Goal: Information Seeking & Learning: Learn about a topic

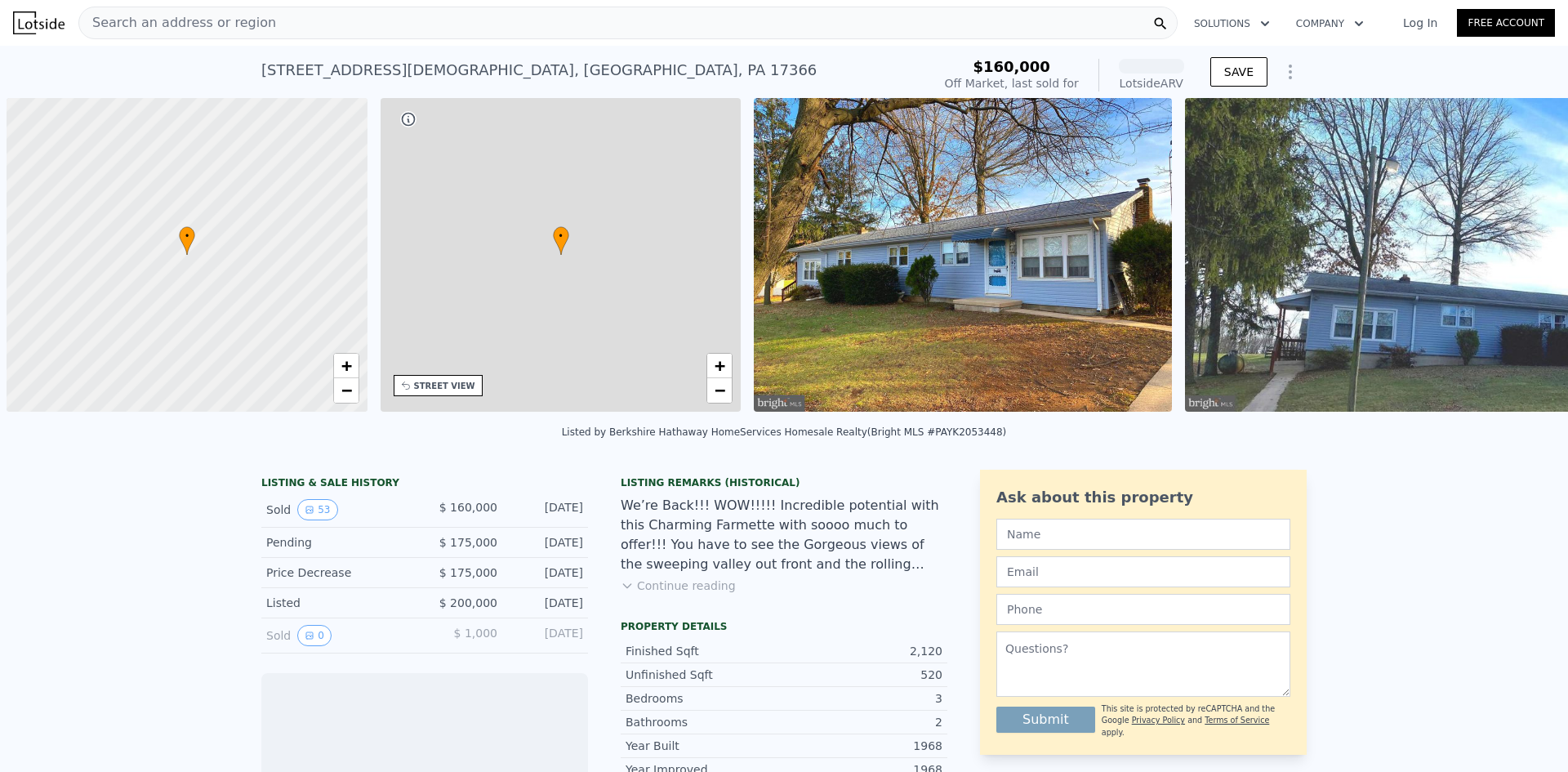
scroll to position [0, 7]
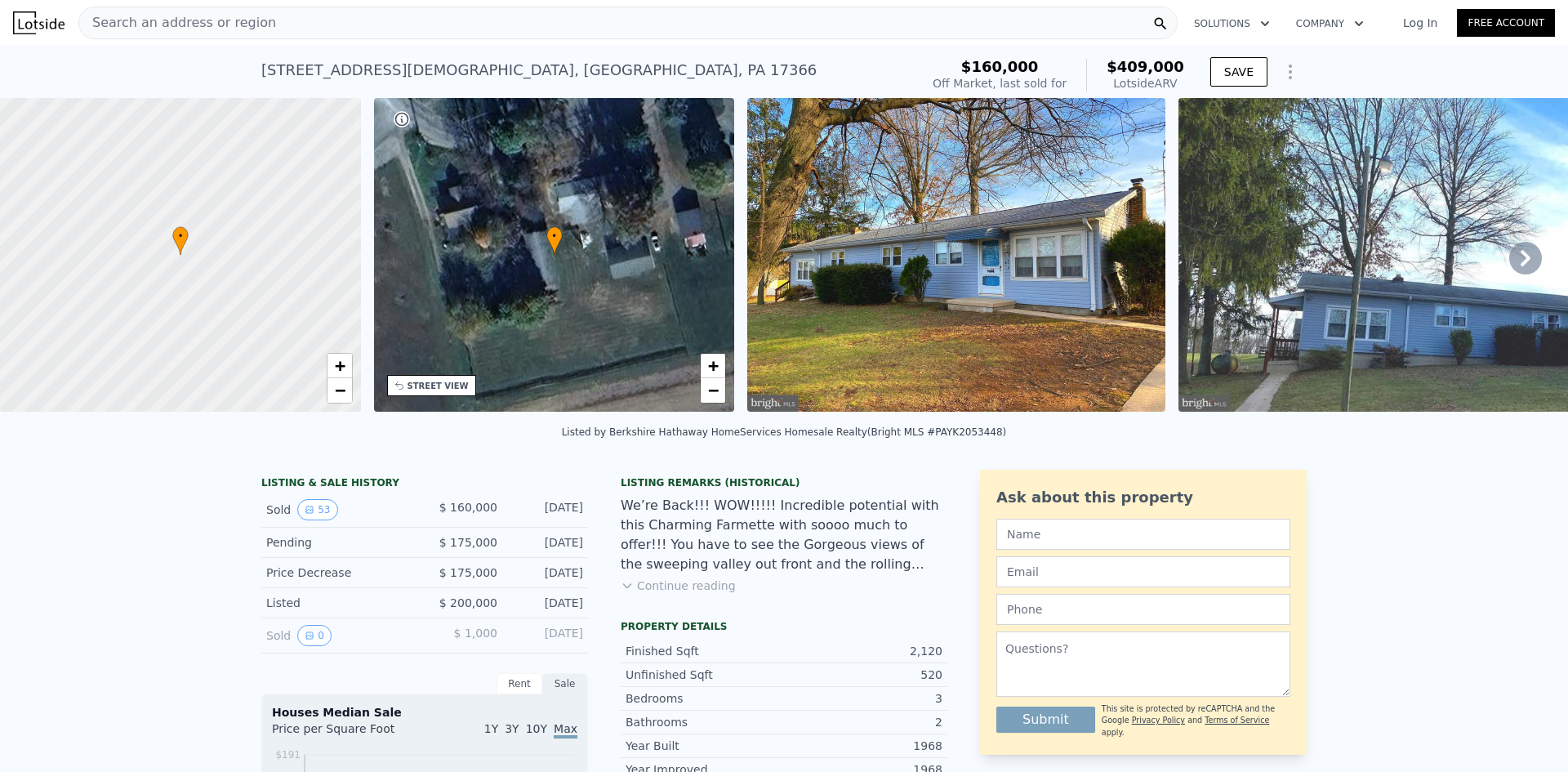
click at [263, 39] on div "Search an address or region" at bounding box center [627, 23] width 1099 height 33
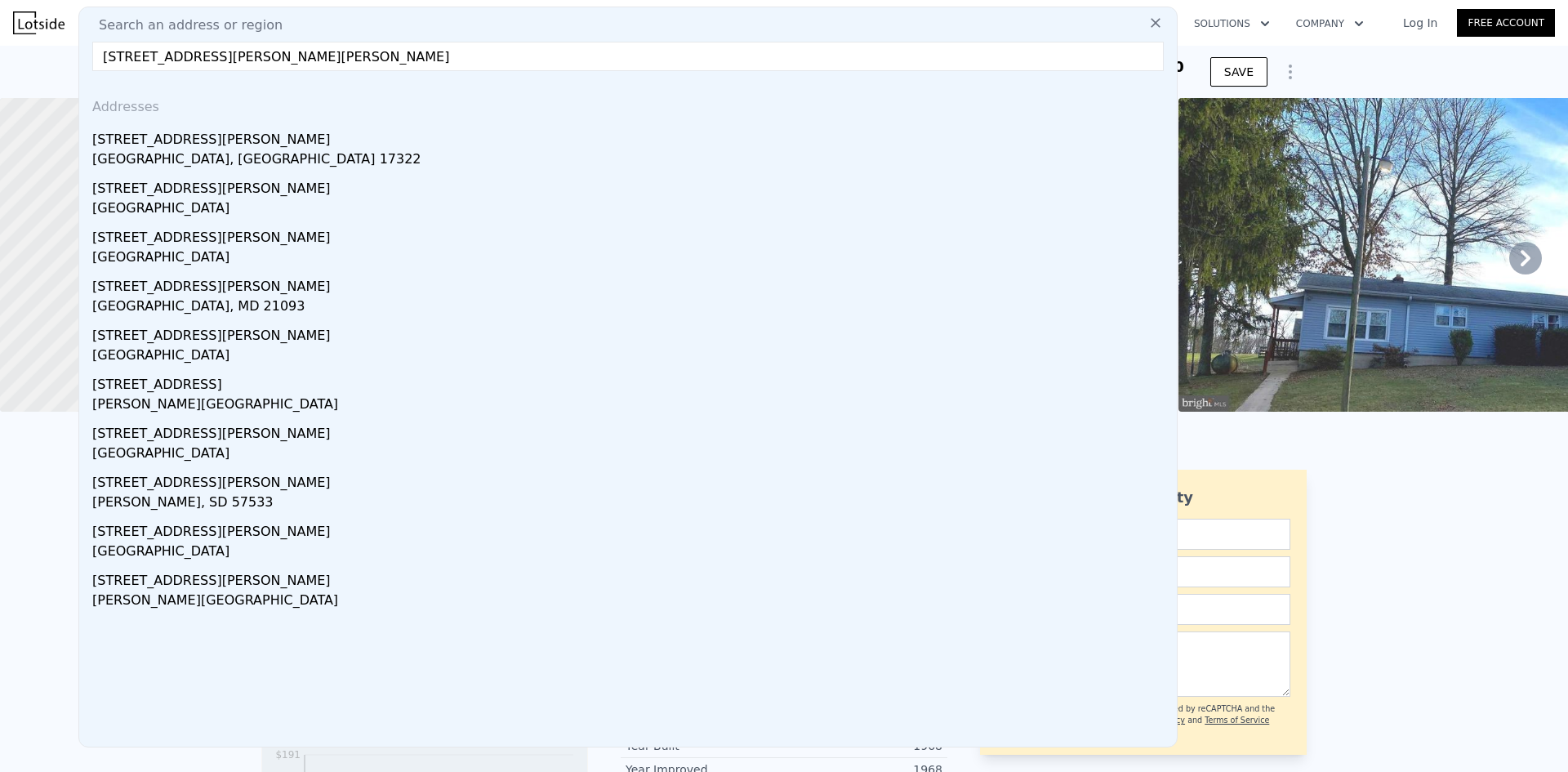
type input "305 husson road felton, pa"
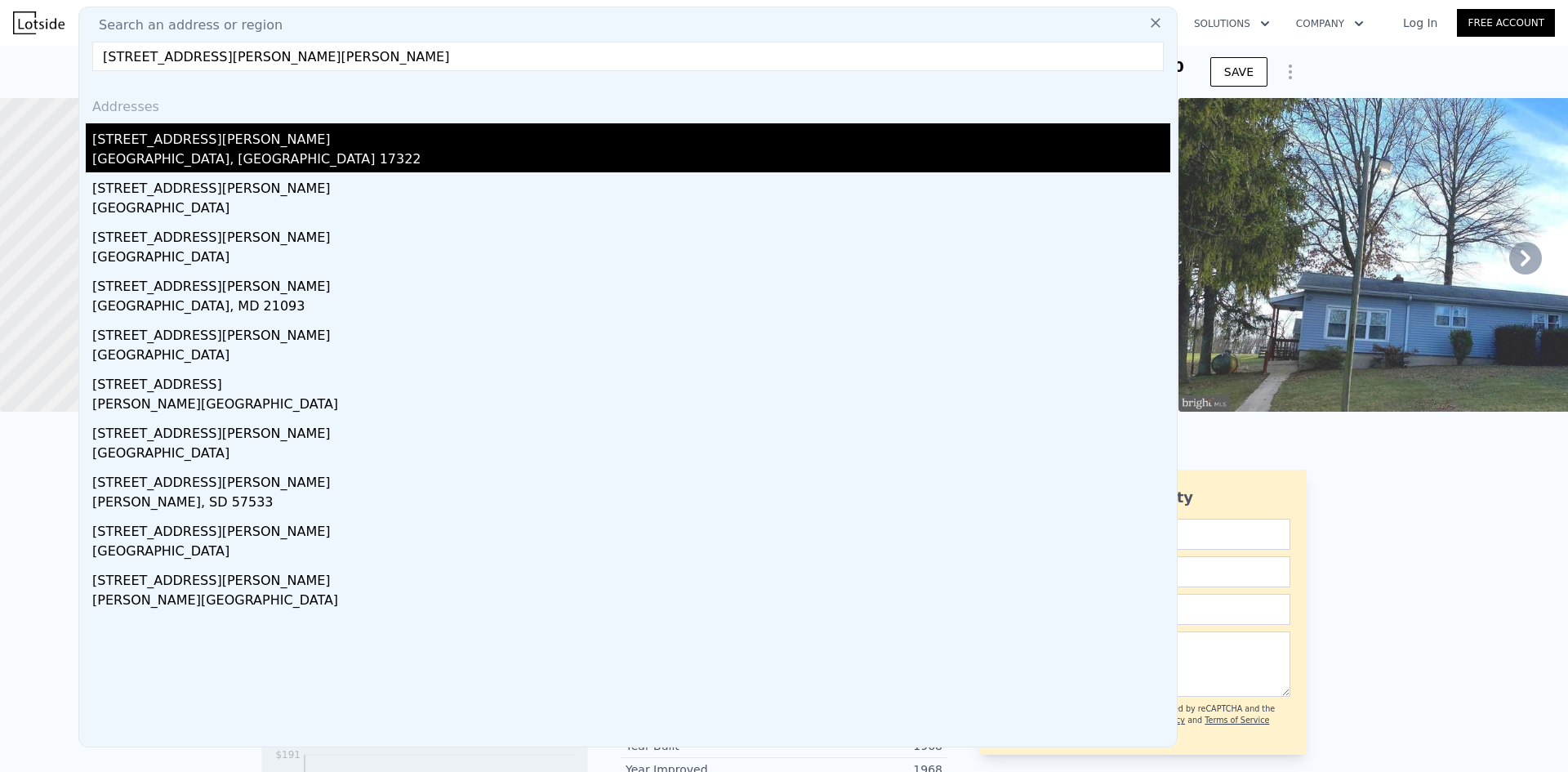
click at [207, 156] on div "York County, PA 17322" at bounding box center [631, 161] width 1078 height 23
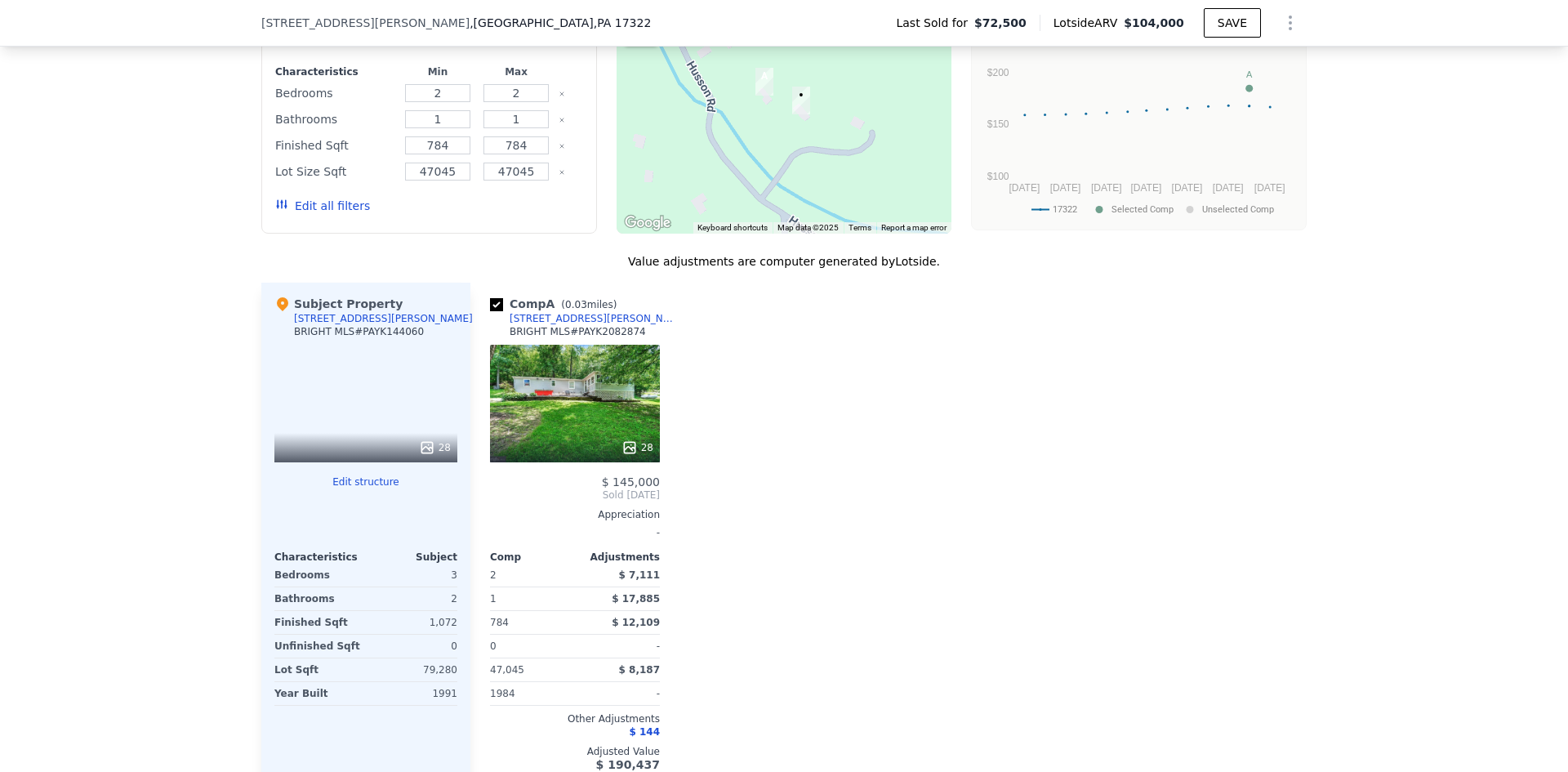
scroll to position [1464, 0]
click at [551, 426] on div "28" at bounding box center [574, 404] width 170 height 118
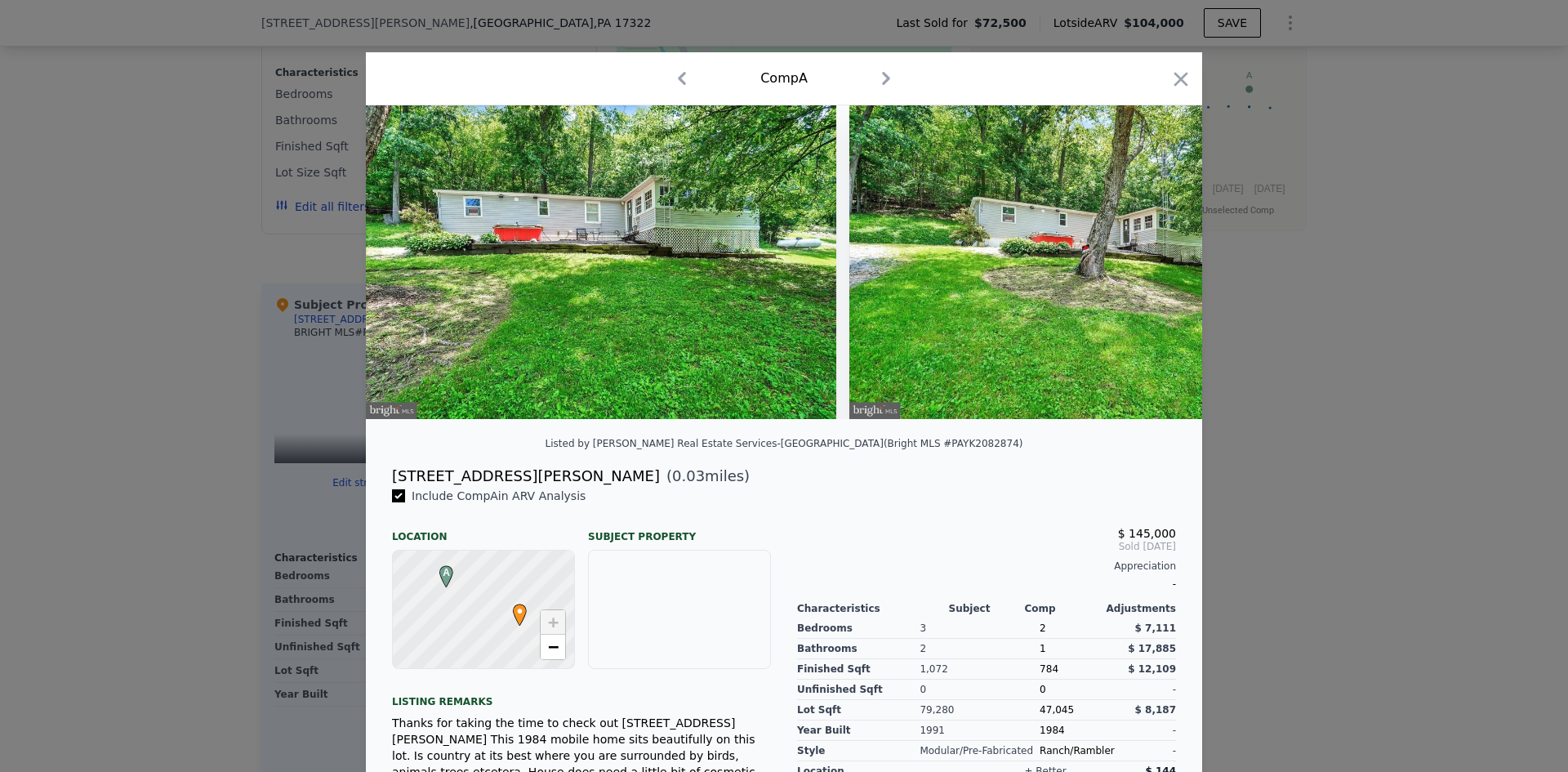
click at [1122, 319] on img at bounding box center [1085, 262] width 471 height 314
click at [880, 71] on icon "button" at bounding box center [886, 78] width 26 height 26
click at [680, 297] on img at bounding box center [602, 262] width 471 height 314
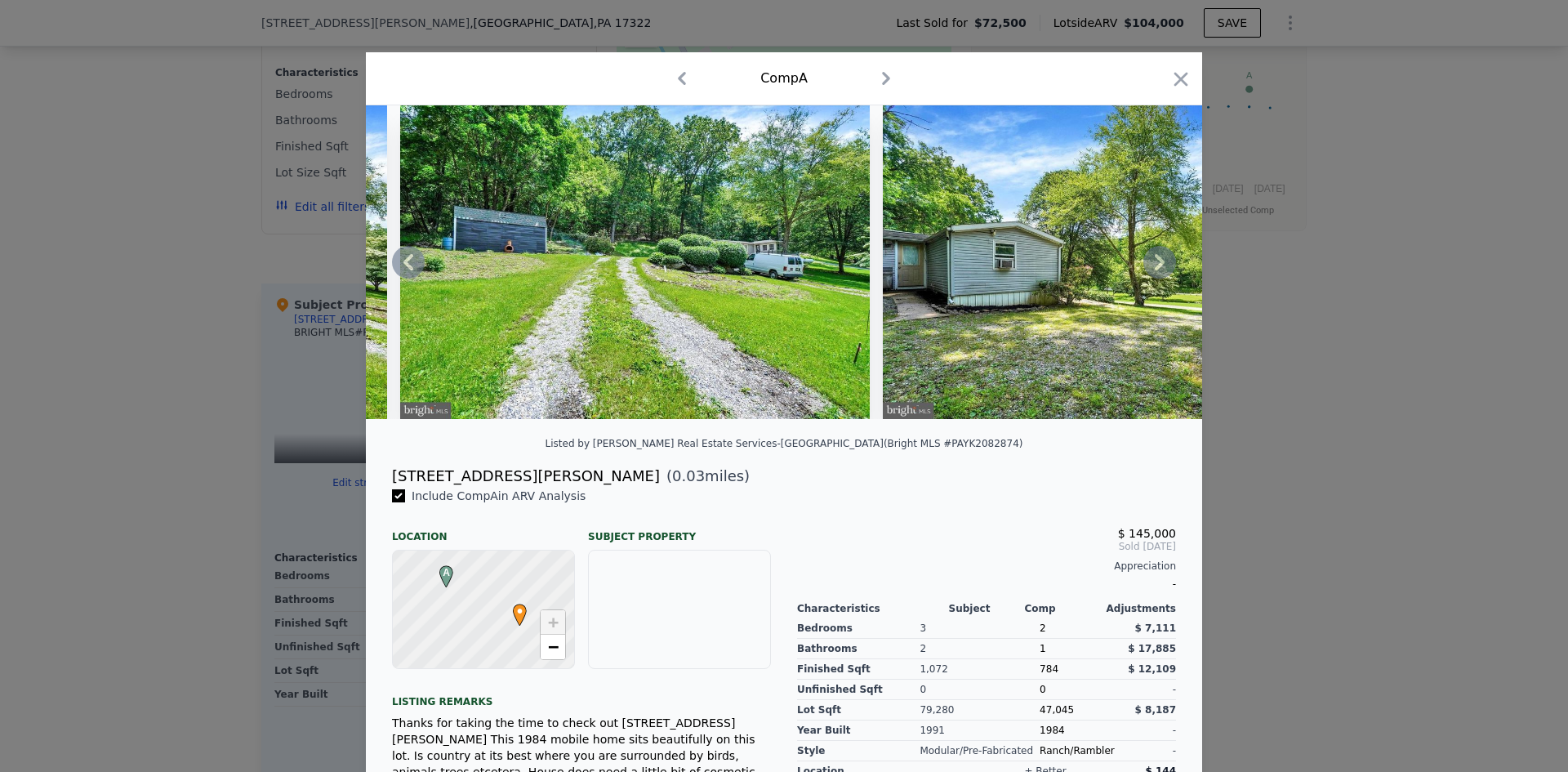
scroll to position [0, 12684]
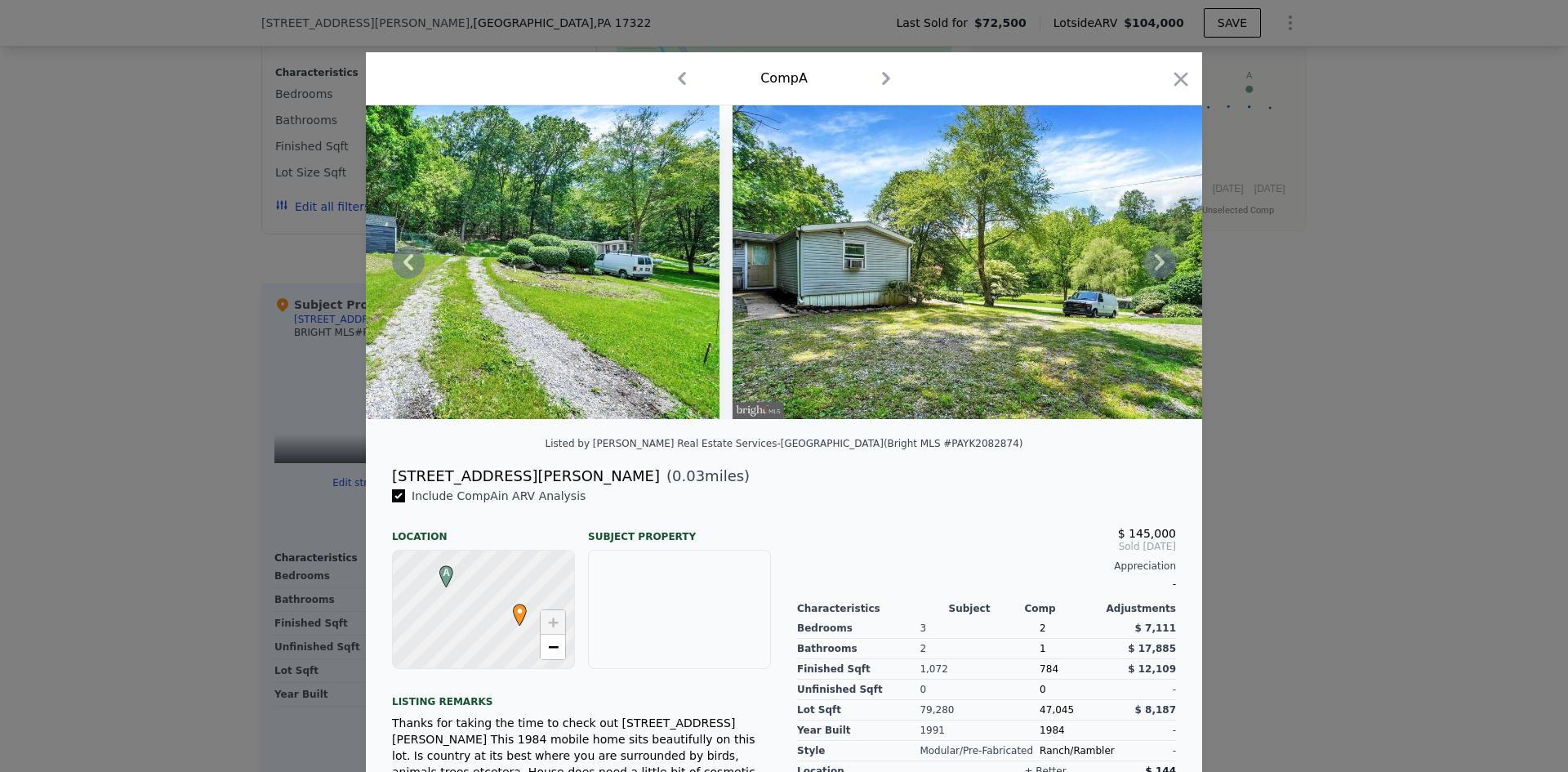
click at [1146, 265] on icon at bounding box center [1159, 262] width 33 height 33
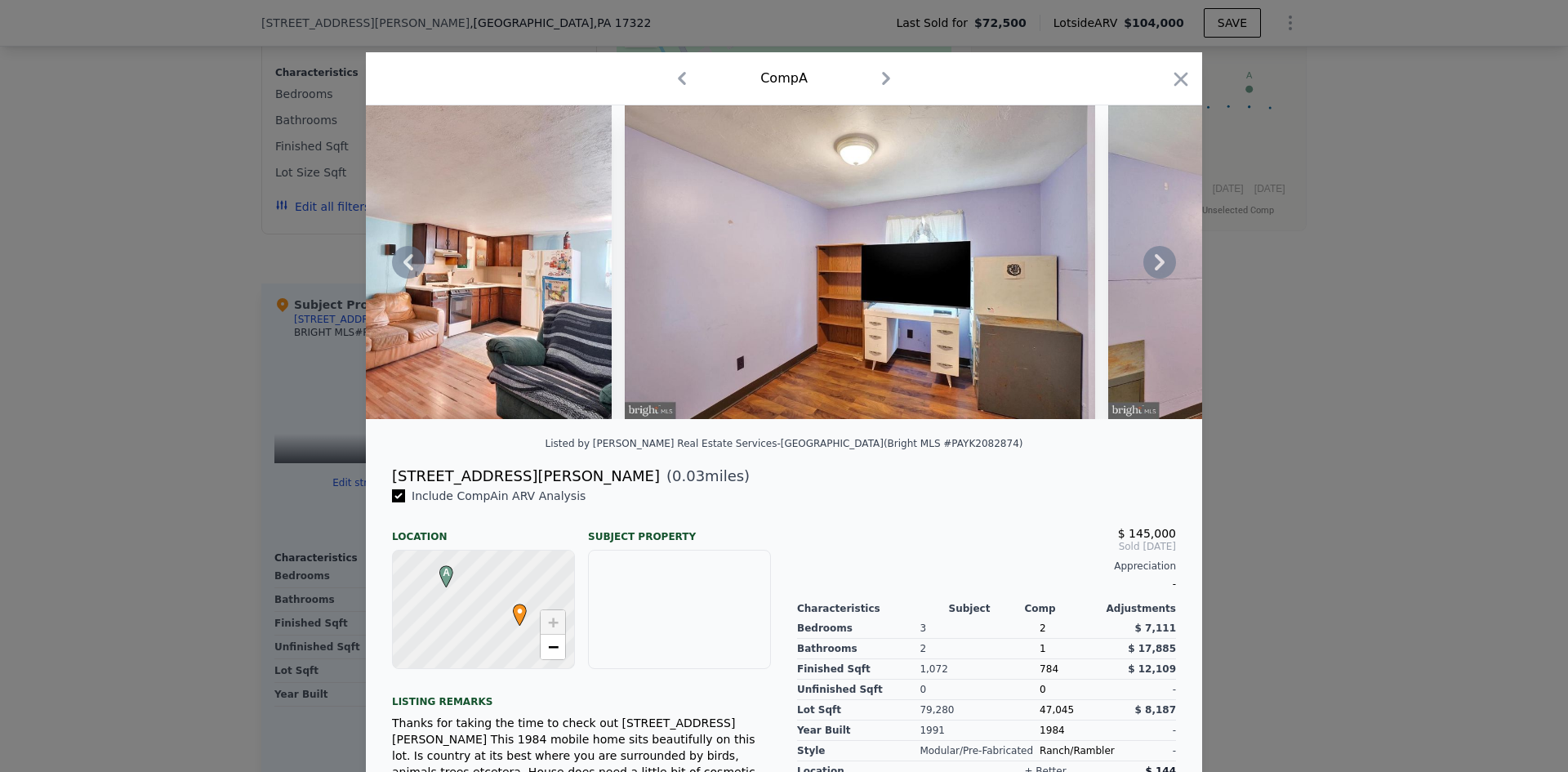
scroll to position [0, 5555]
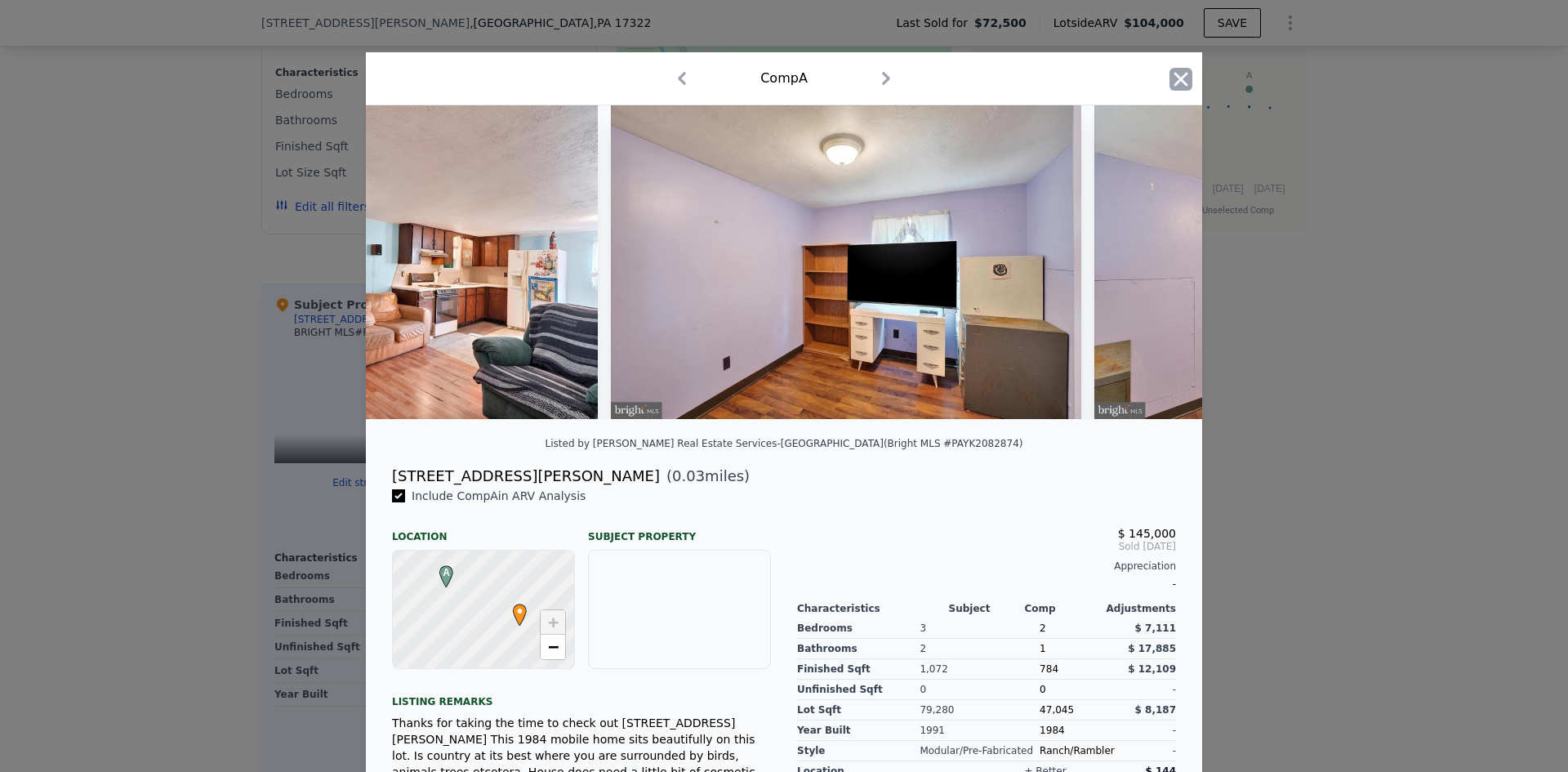
click at [1178, 82] on icon "button" at bounding box center [1181, 78] width 14 height 14
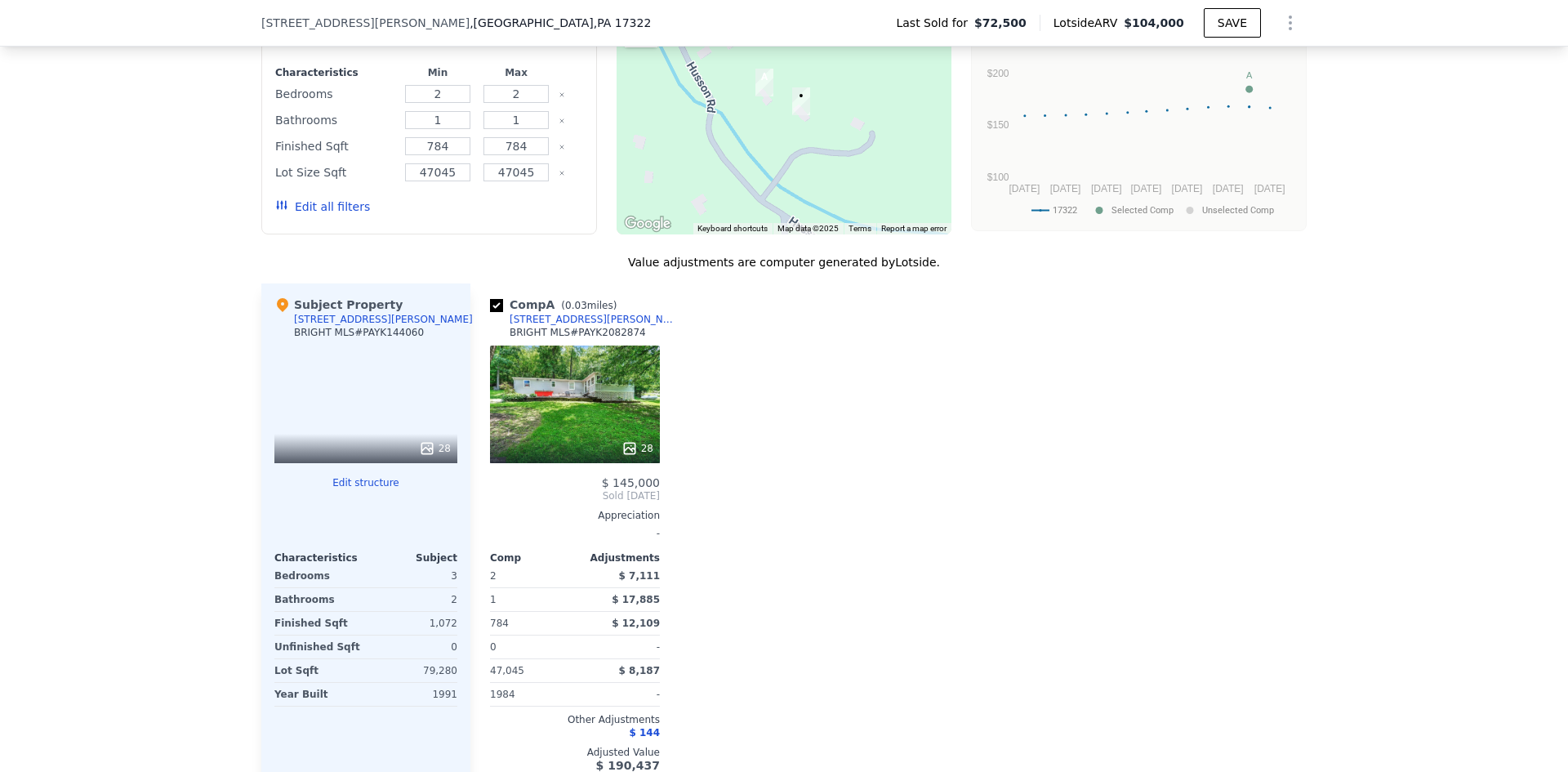
click at [551, 415] on div "28" at bounding box center [574, 404] width 170 height 118
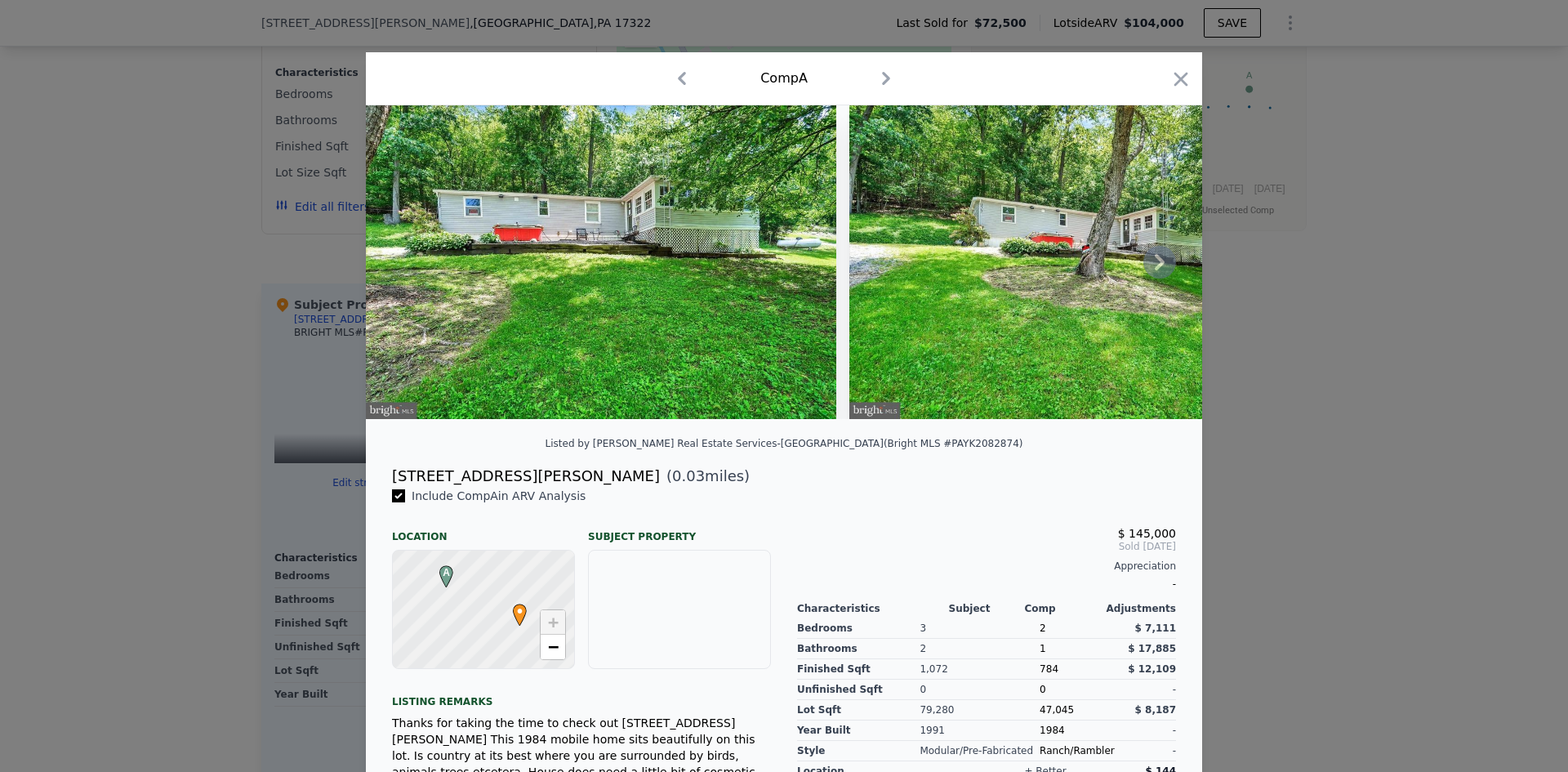
click at [661, 317] on img at bounding box center [602, 262] width 471 height 314
click at [661, 323] on img at bounding box center [602, 262] width 471 height 314
click at [1175, 74] on icon "button" at bounding box center [1181, 79] width 23 height 23
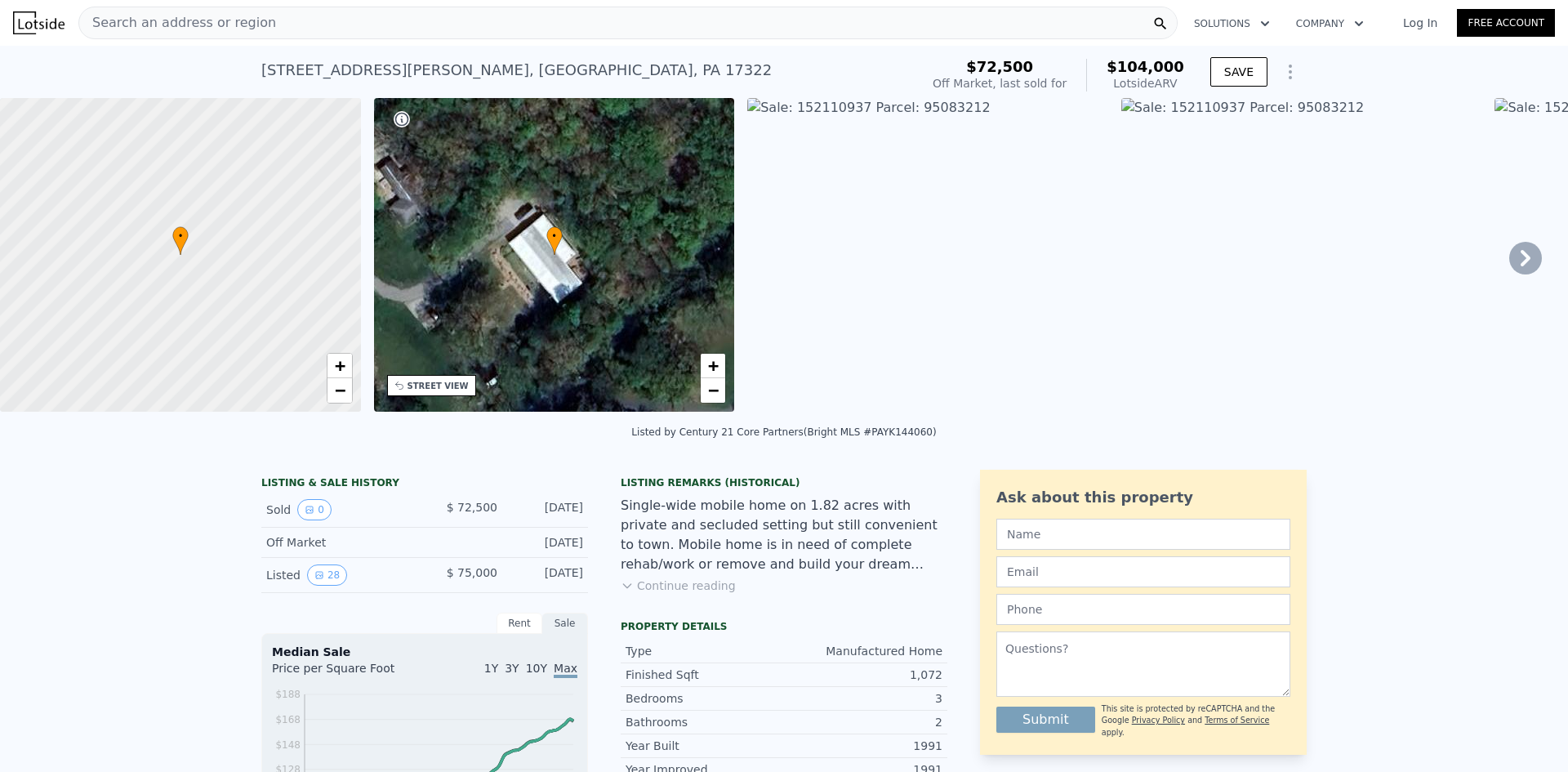
click at [1173, 108] on img at bounding box center [1301, 254] width 361 height 314
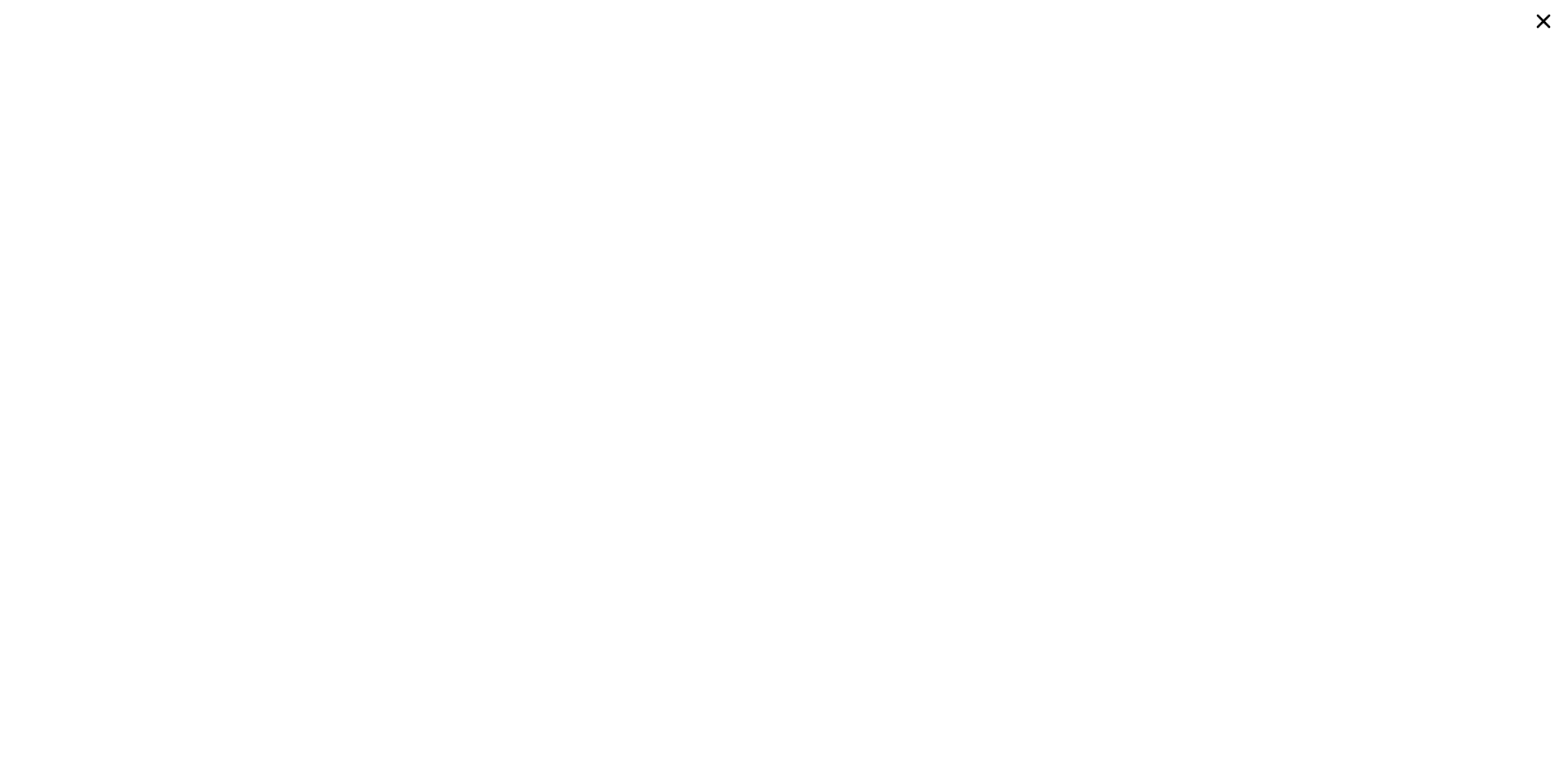
click at [1544, 22] on icon at bounding box center [1544, 22] width 14 height 14
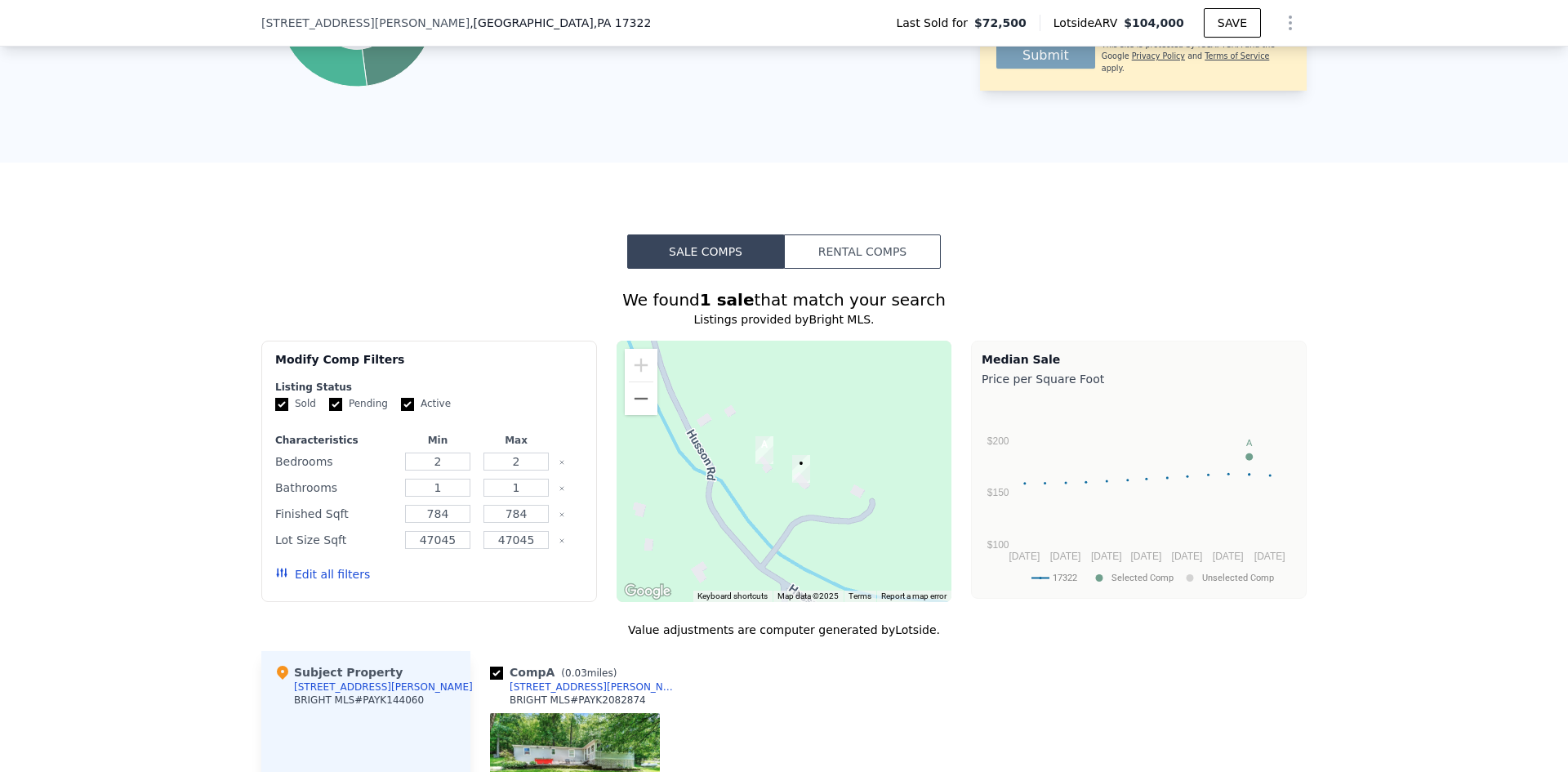
scroll to position [1219, 0]
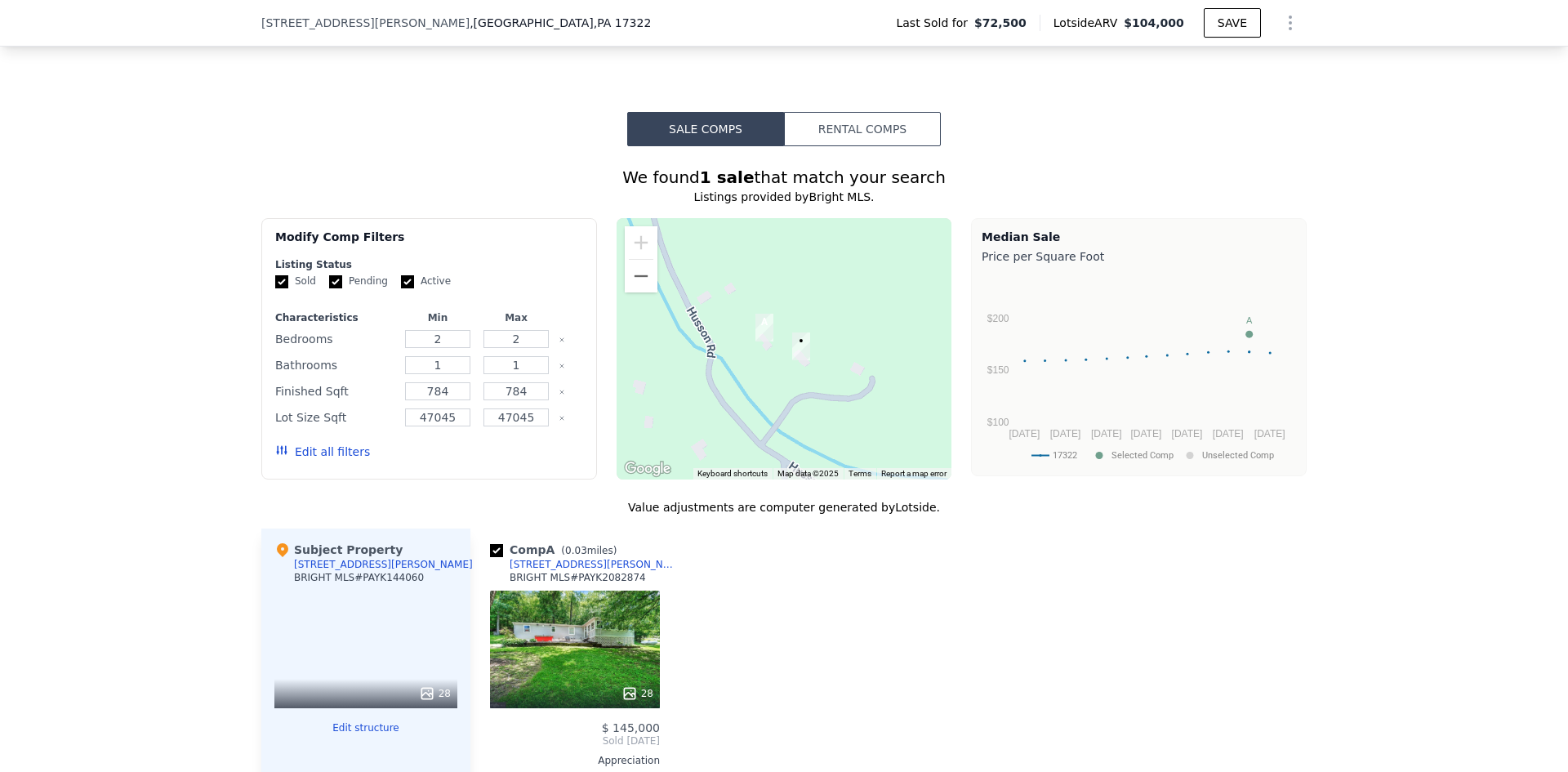
click at [736, 398] on div at bounding box center [784, 349] width 335 height 262
click at [585, 708] on div at bounding box center [574, 693] width 170 height 29
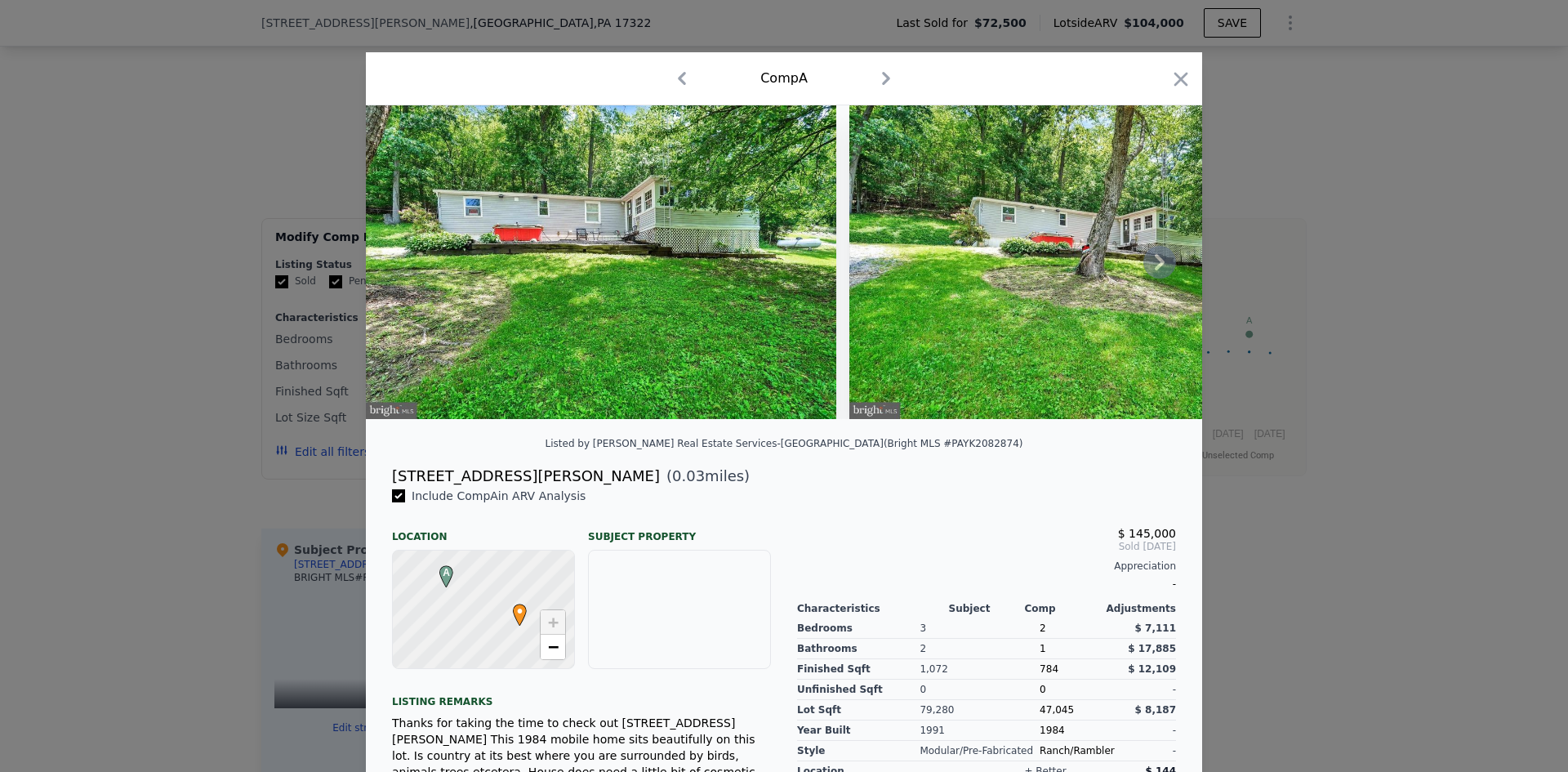
click at [1161, 267] on icon at bounding box center [1159, 262] width 33 height 33
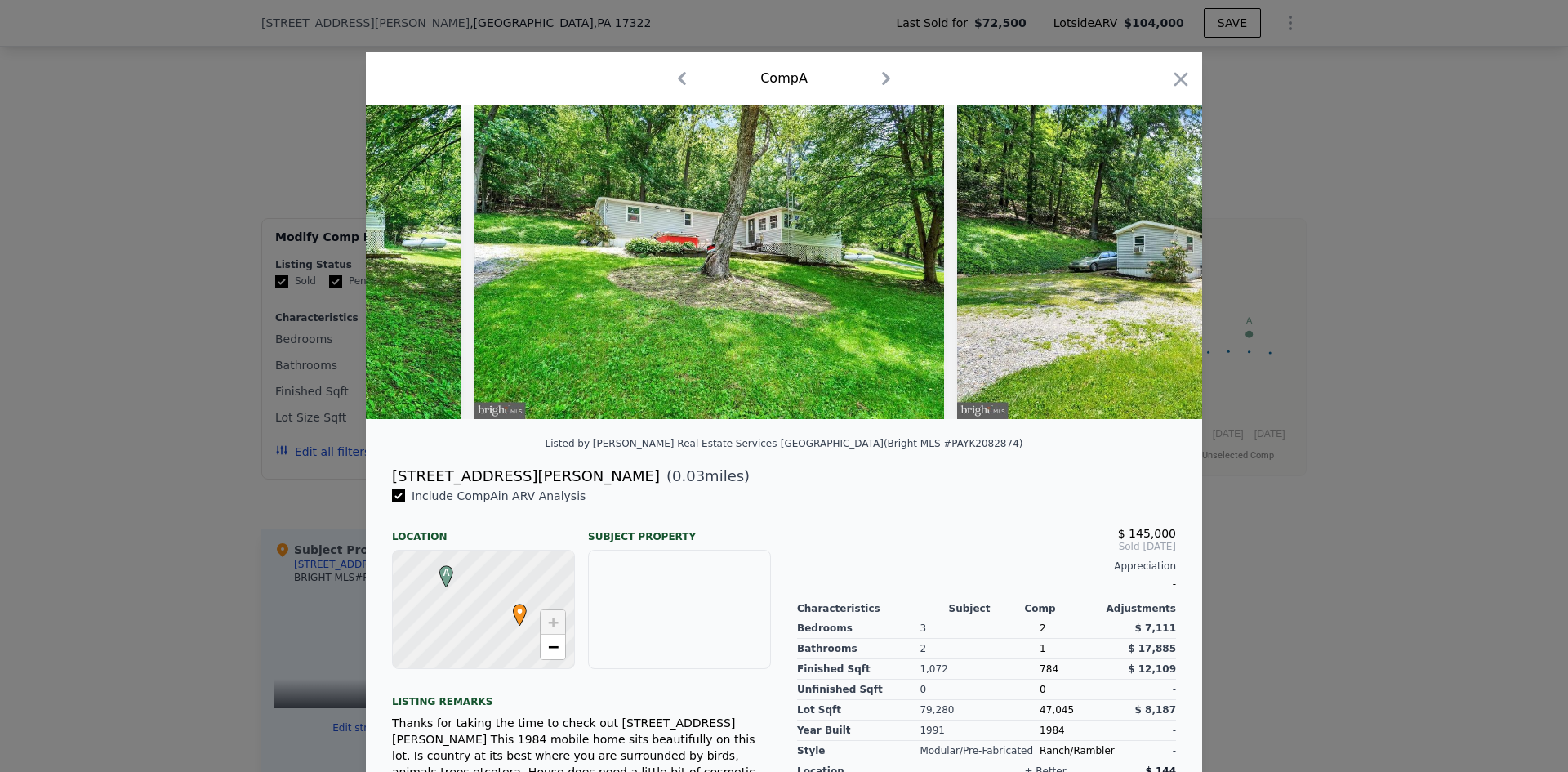
scroll to position [0, 392]
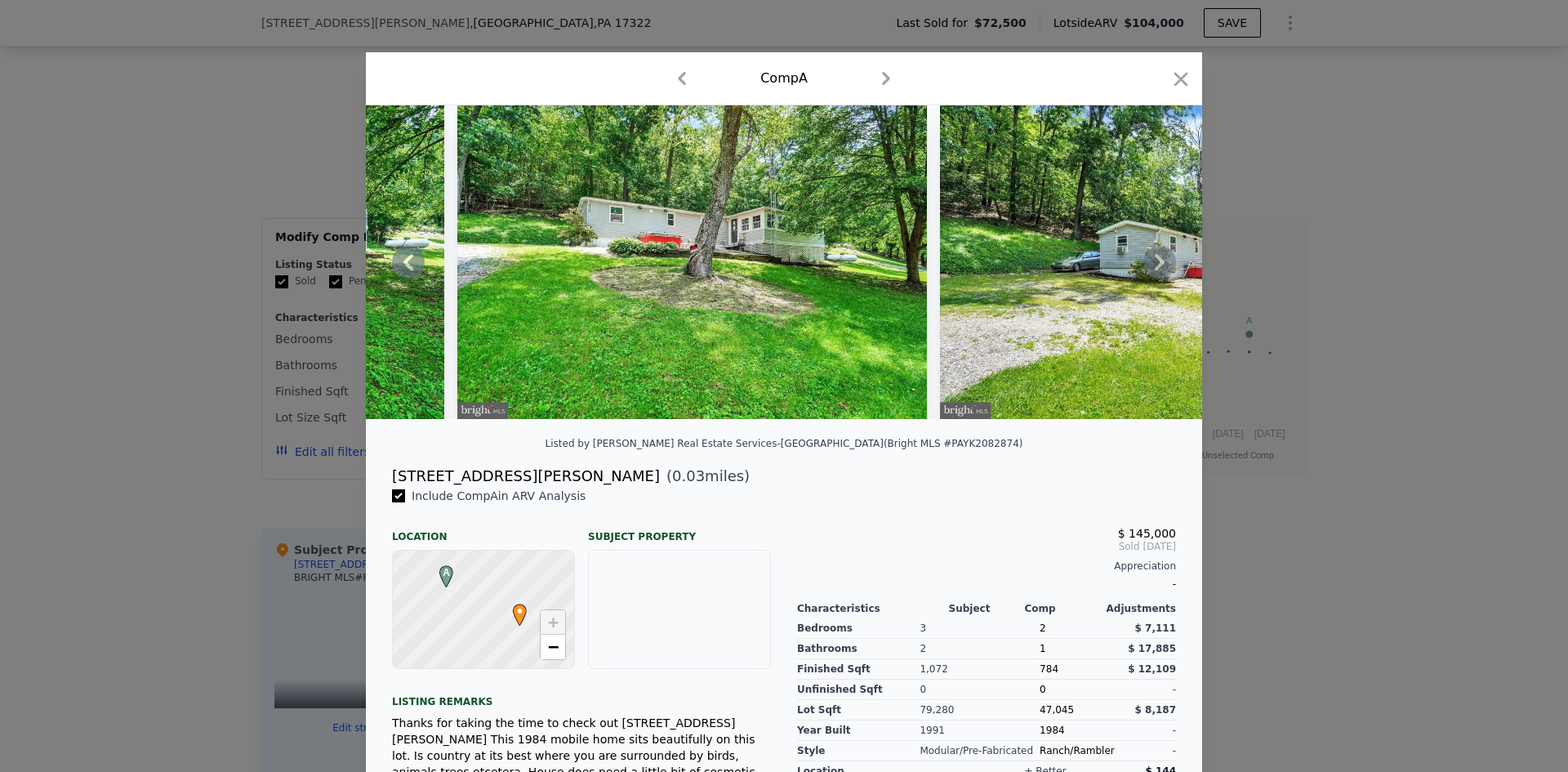
click at [1159, 267] on div at bounding box center [784, 262] width 836 height 314
click at [1155, 267] on icon at bounding box center [1159, 262] width 9 height 16
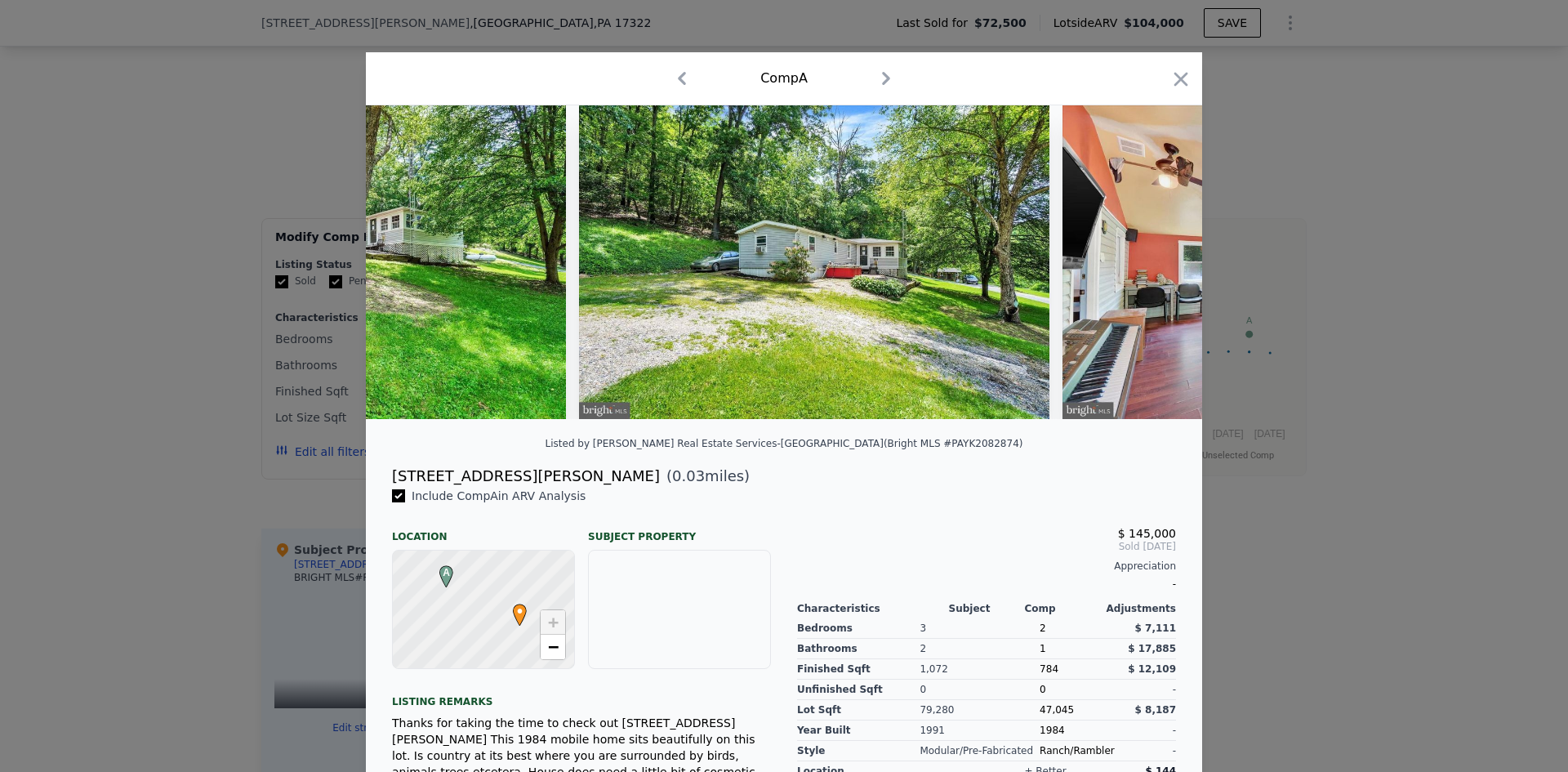
scroll to position [0, 784]
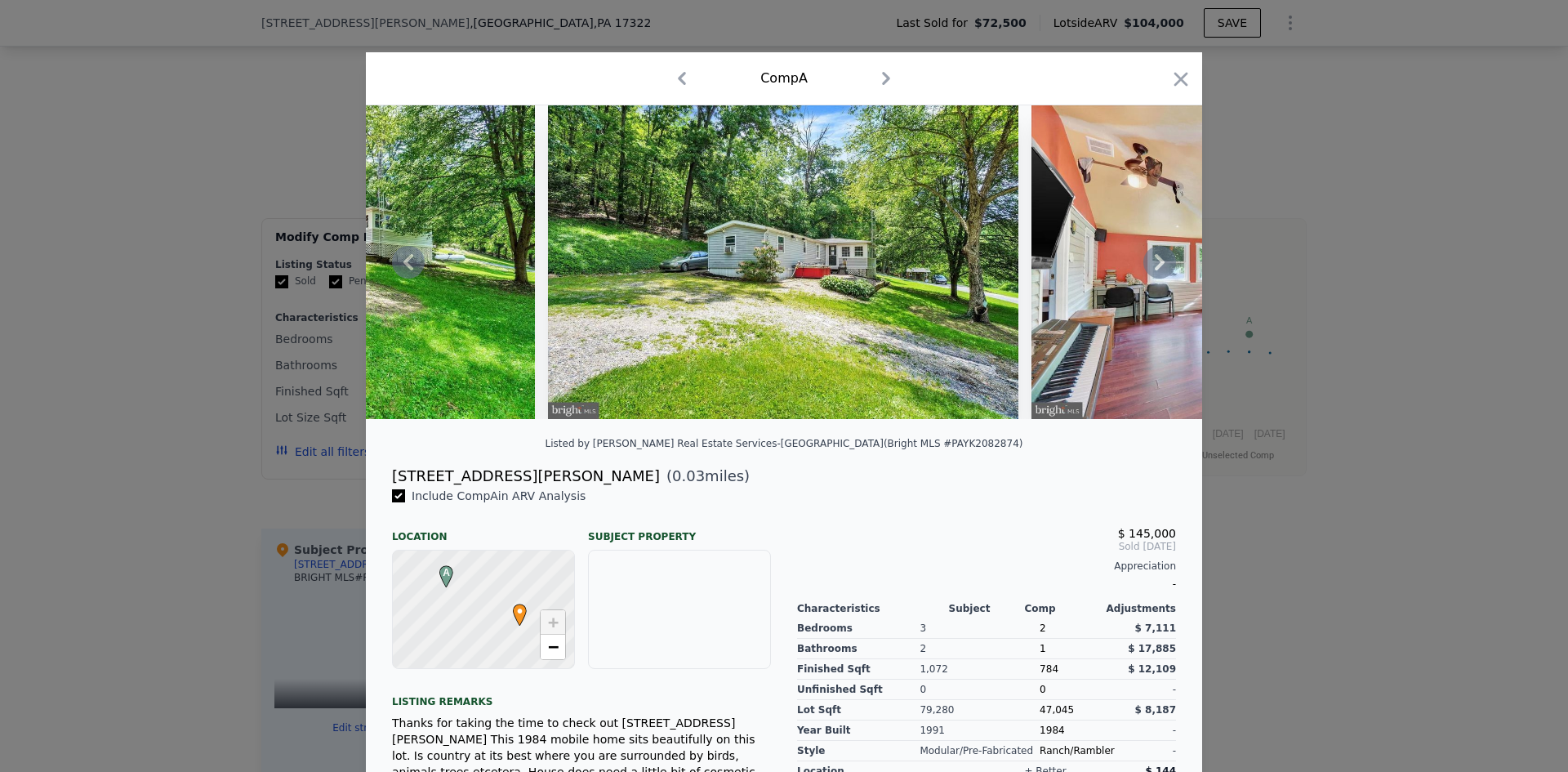
click at [1159, 265] on icon at bounding box center [1159, 262] width 33 height 33
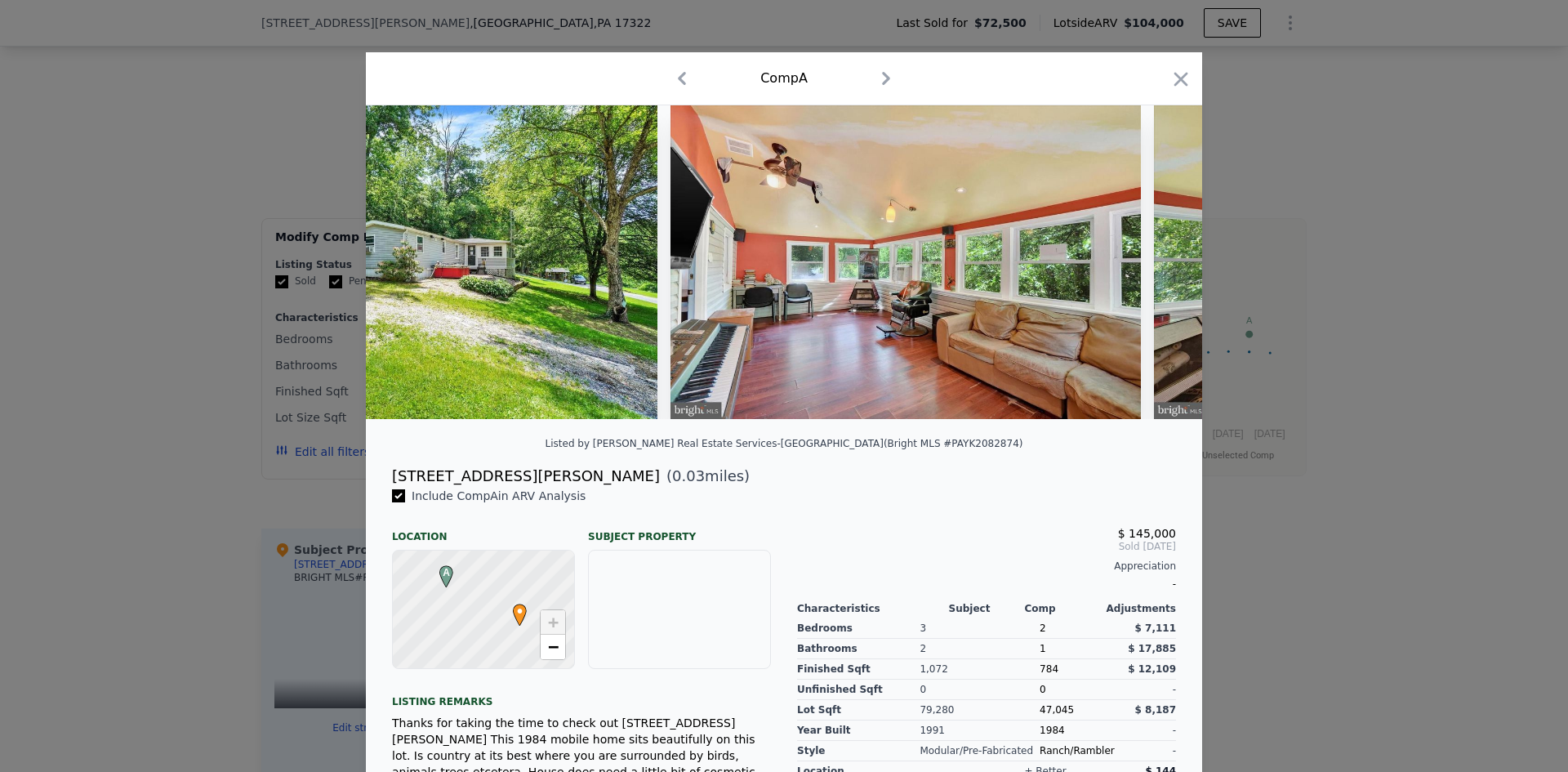
scroll to position [0, 1176]
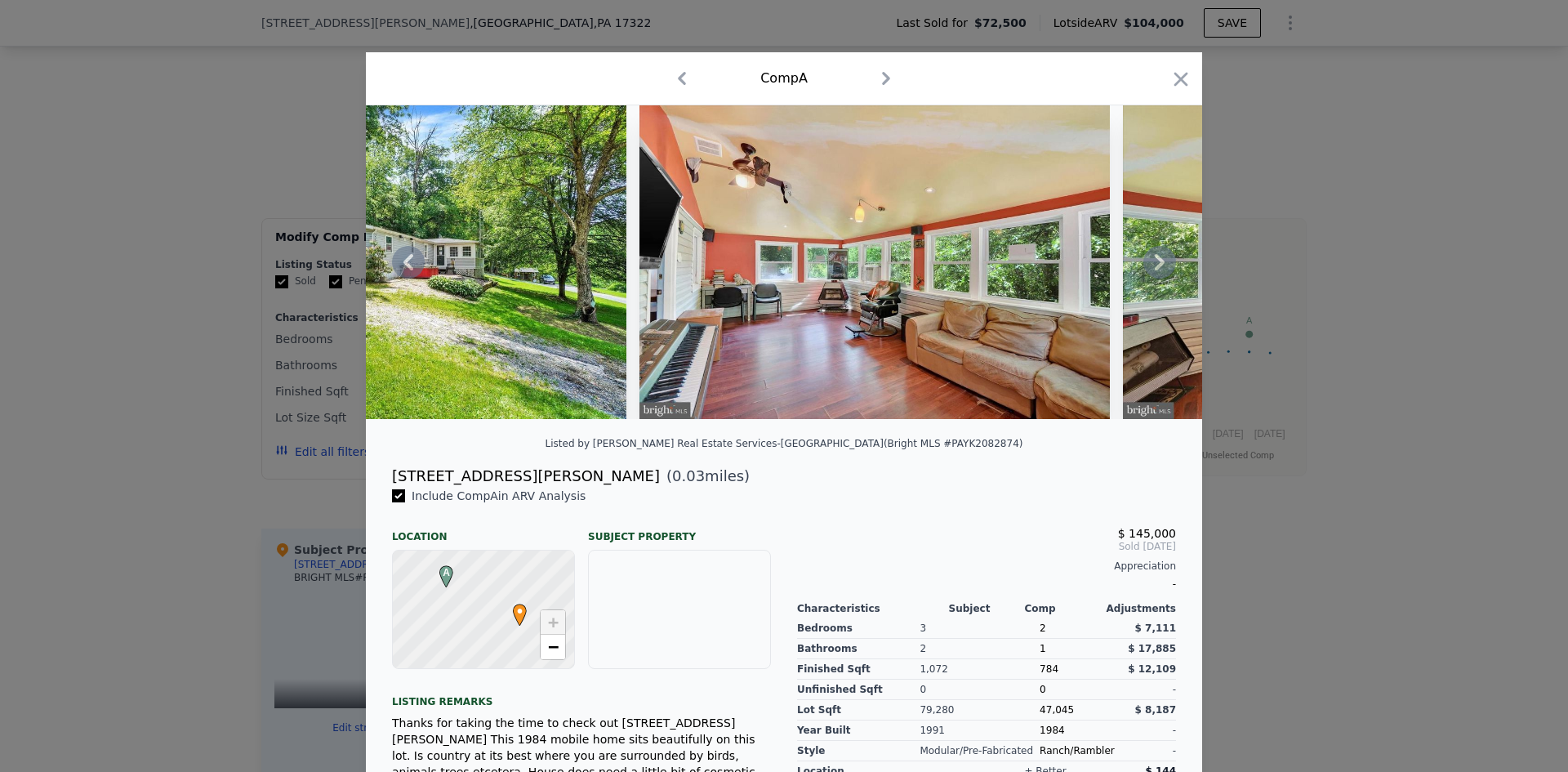
click at [1160, 268] on icon at bounding box center [1159, 262] width 33 height 33
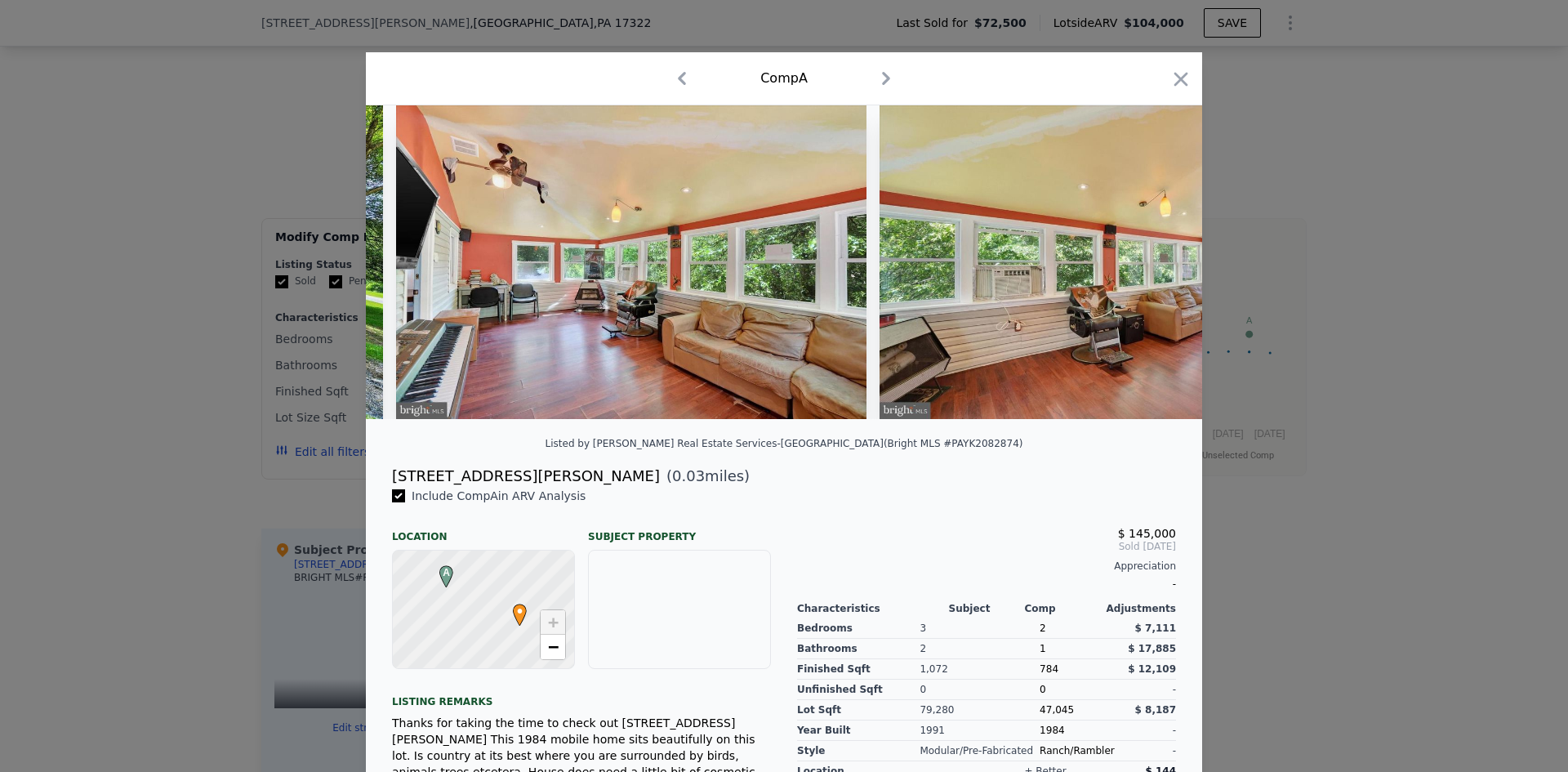
scroll to position [0, 1568]
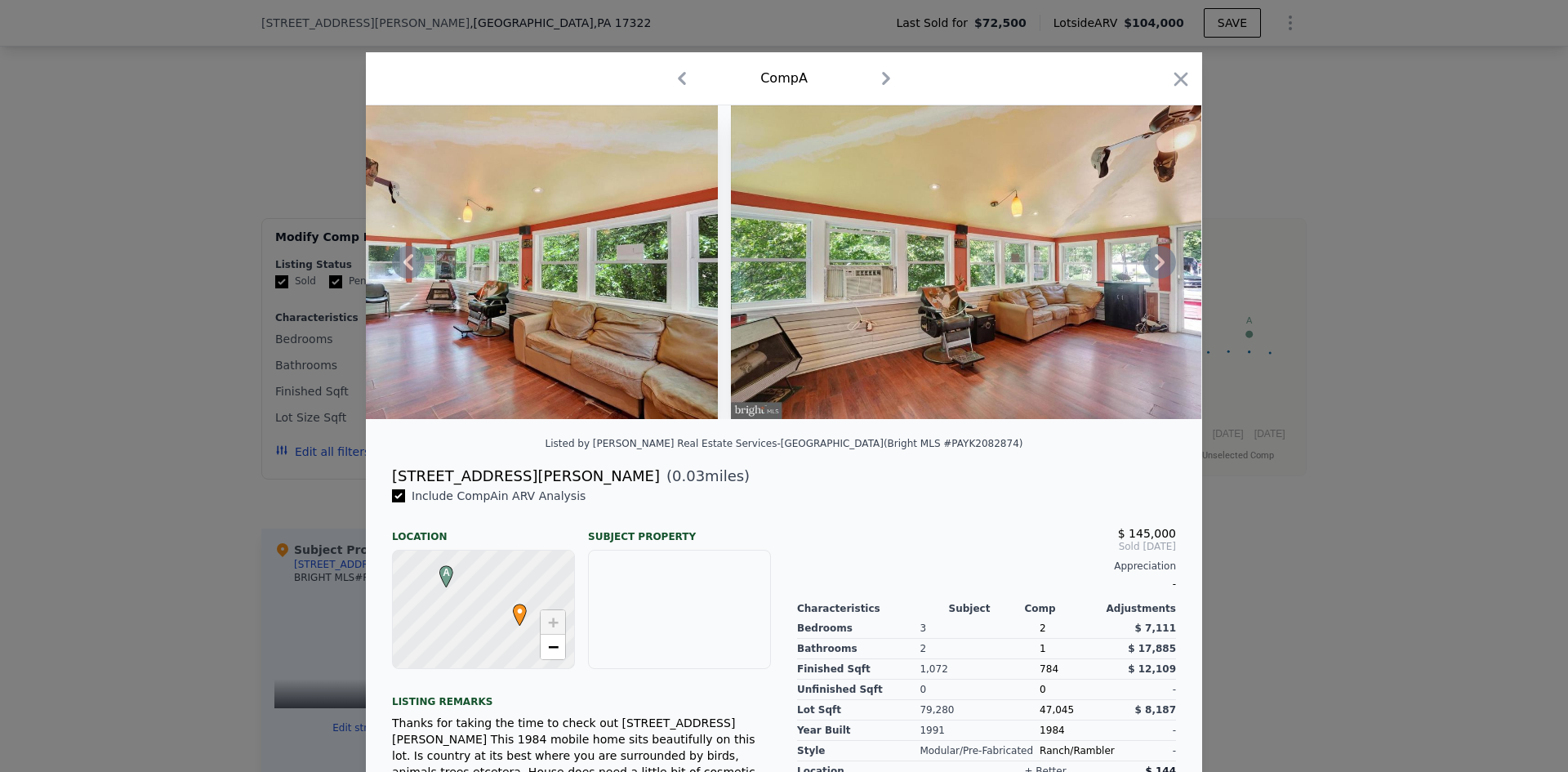
click at [1156, 268] on icon at bounding box center [1159, 262] width 9 height 16
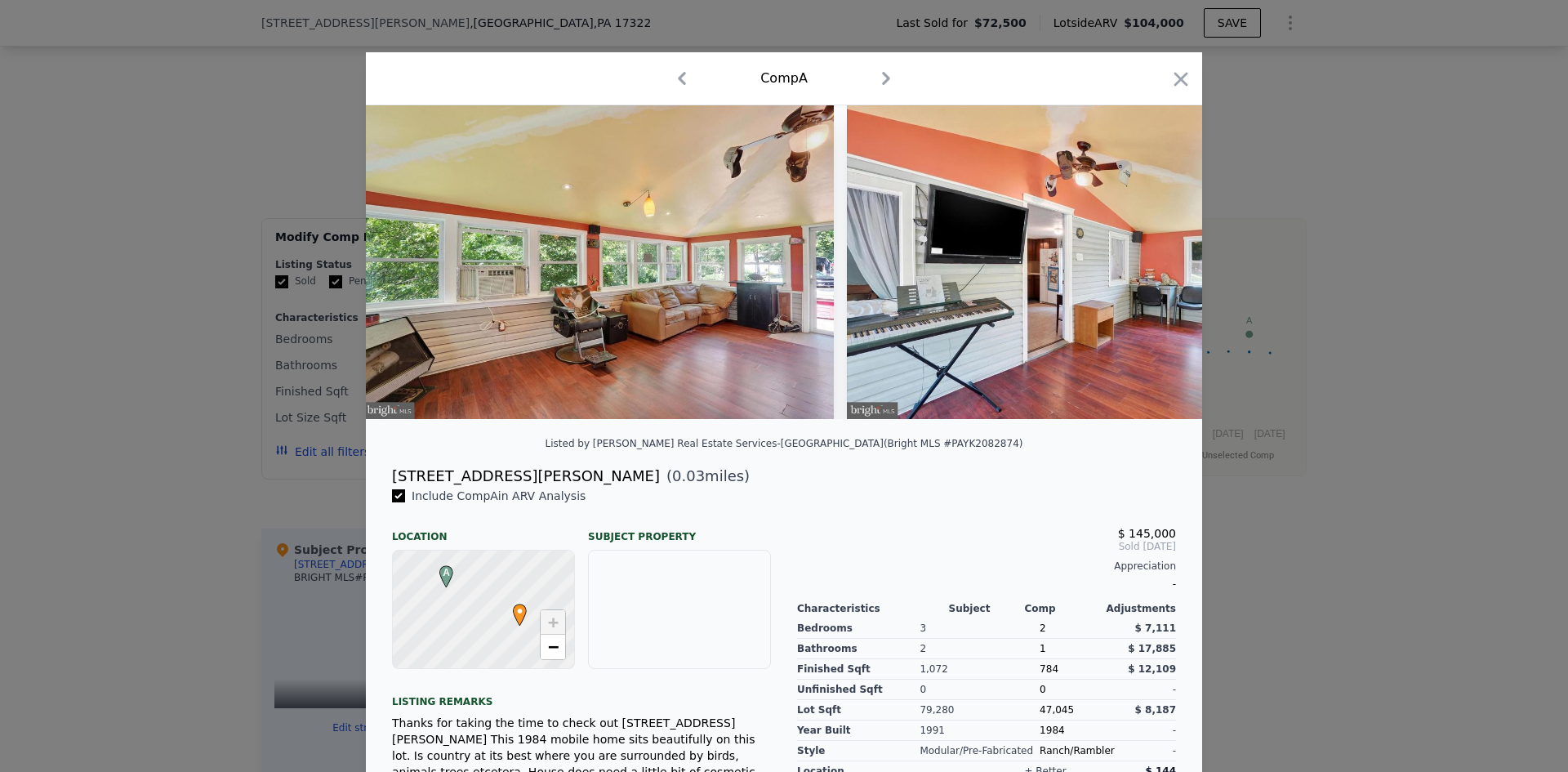
scroll to position [0, 1961]
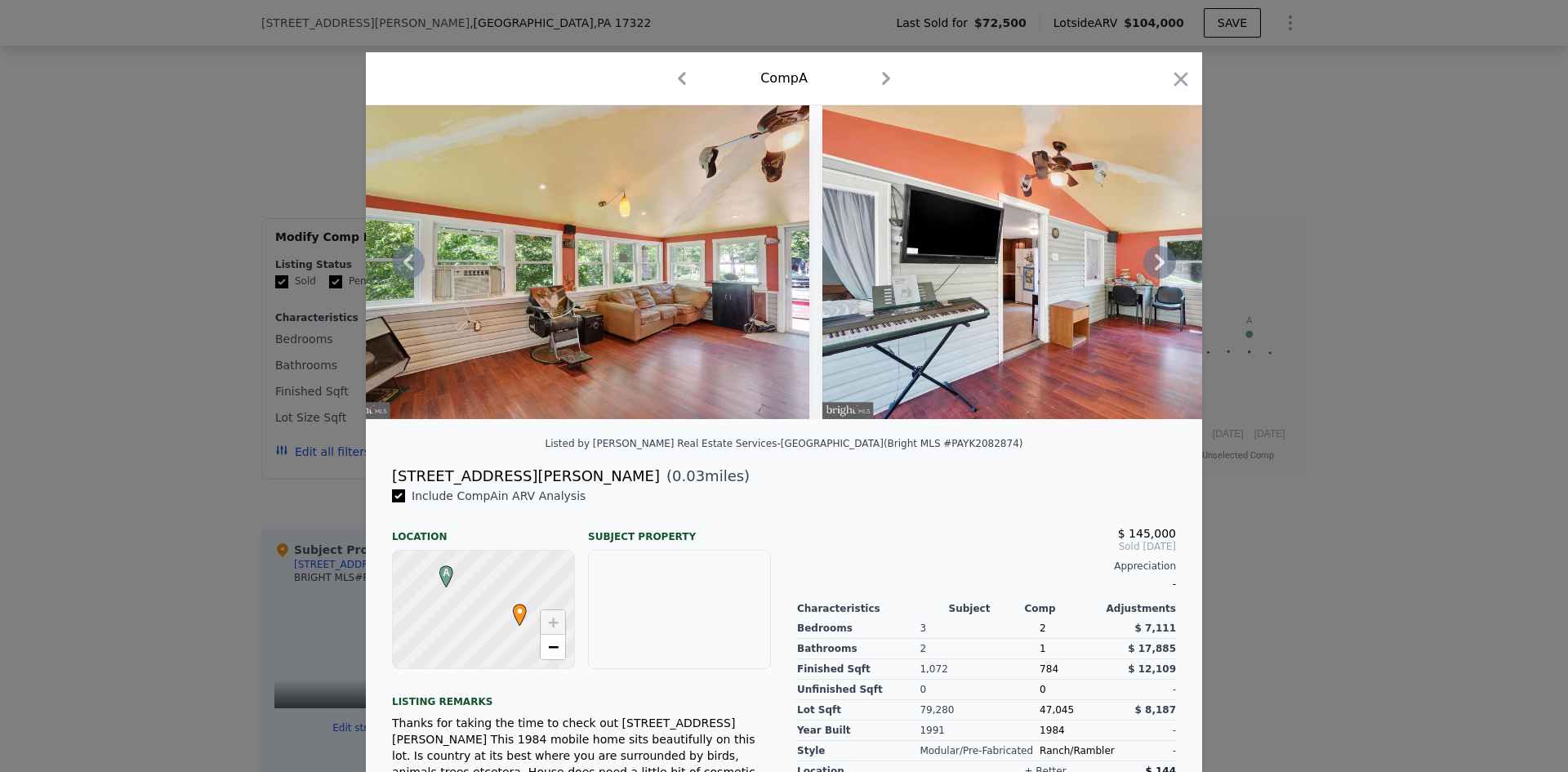
click at [1156, 268] on icon at bounding box center [1159, 262] width 9 height 16
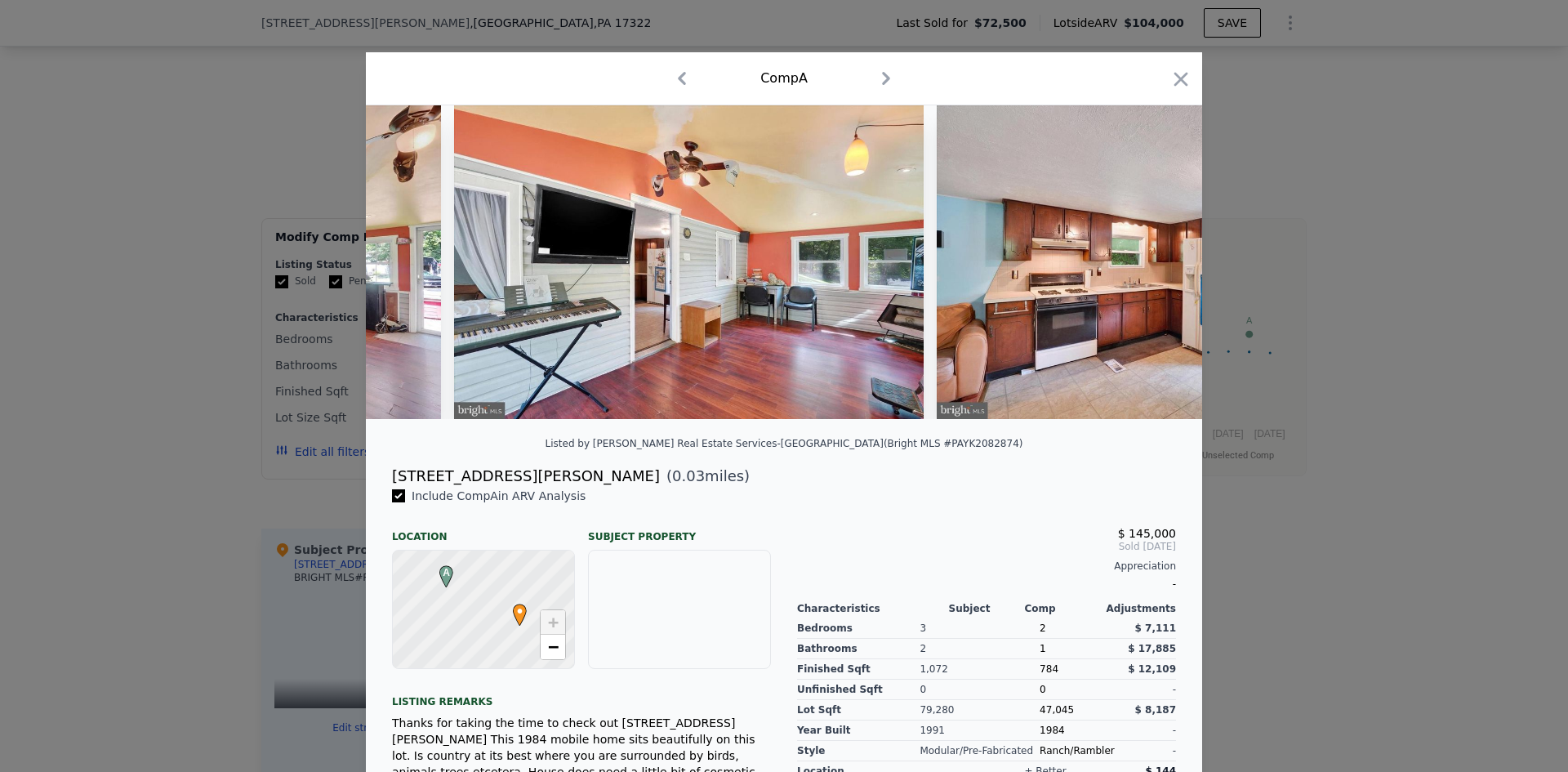
scroll to position [0, 2352]
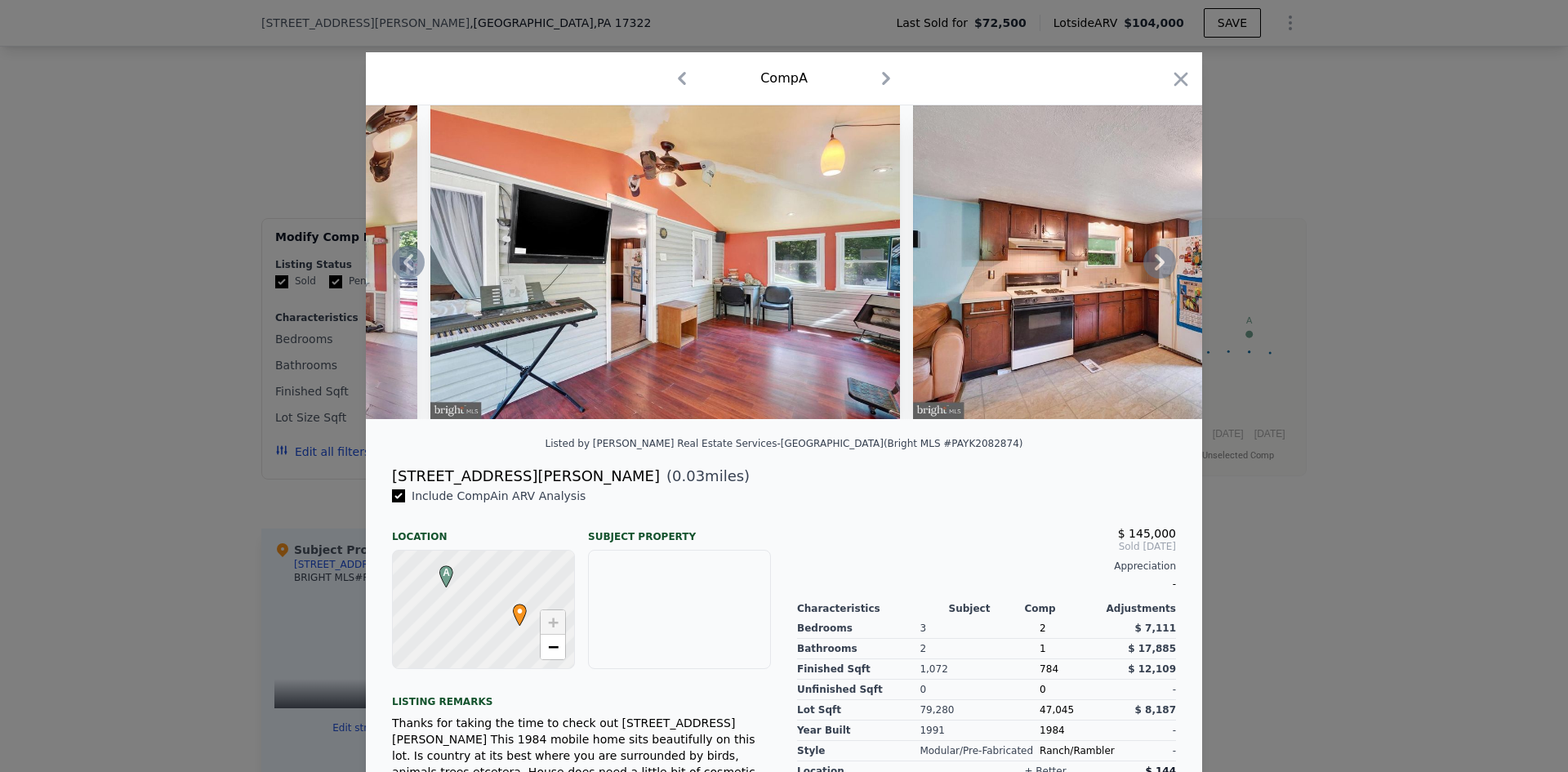
click at [1156, 268] on icon at bounding box center [1159, 262] width 9 height 16
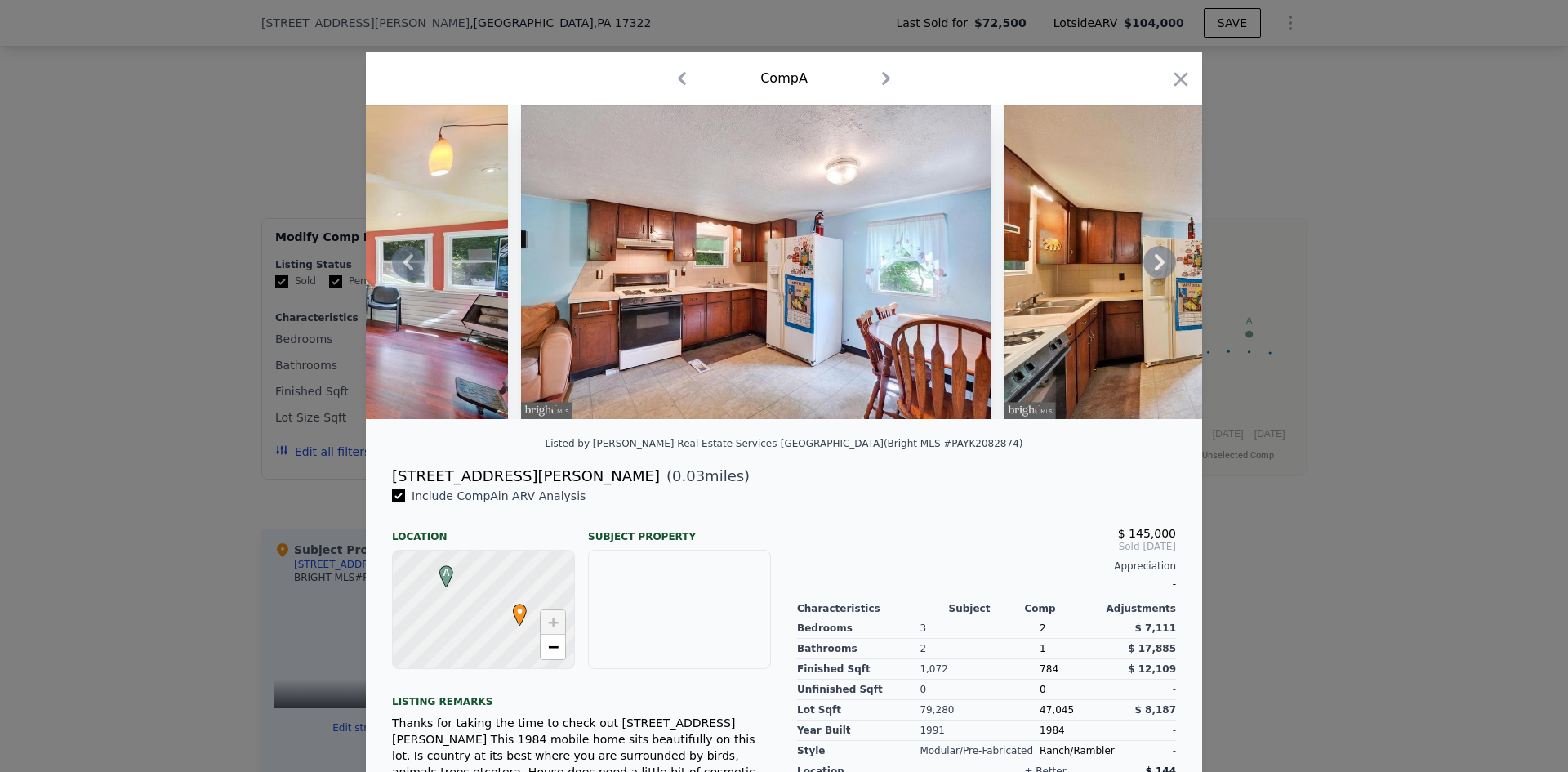
click at [1156, 268] on icon at bounding box center [1159, 262] width 9 height 16
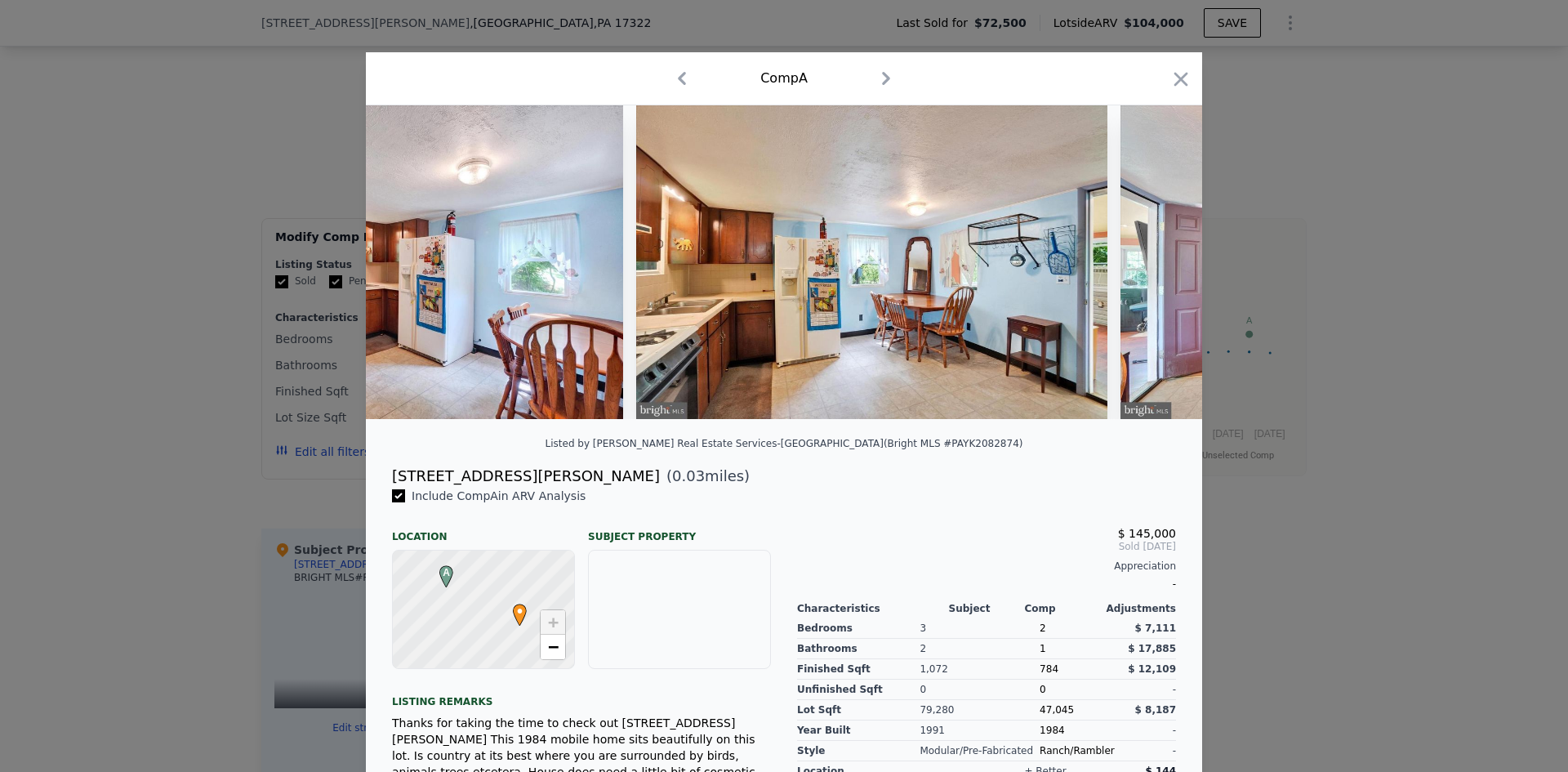
scroll to position [0, 3137]
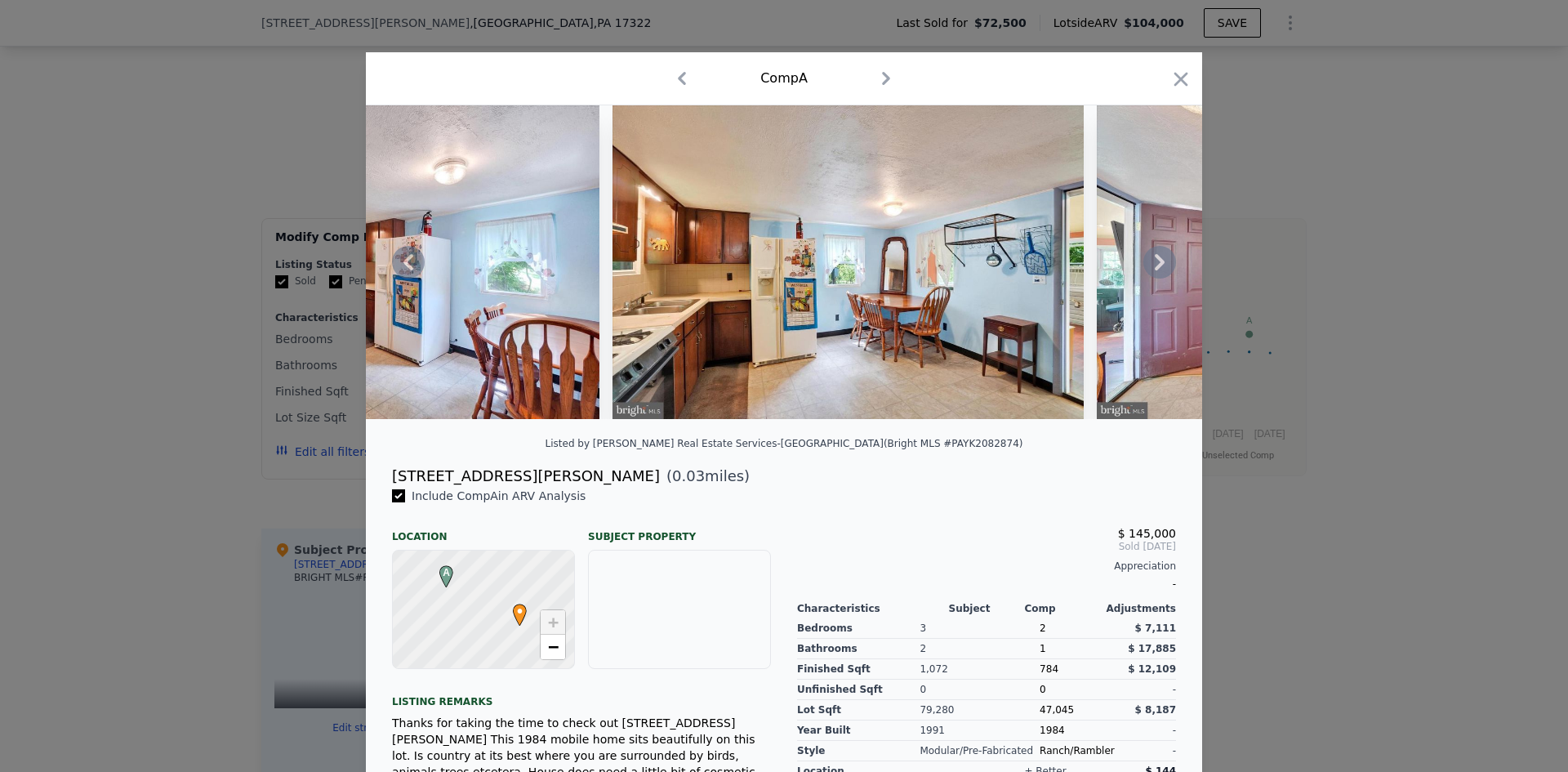
click at [1156, 268] on icon at bounding box center [1159, 262] width 9 height 16
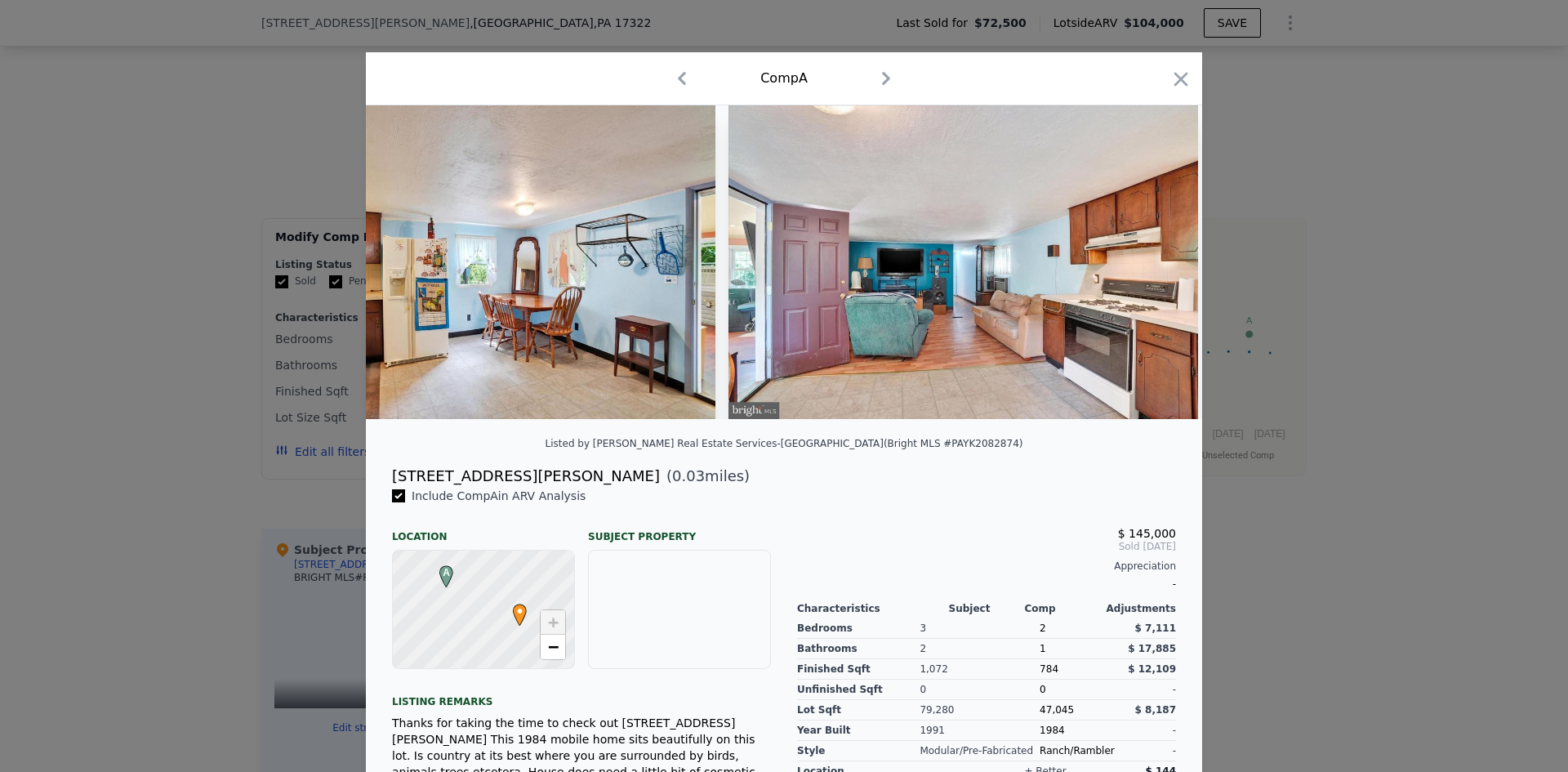
scroll to position [0, 3529]
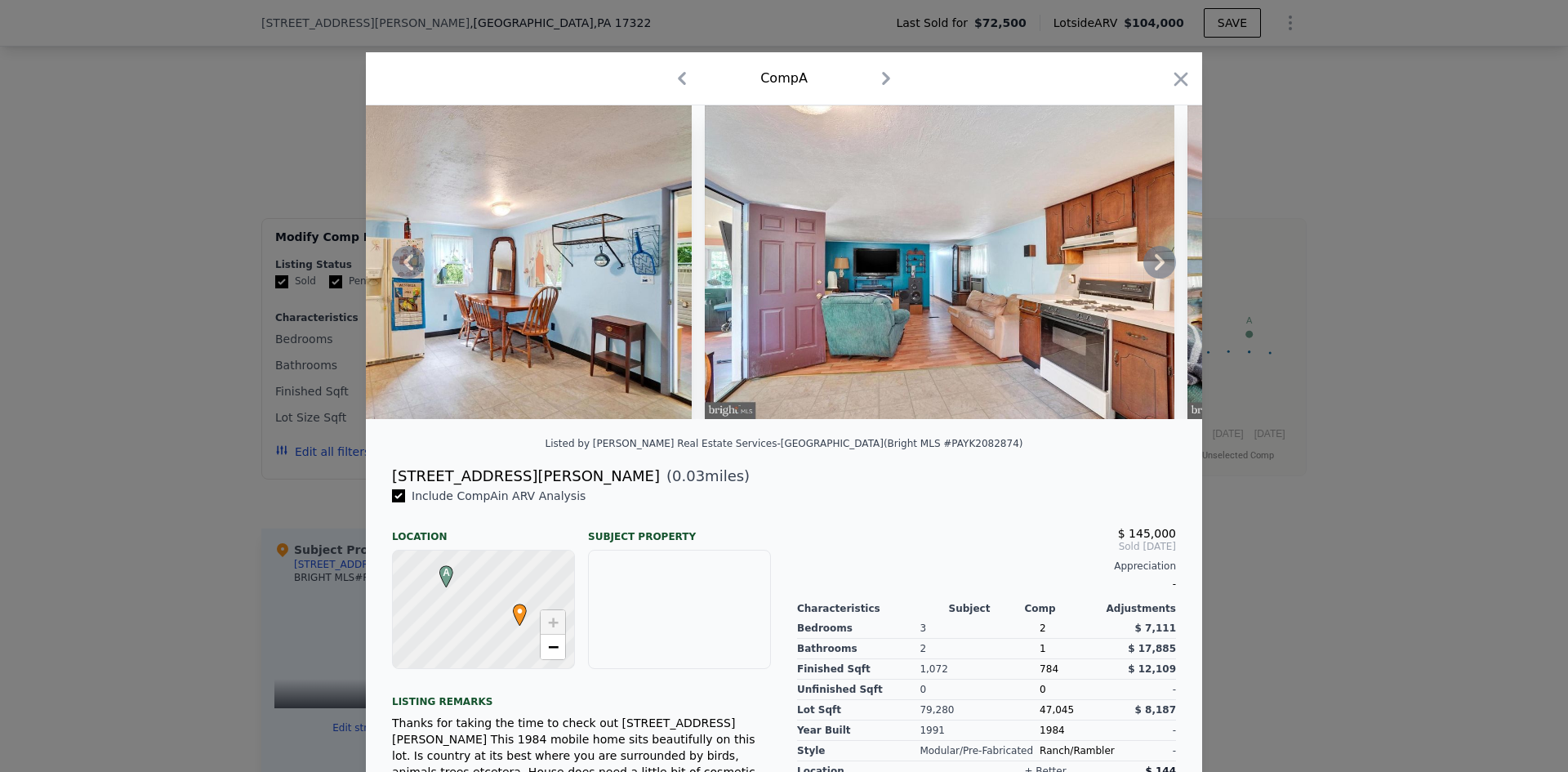
click at [1156, 268] on icon at bounding box center [1159, 262] width 9 height 16
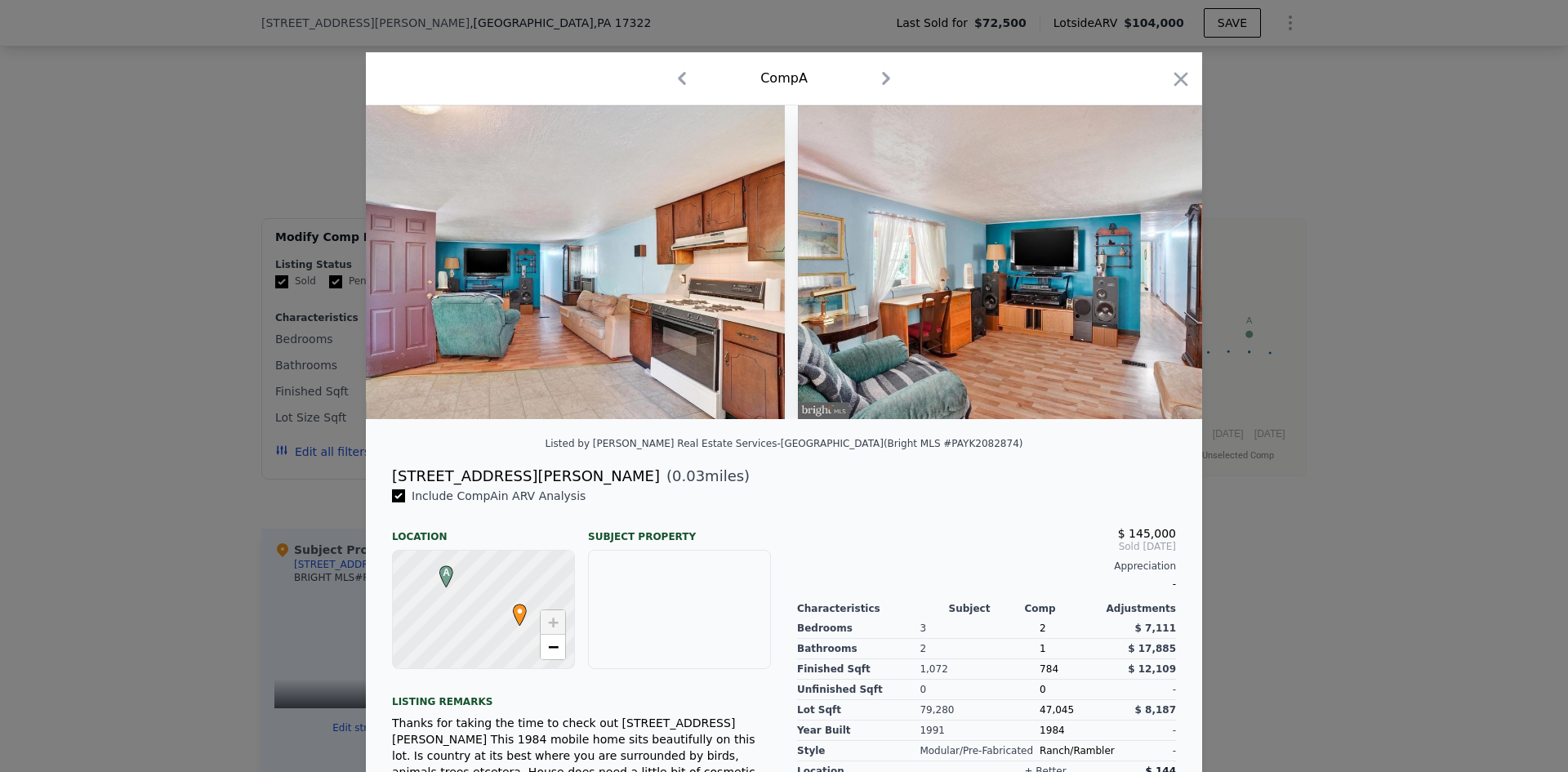
scroll to position [0, 3920]
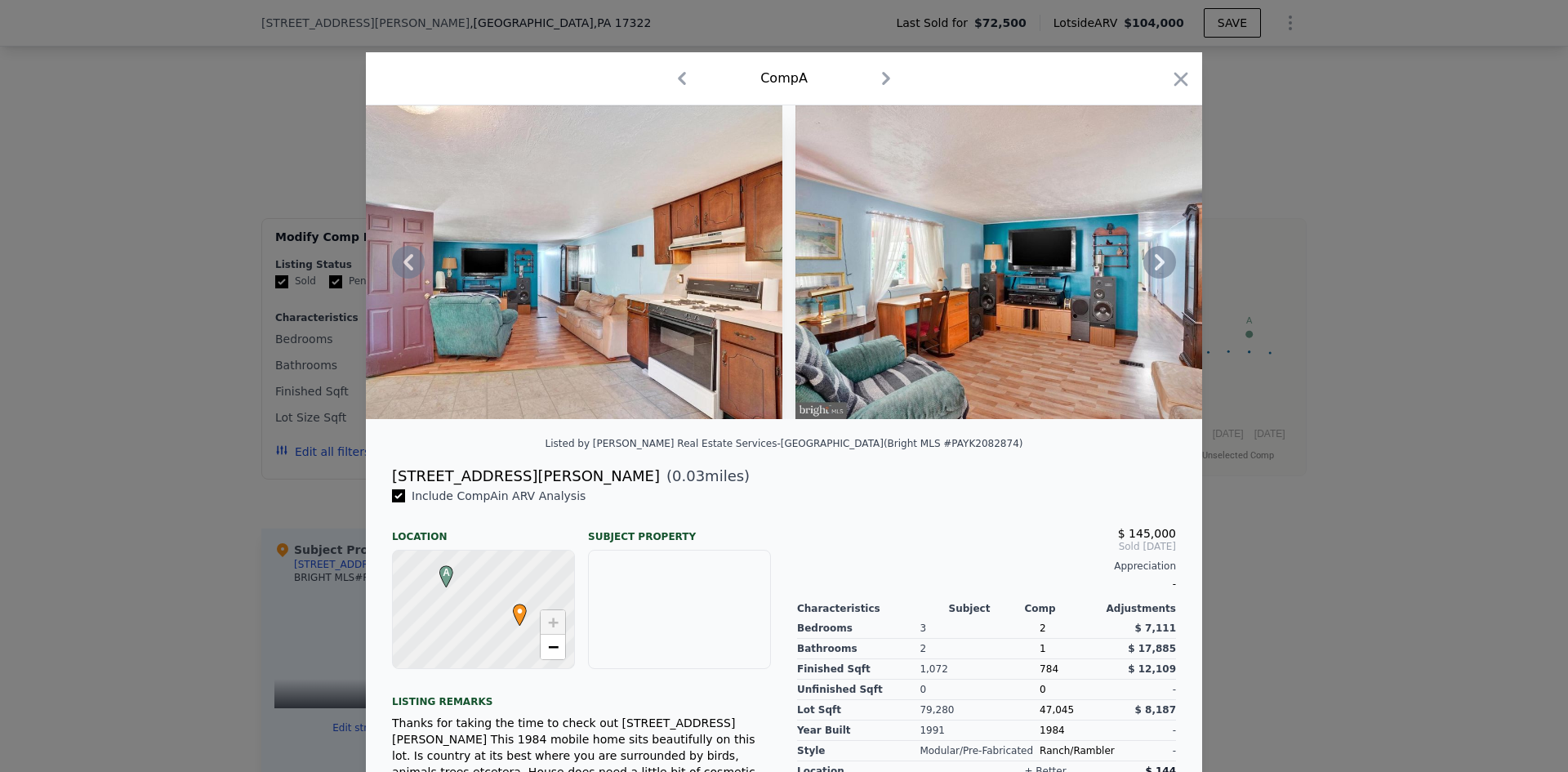
click at [1156, 268] on icon at bounding box center [1159, 262] width 9 height 16
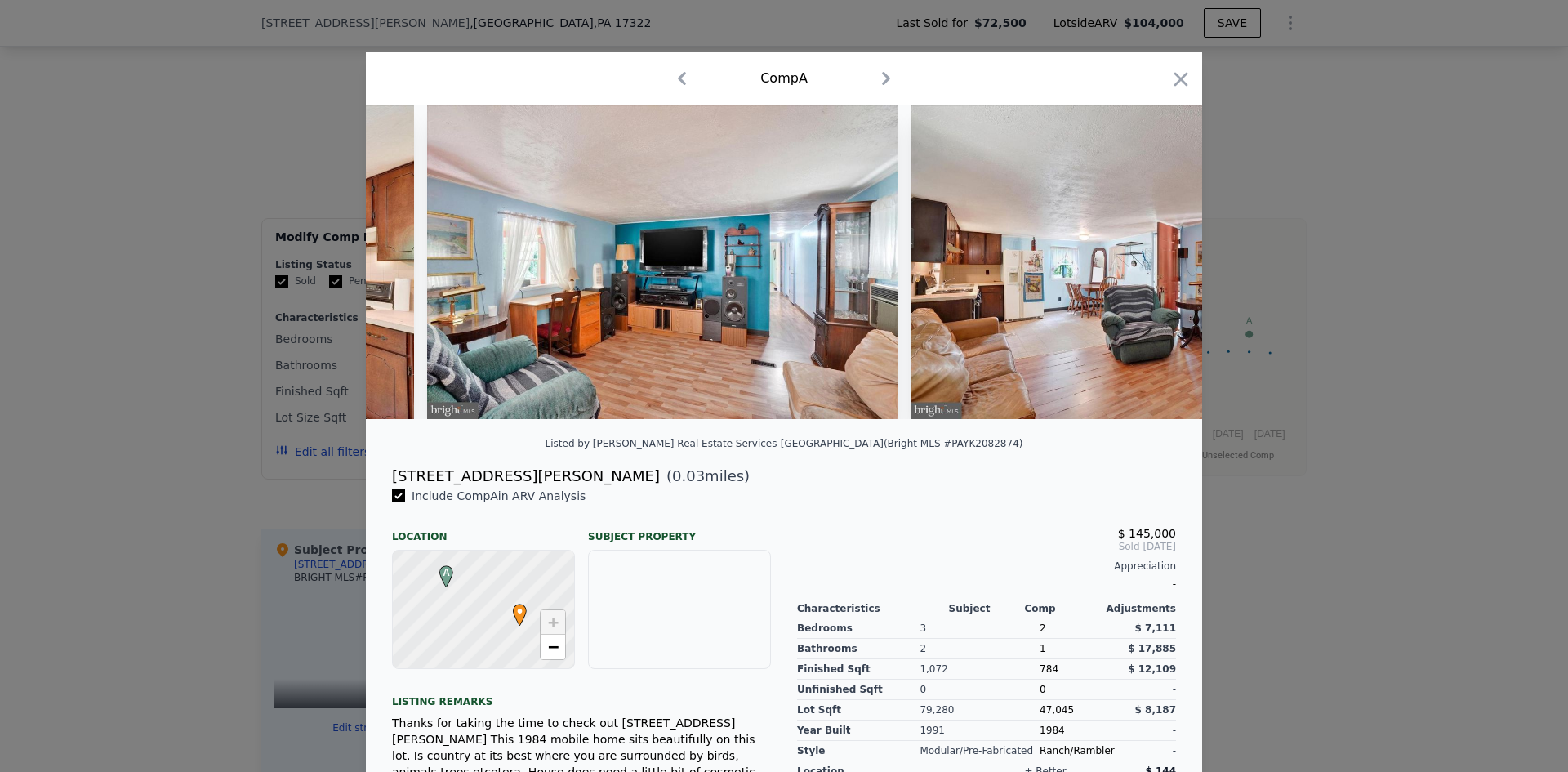
scroll to position [0, 4313]
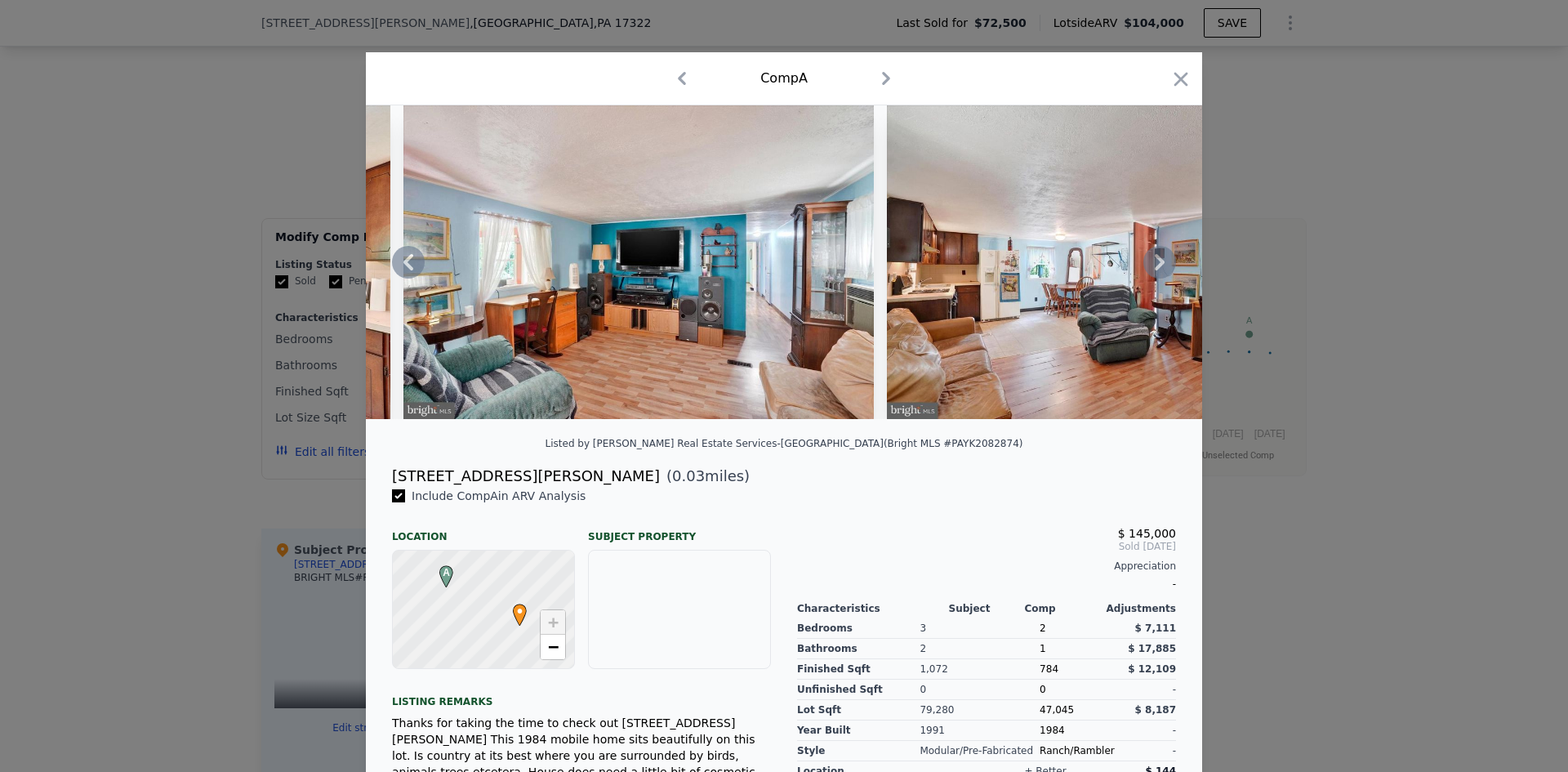
click at [1156, 268] on icon at bounding box center [1159, 262] width 9 height 16
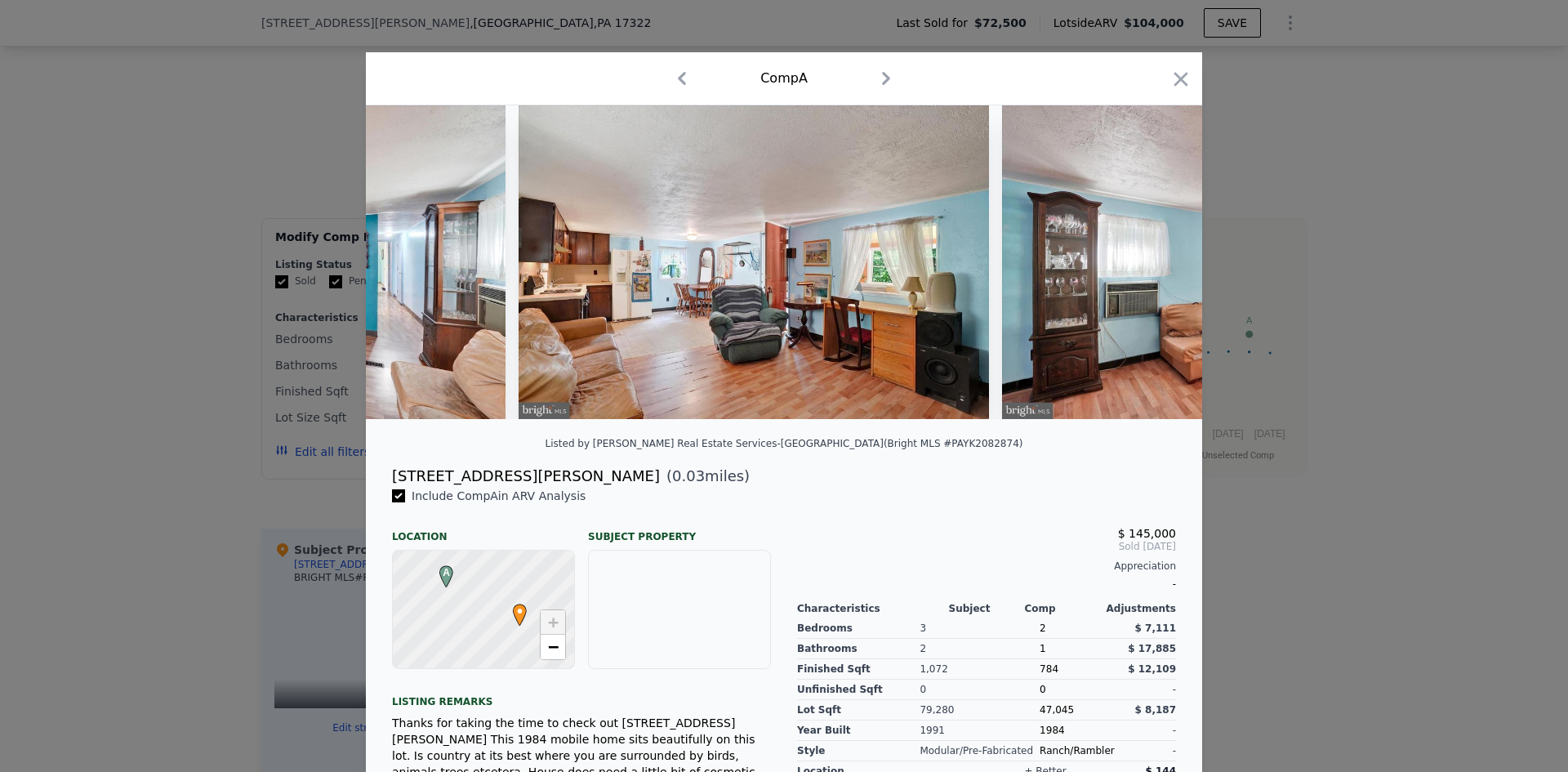
scroll to position [0, 4705]
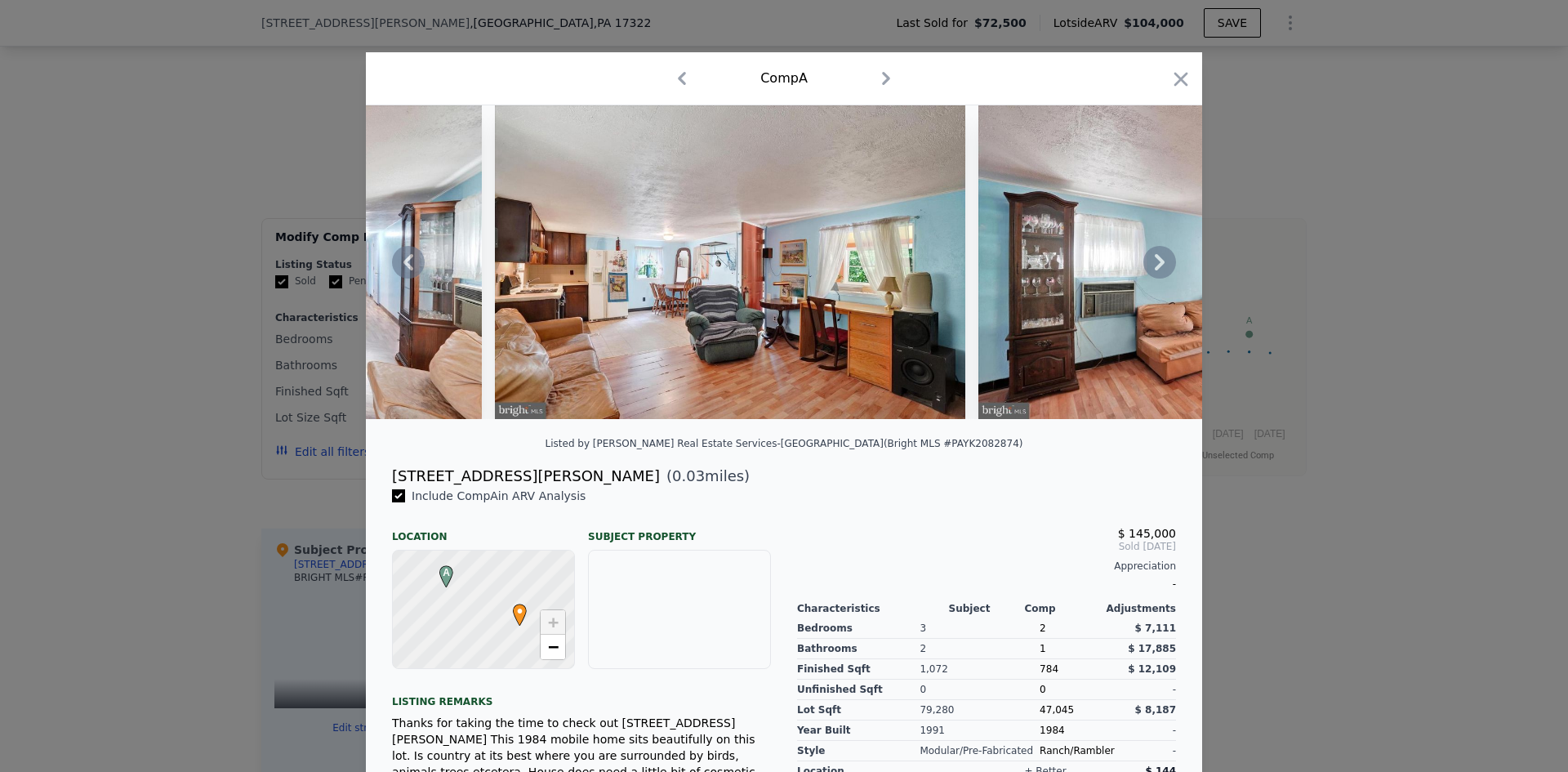
click at [1156, 268] on icon at bounding box center [1159, 262] width 9 height 16
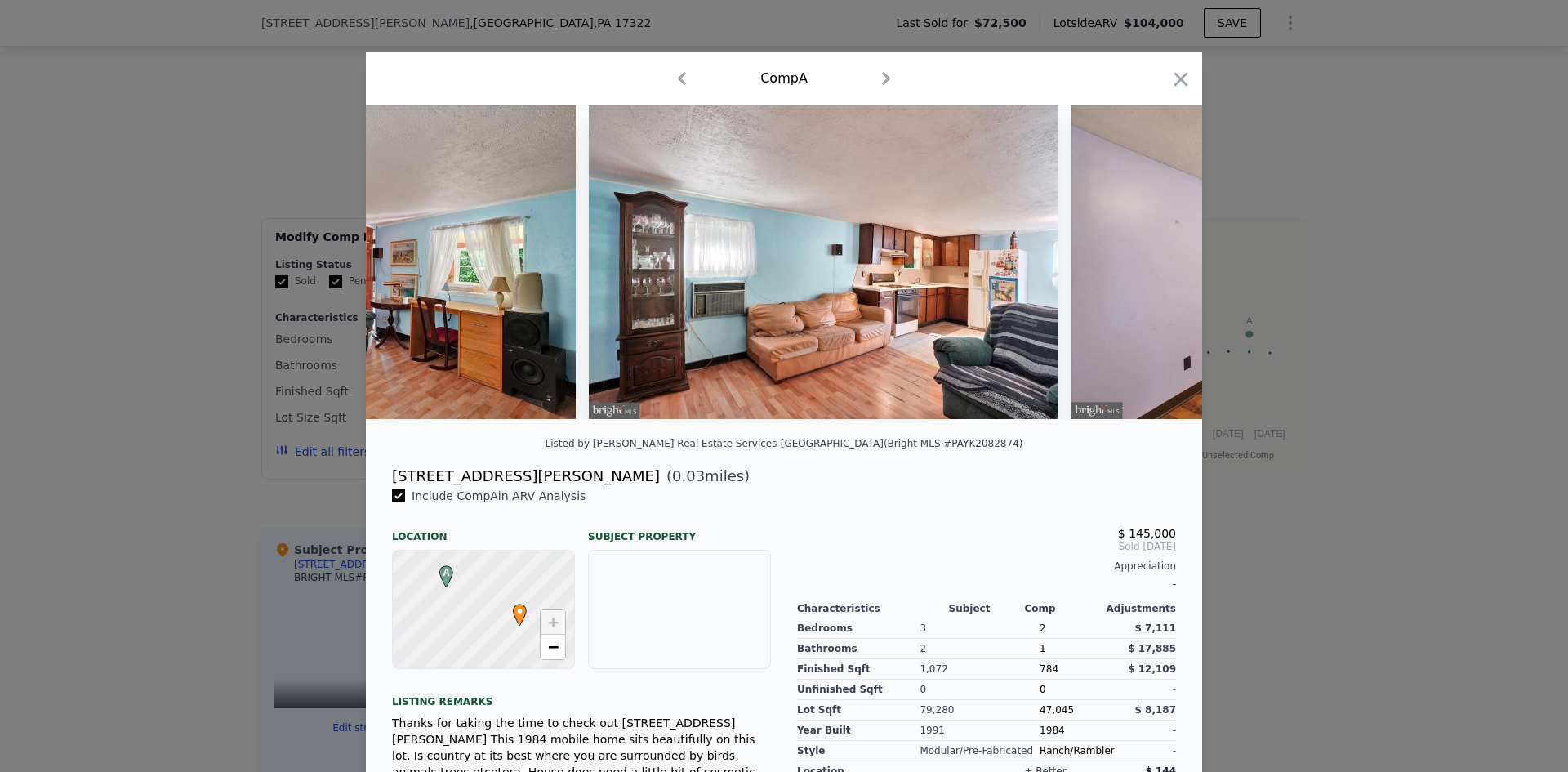
scroll to position [0, 5097]
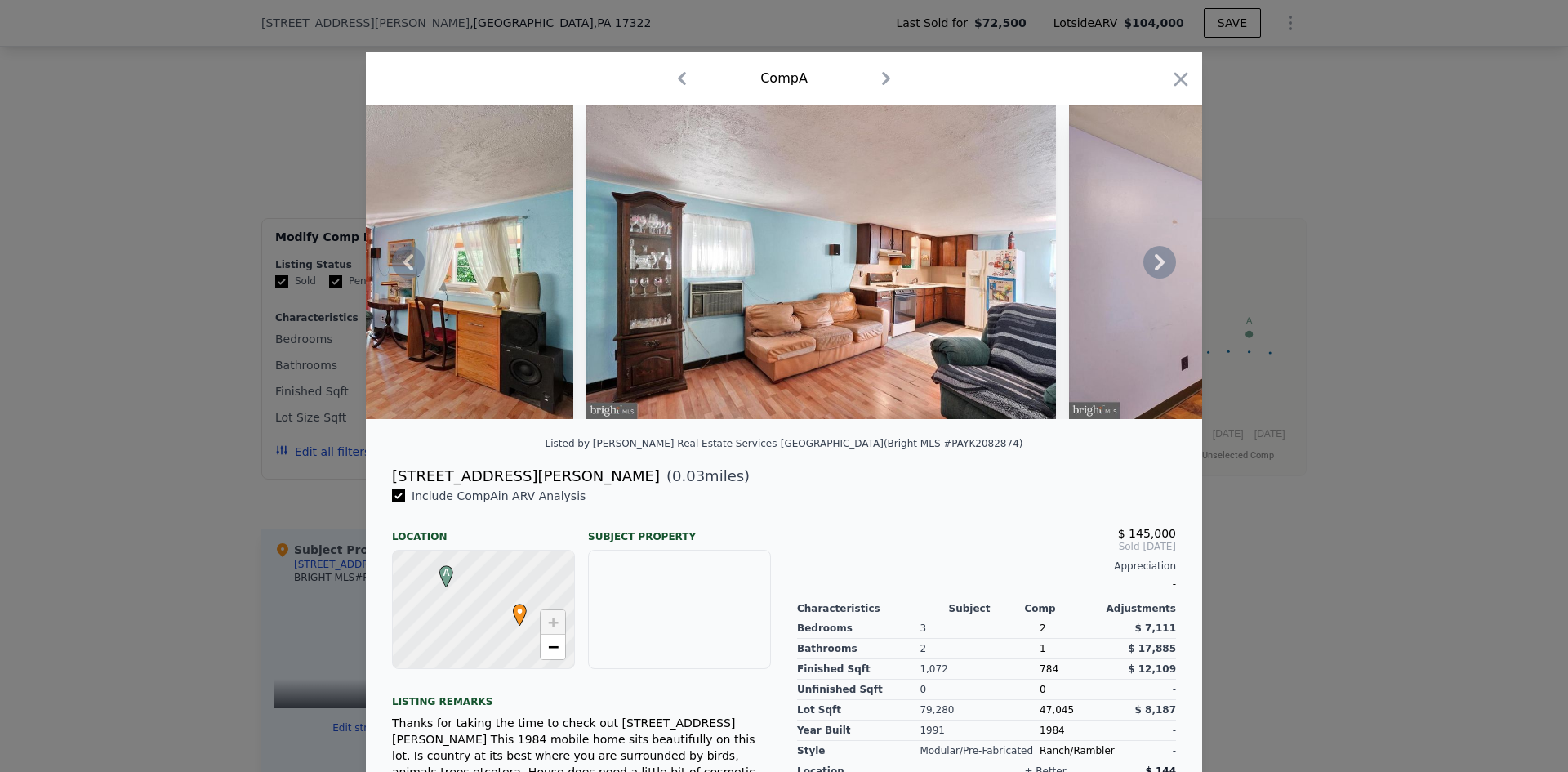
click at [1156, 268] on icon at bounding box center [1159, 262] width 9 height 16
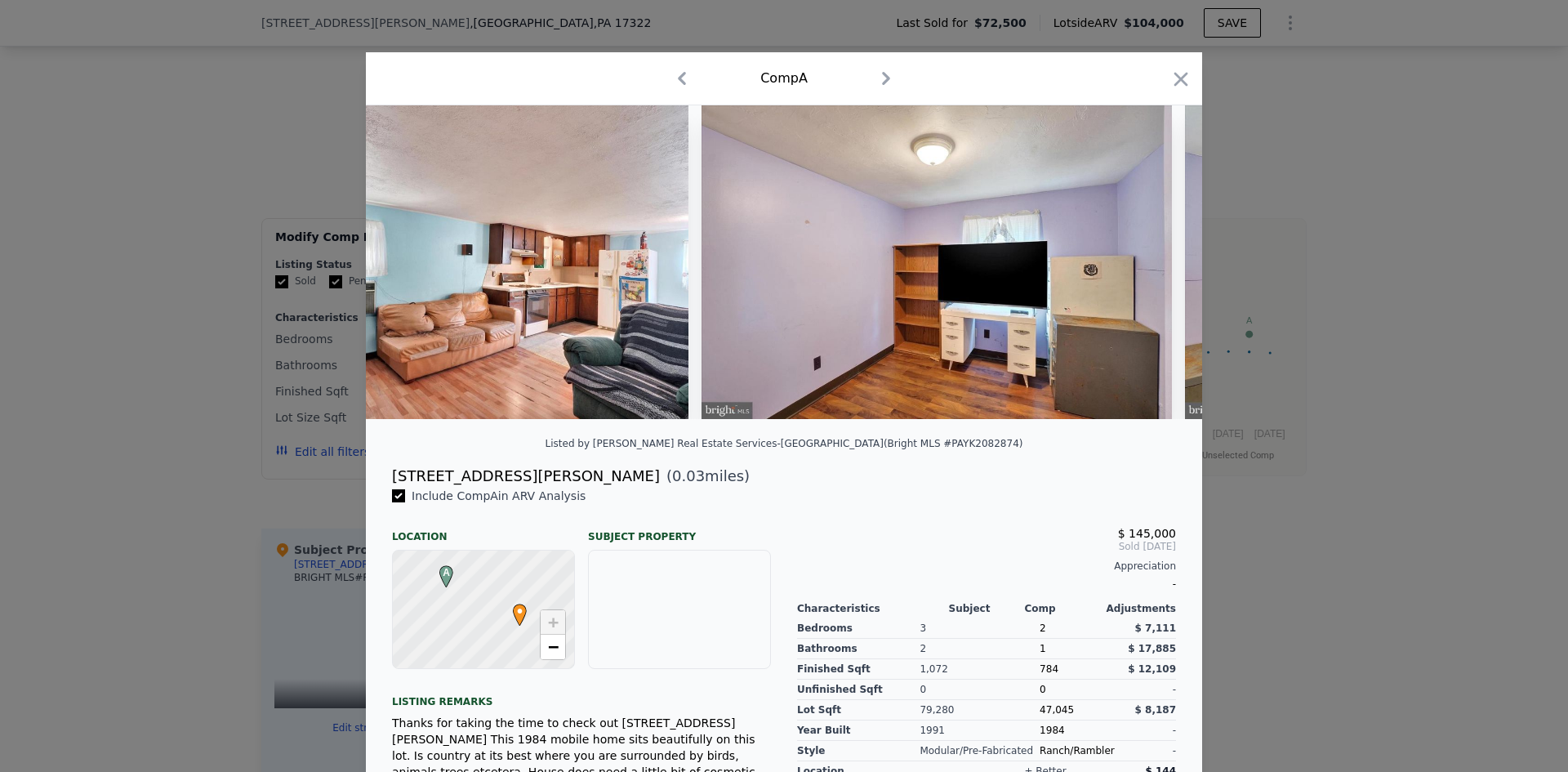
scroll to position [0, 5489]
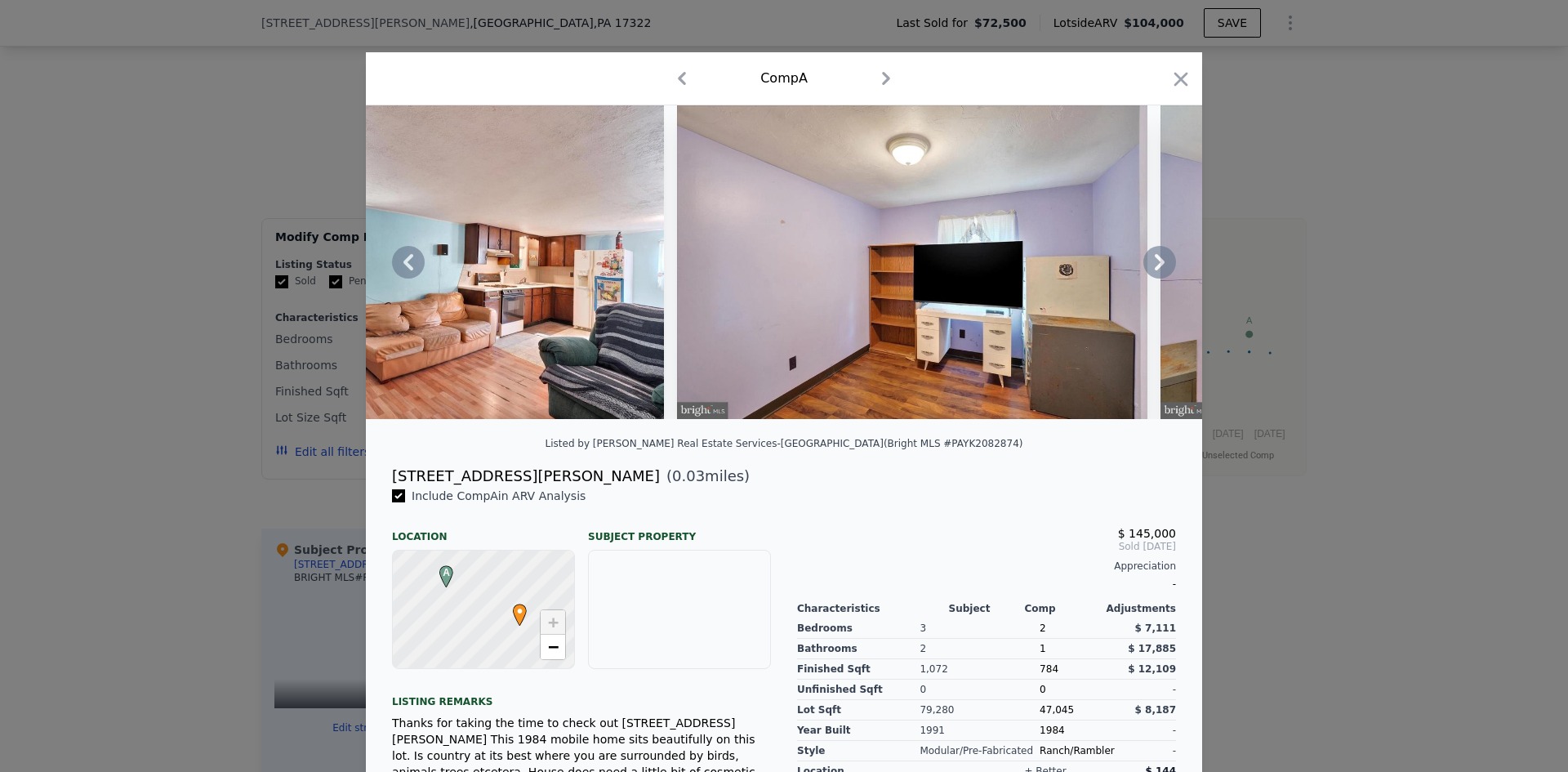
click at [1156, 268] on icon at bounding box center [1159, 262] width 9 height 16
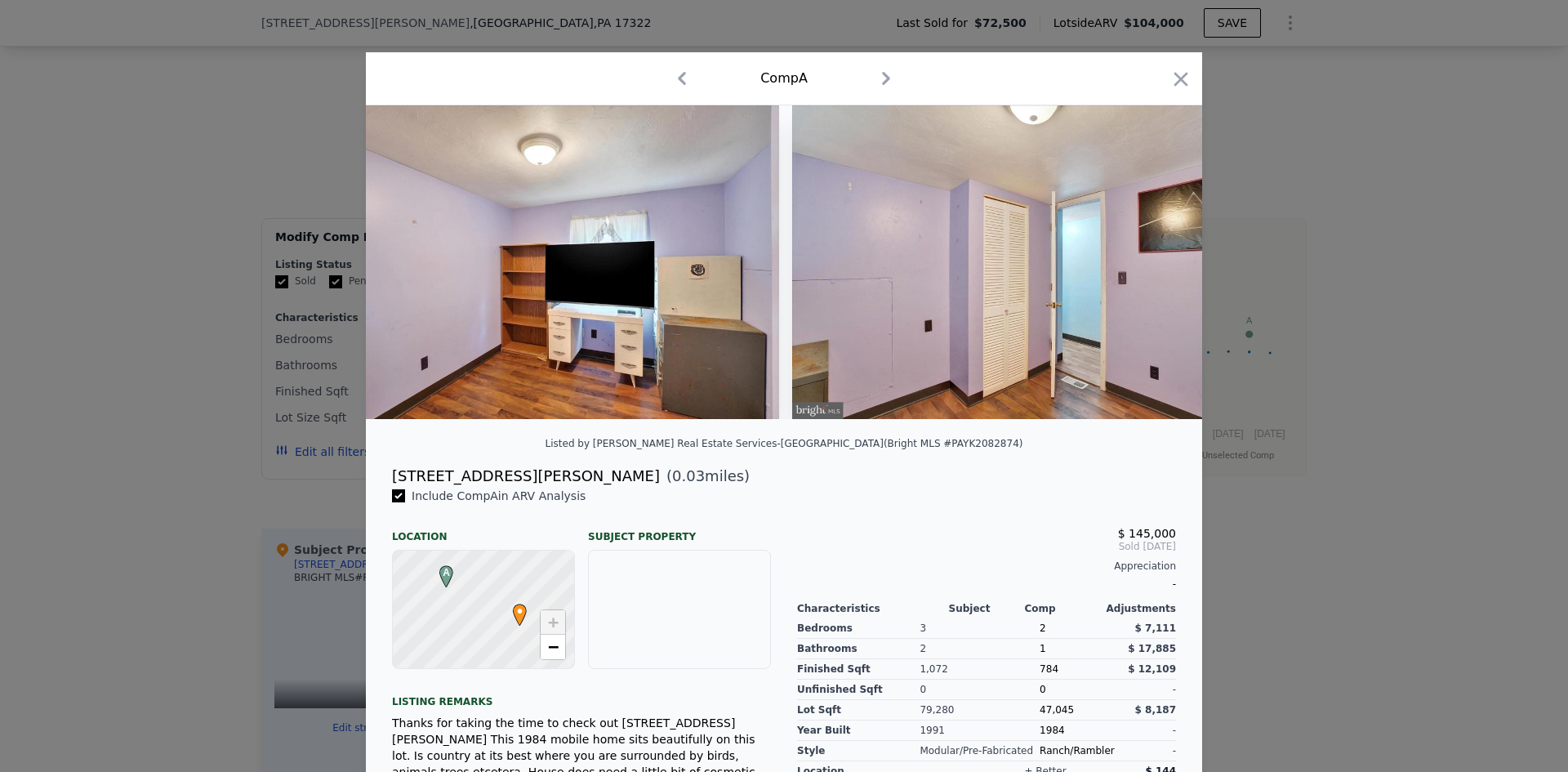
scroll to position [0, 5881]
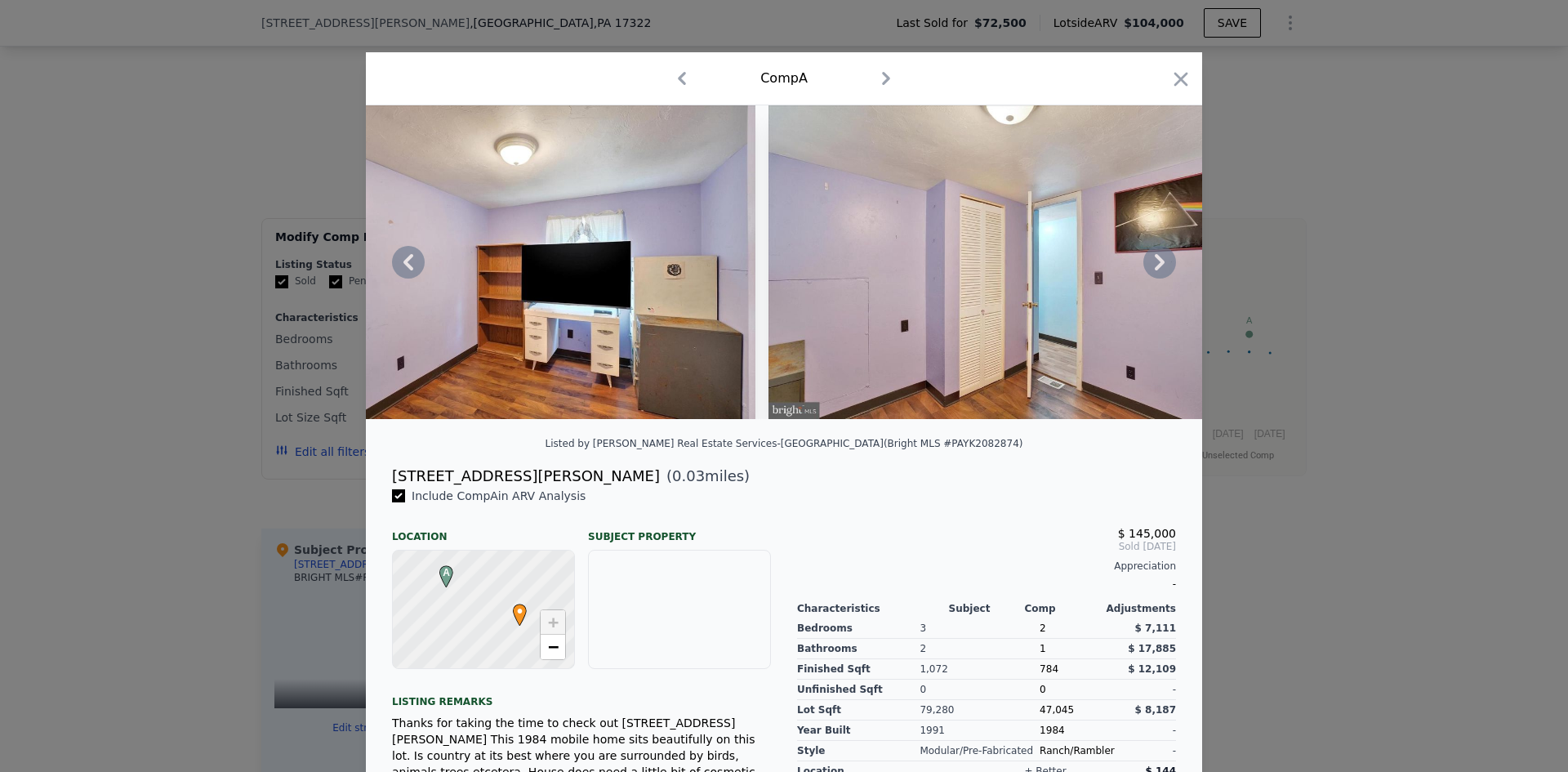
click at [1150, 264] on icon at bounding box center [1159, 262] width 33 height 33
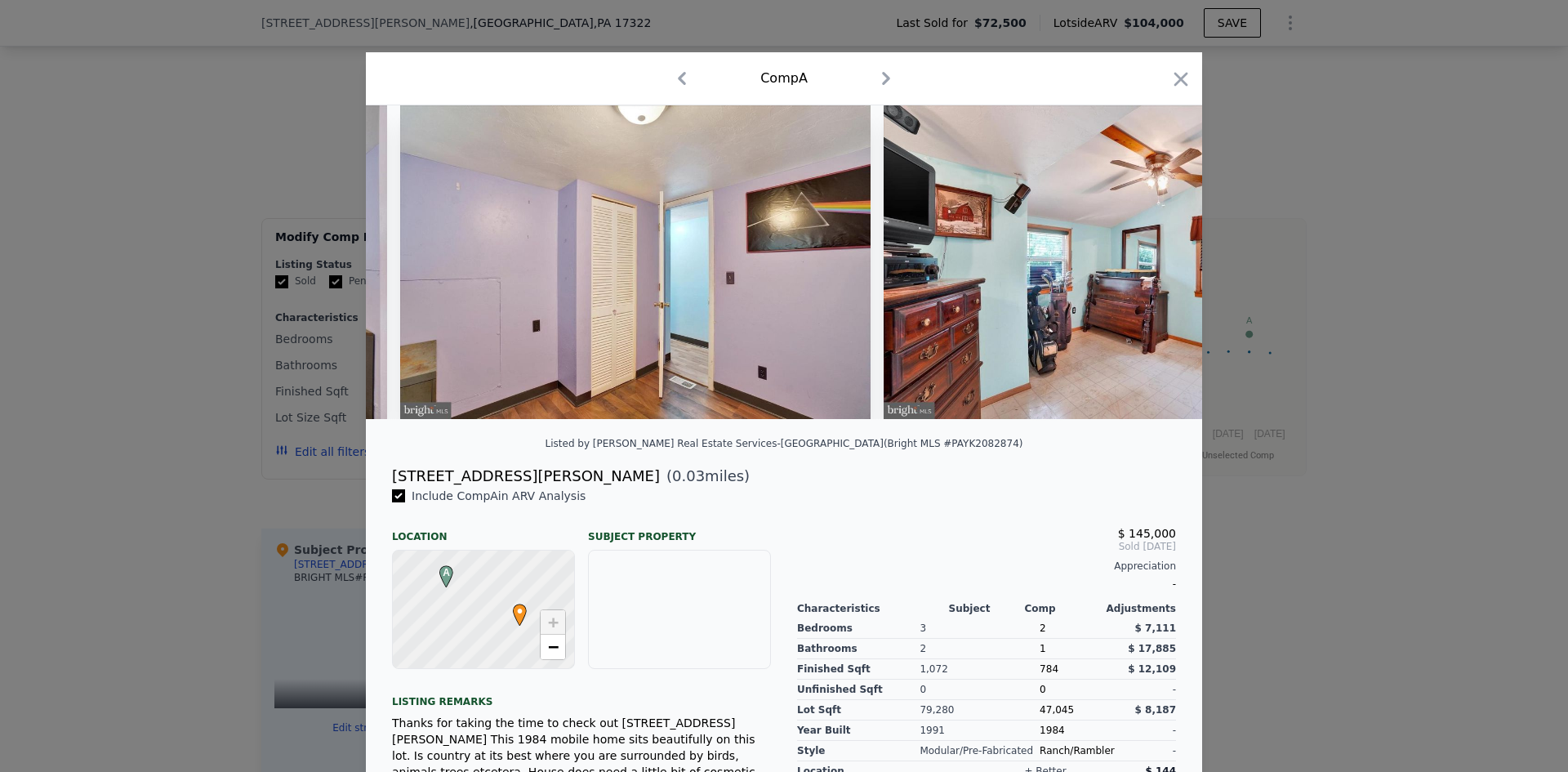
scroll to position [0, 6273]
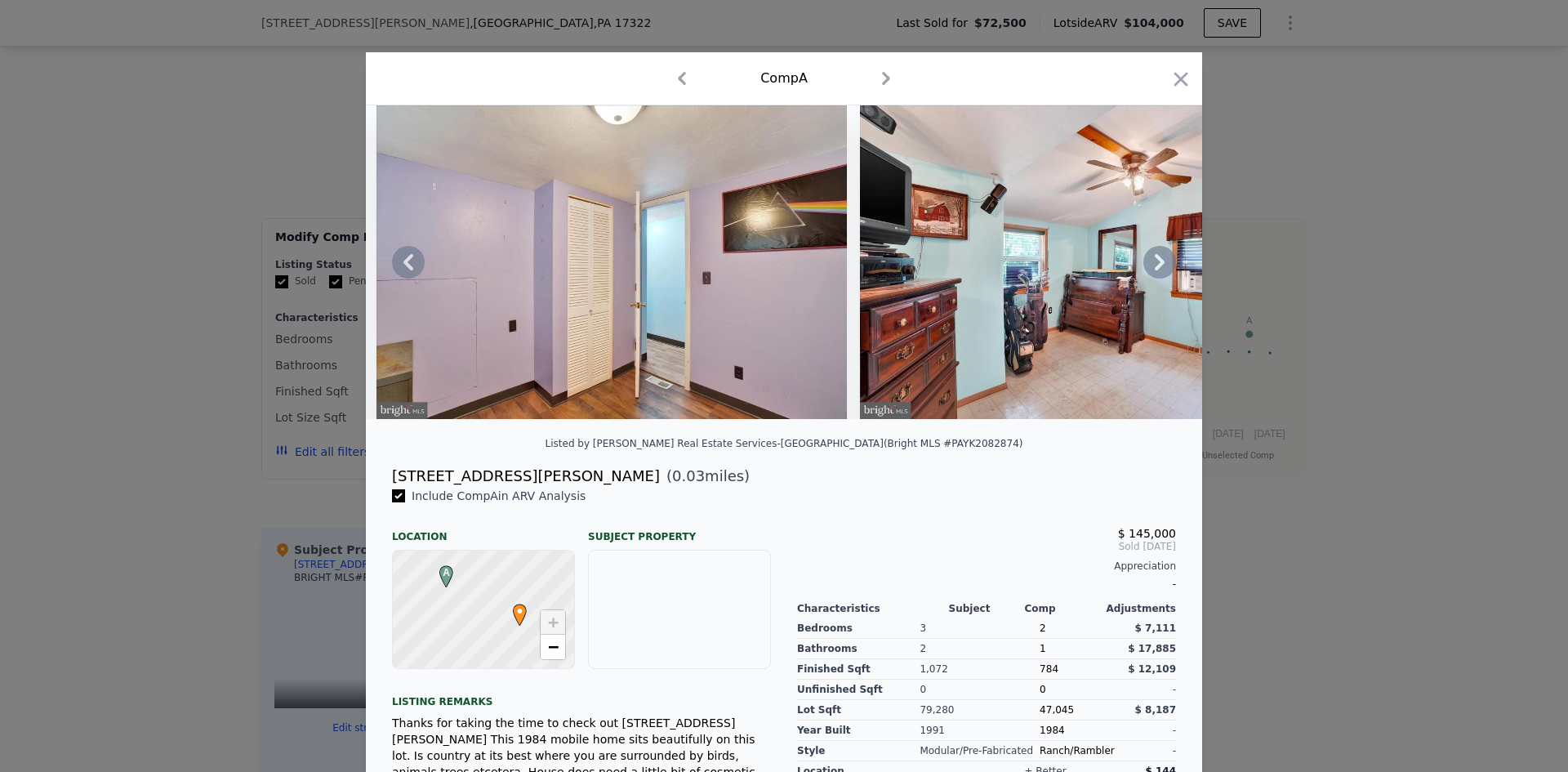
click at [1149, 261] on icon at bounding box center [1159, 262] width 33 height 33
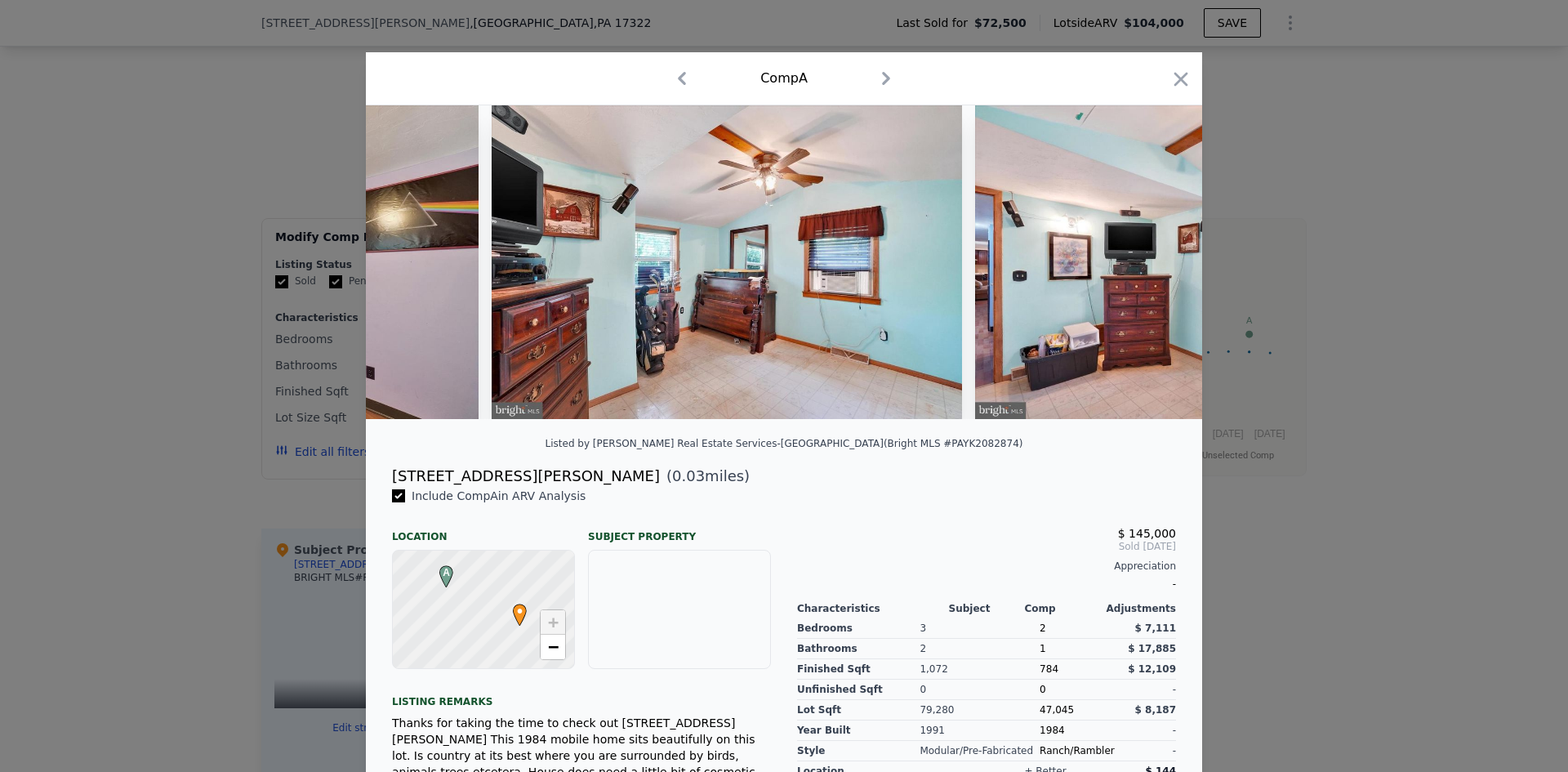
scroll to position [0, 6666]
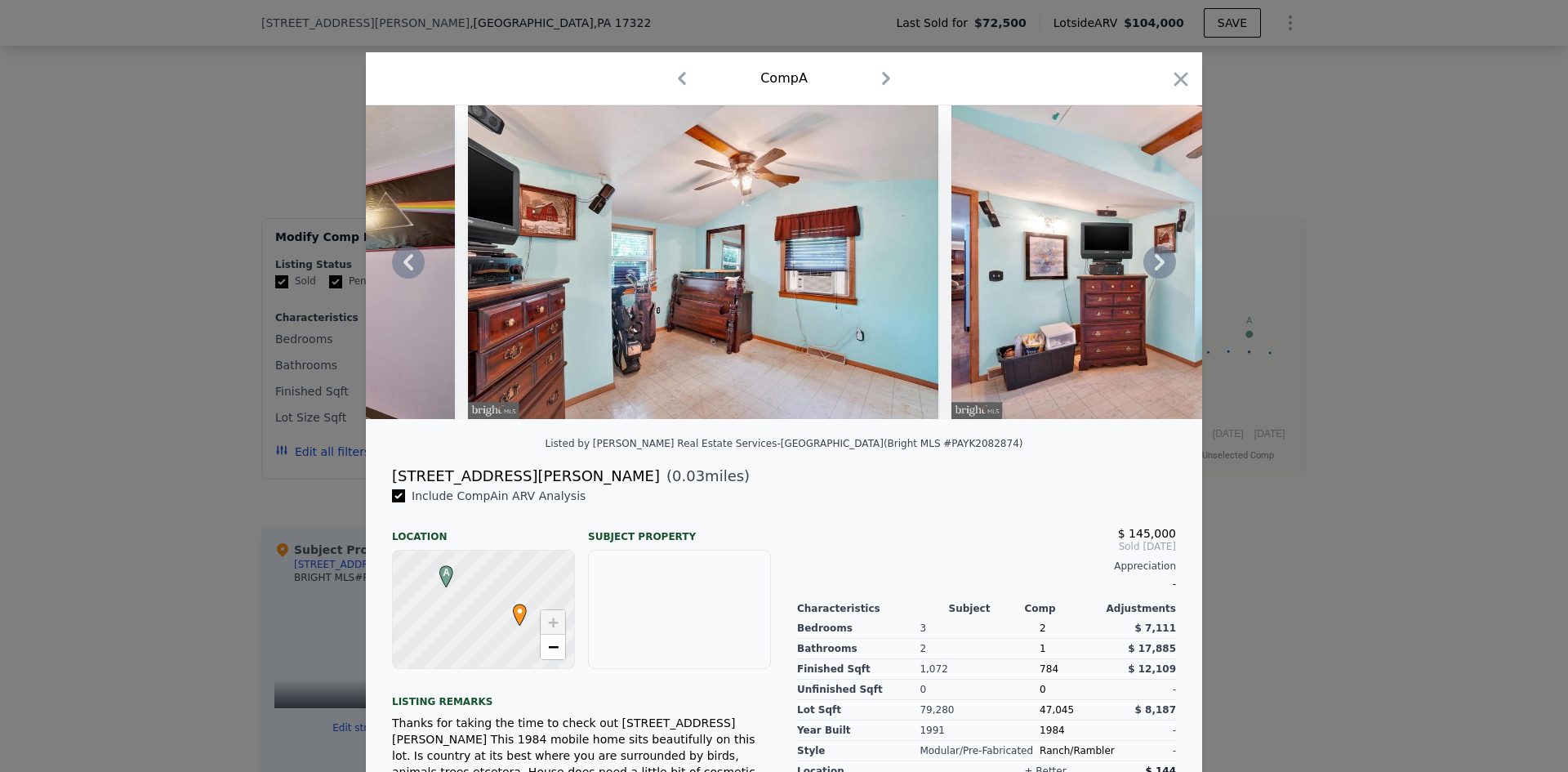
click at [1159, 265] on icon at bounding box center [1159, 262] width 33 height 33
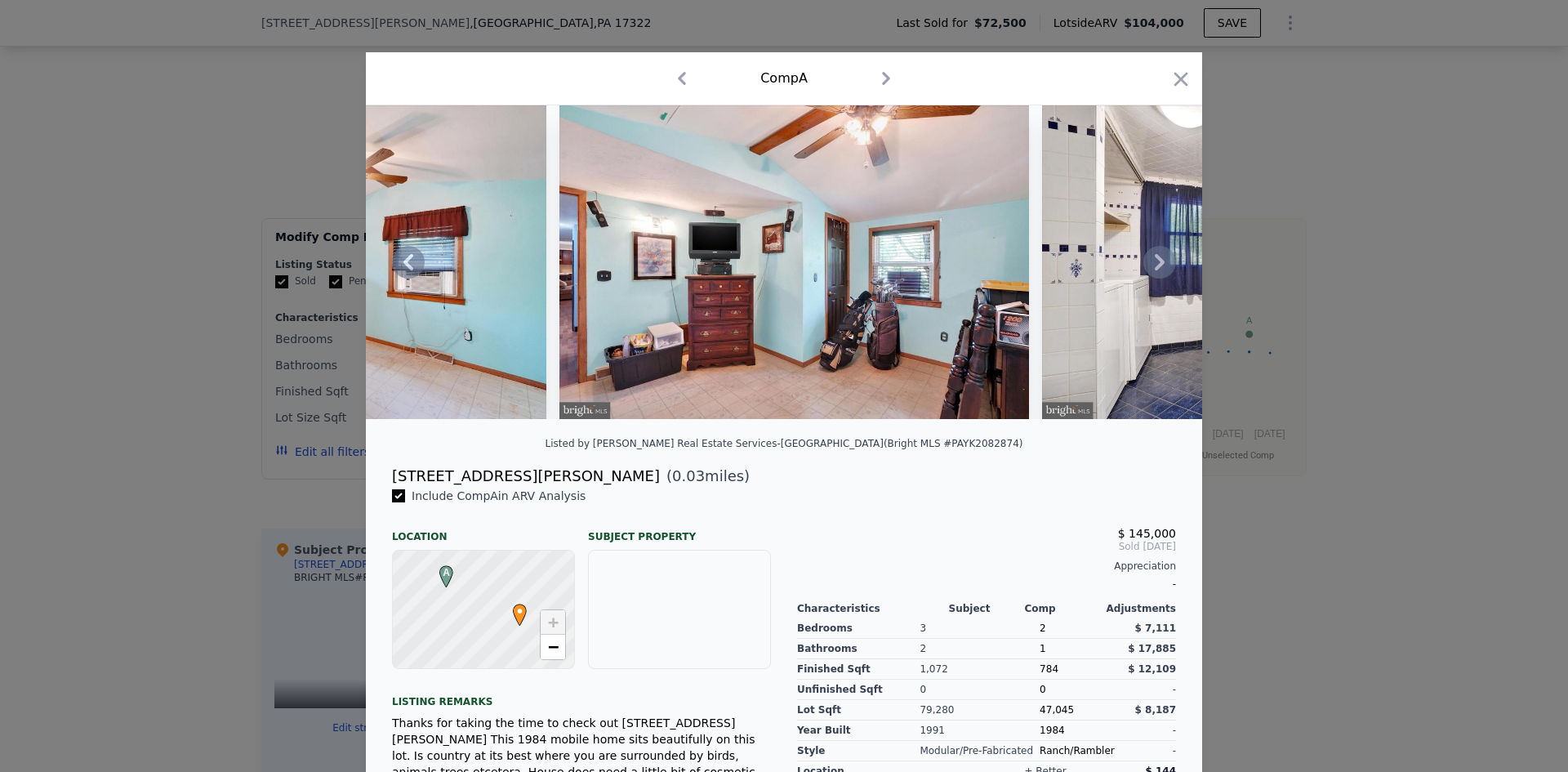
click at [1159, 265] on icon at bounding box center [1159, 262] width 33 height 33
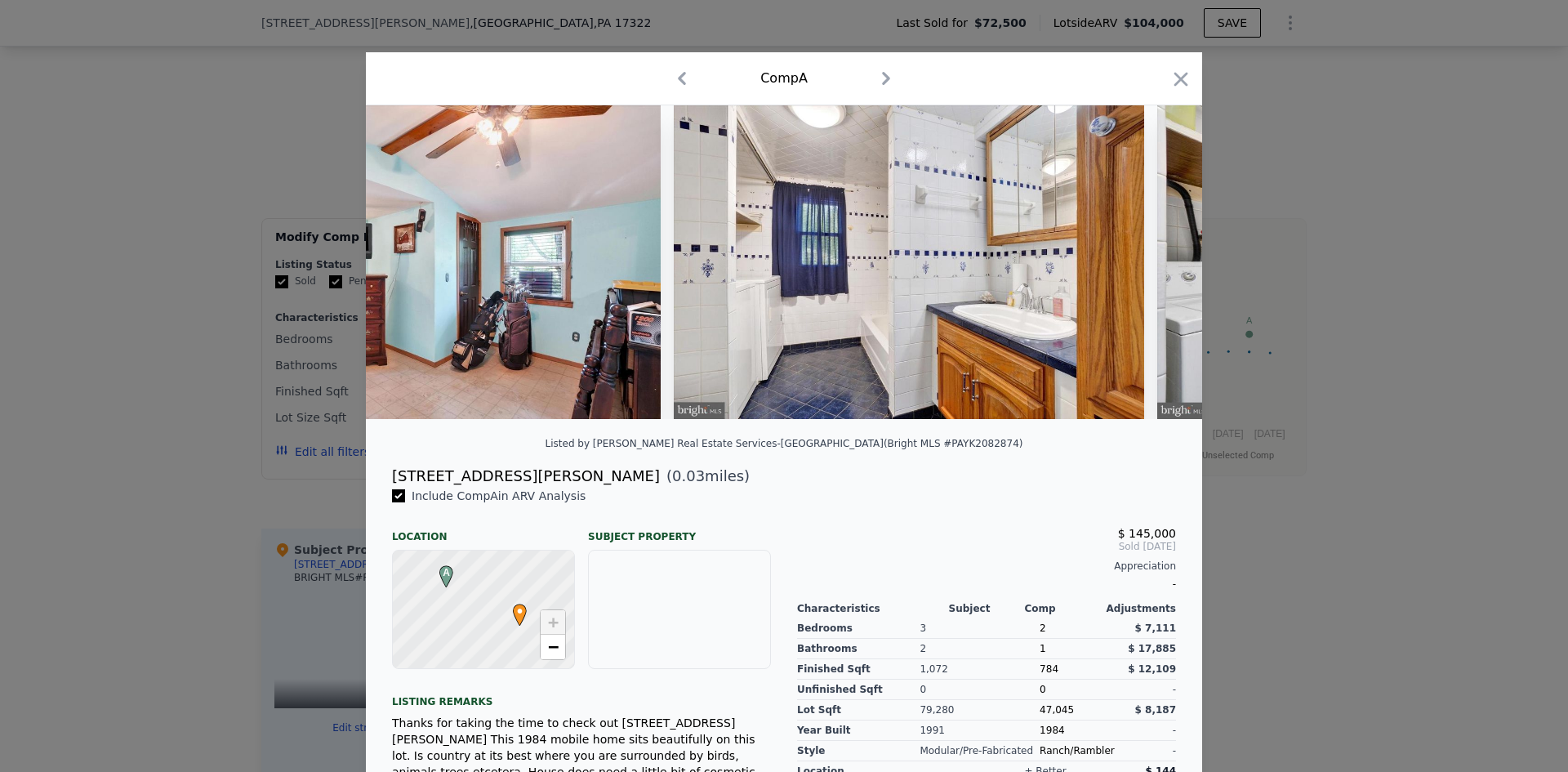
scroll to position [0, 7449]
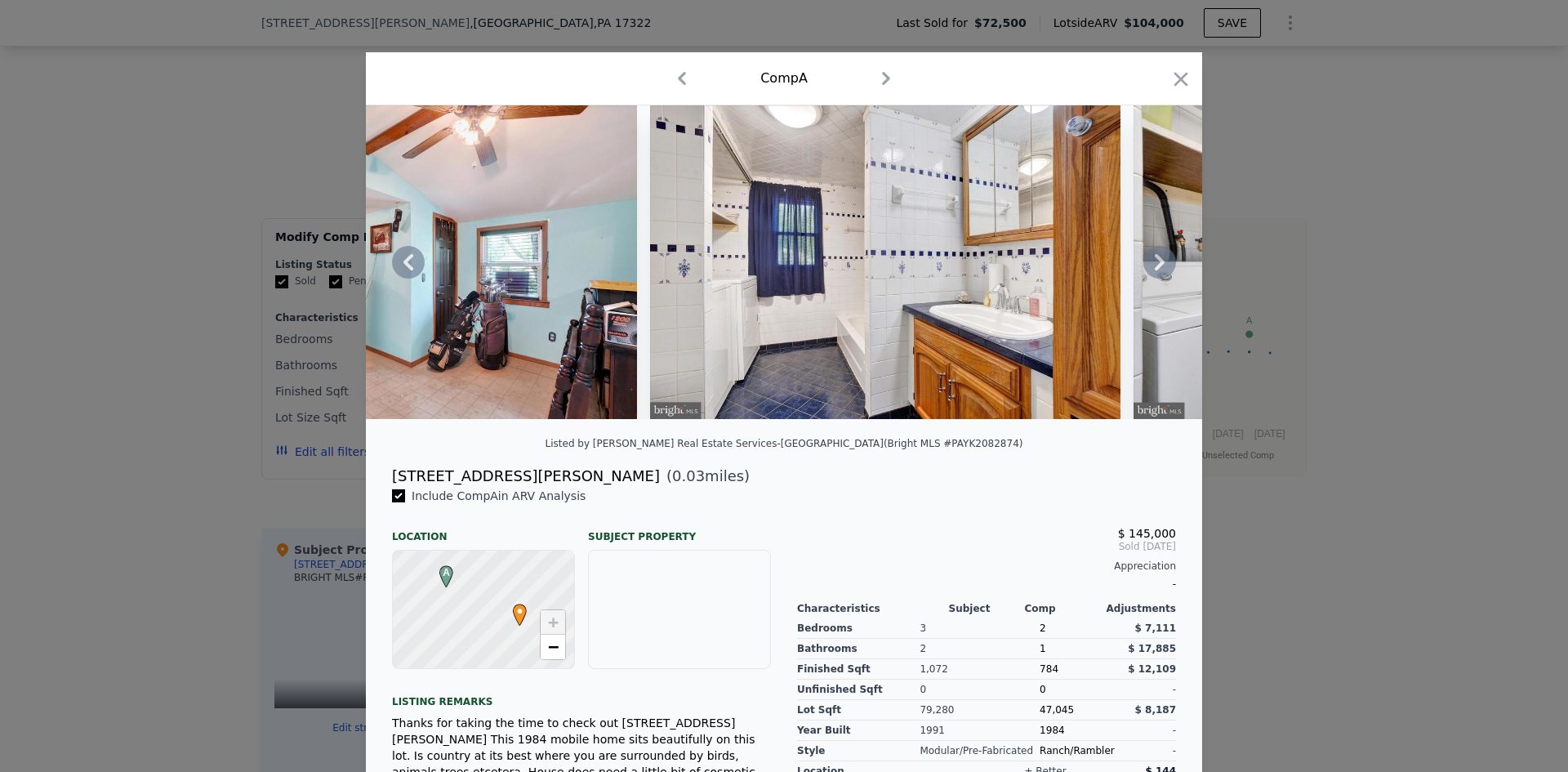
click at [392, 268] on icon at bounding box center [408, 262] width 33 height 33
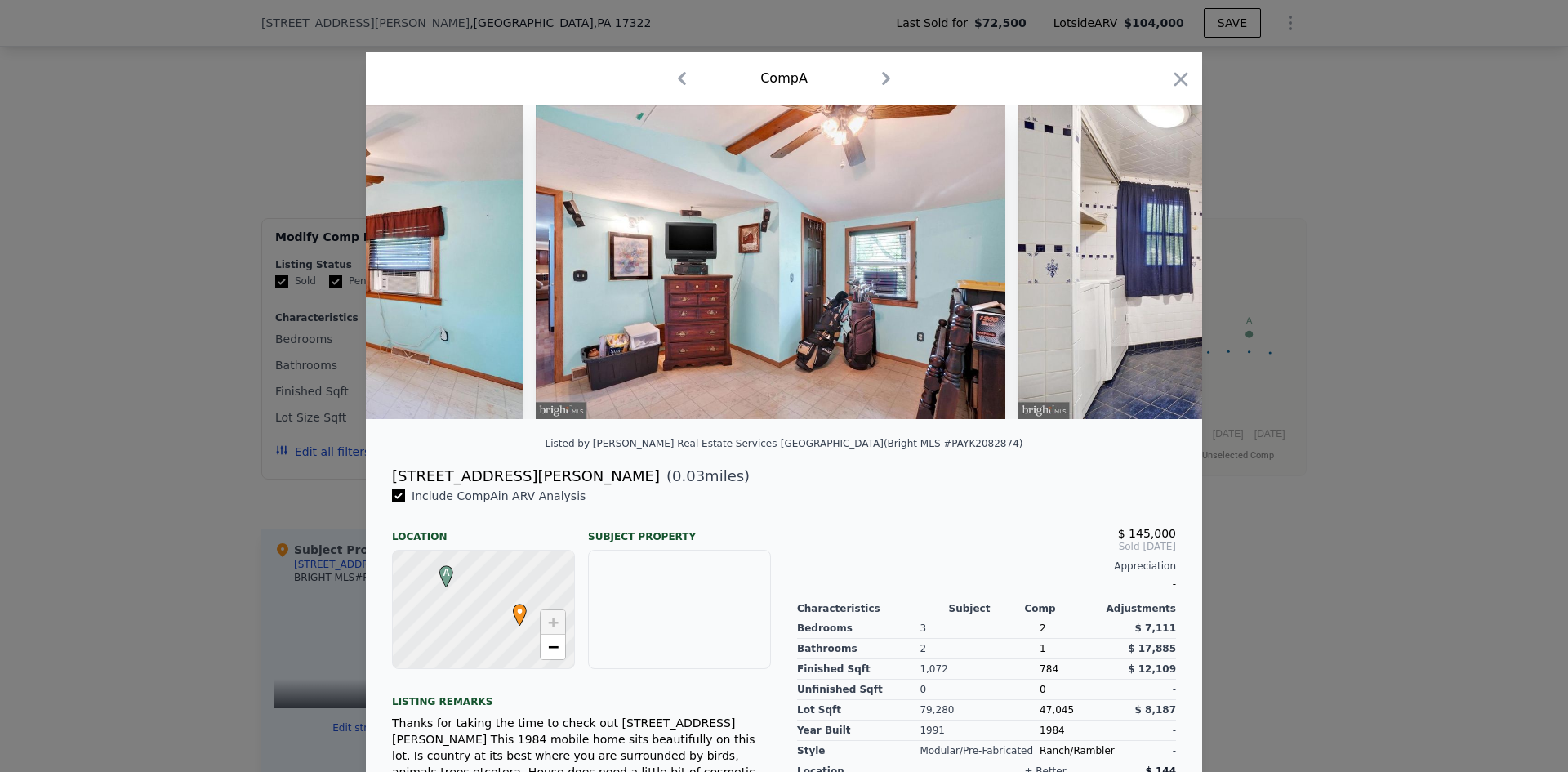
scroll to position [0, 7057]
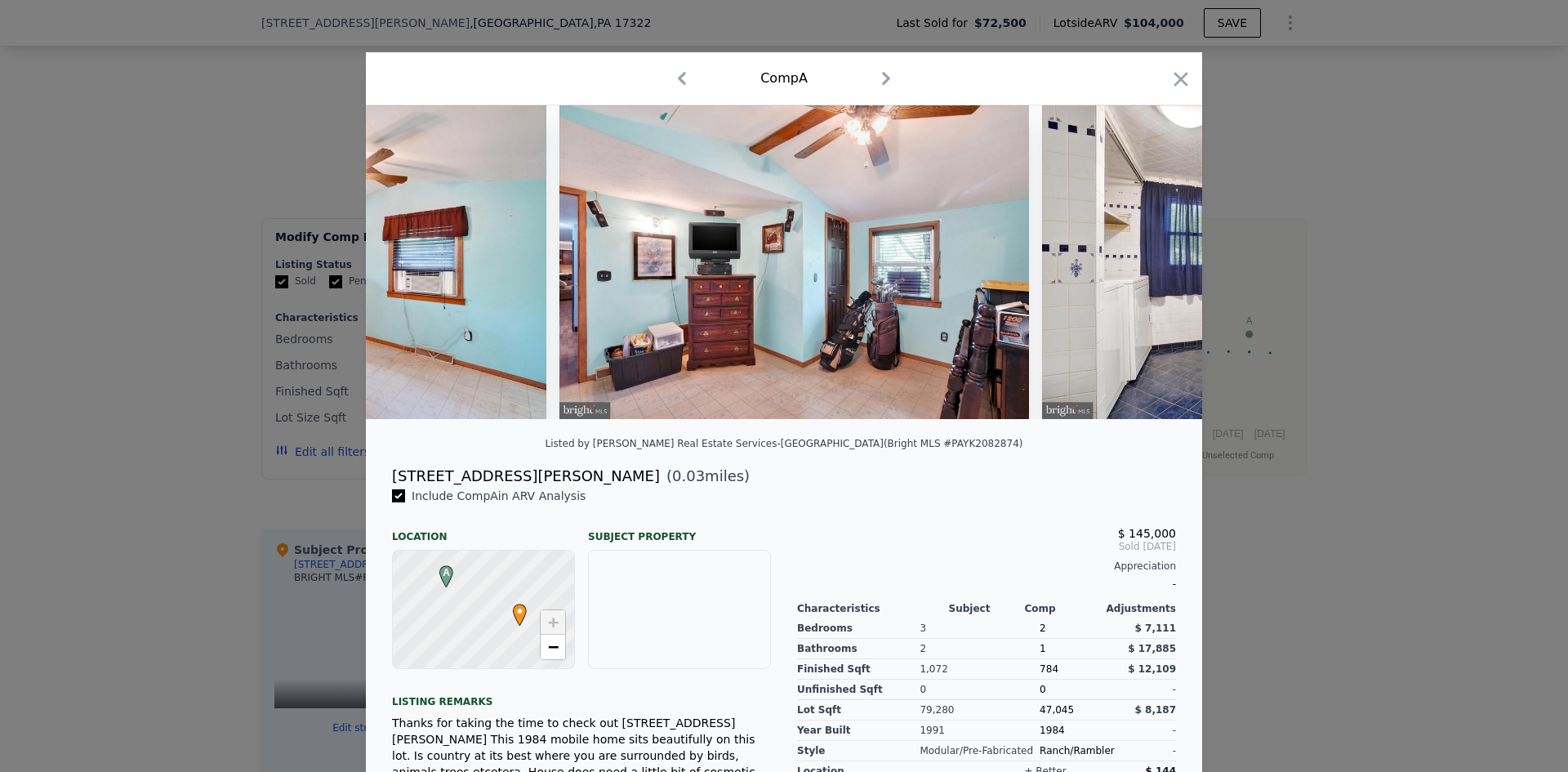
click at [393, 269] on img at bounding box center [312, 262] width 471 height 314
click at [1155, 264] on icon at bounding box center [1159, 262] width 9 height 16
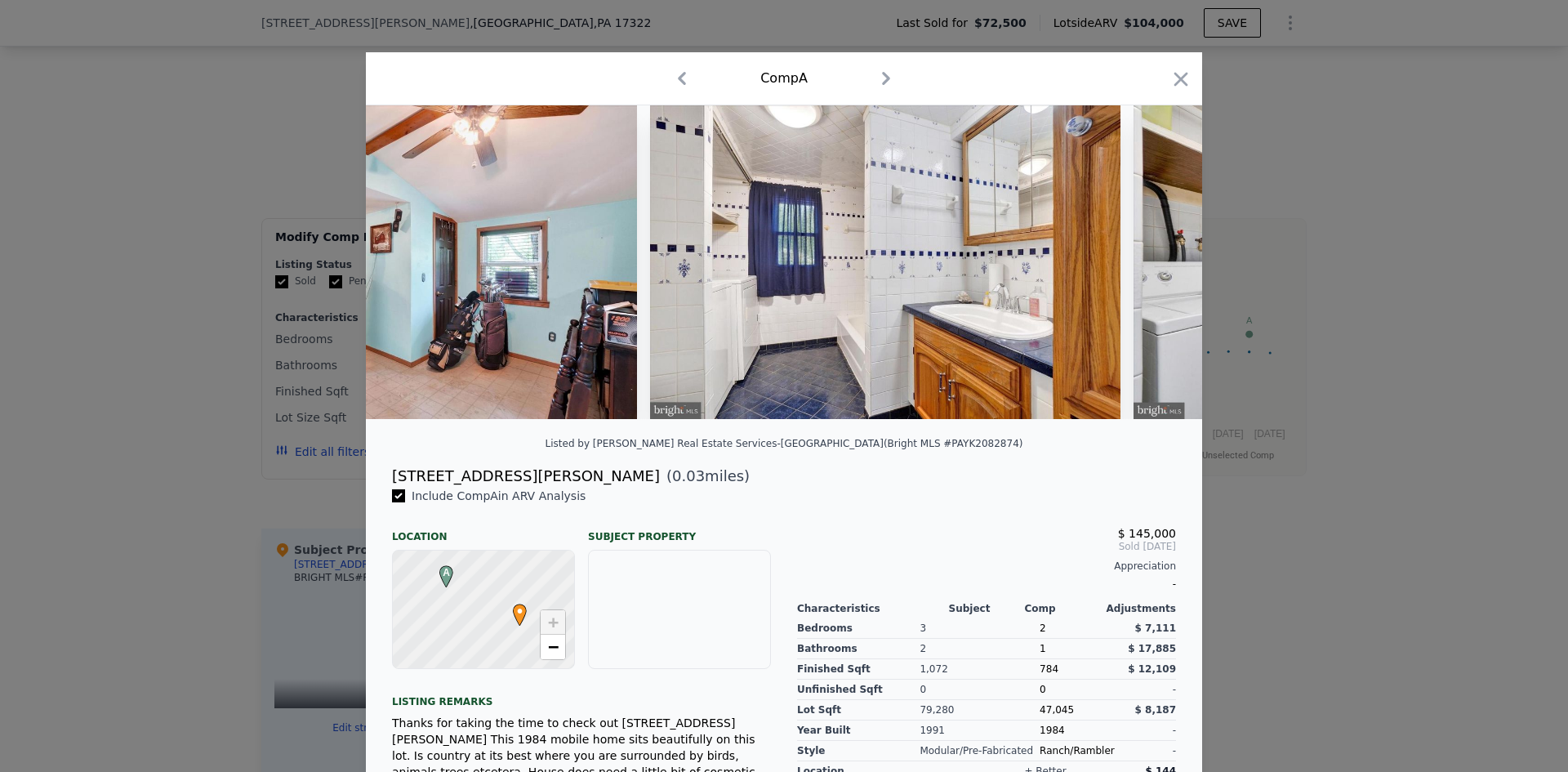
click at [1155, 264] on img at bounding box center [1369, 262] width 471 height 314
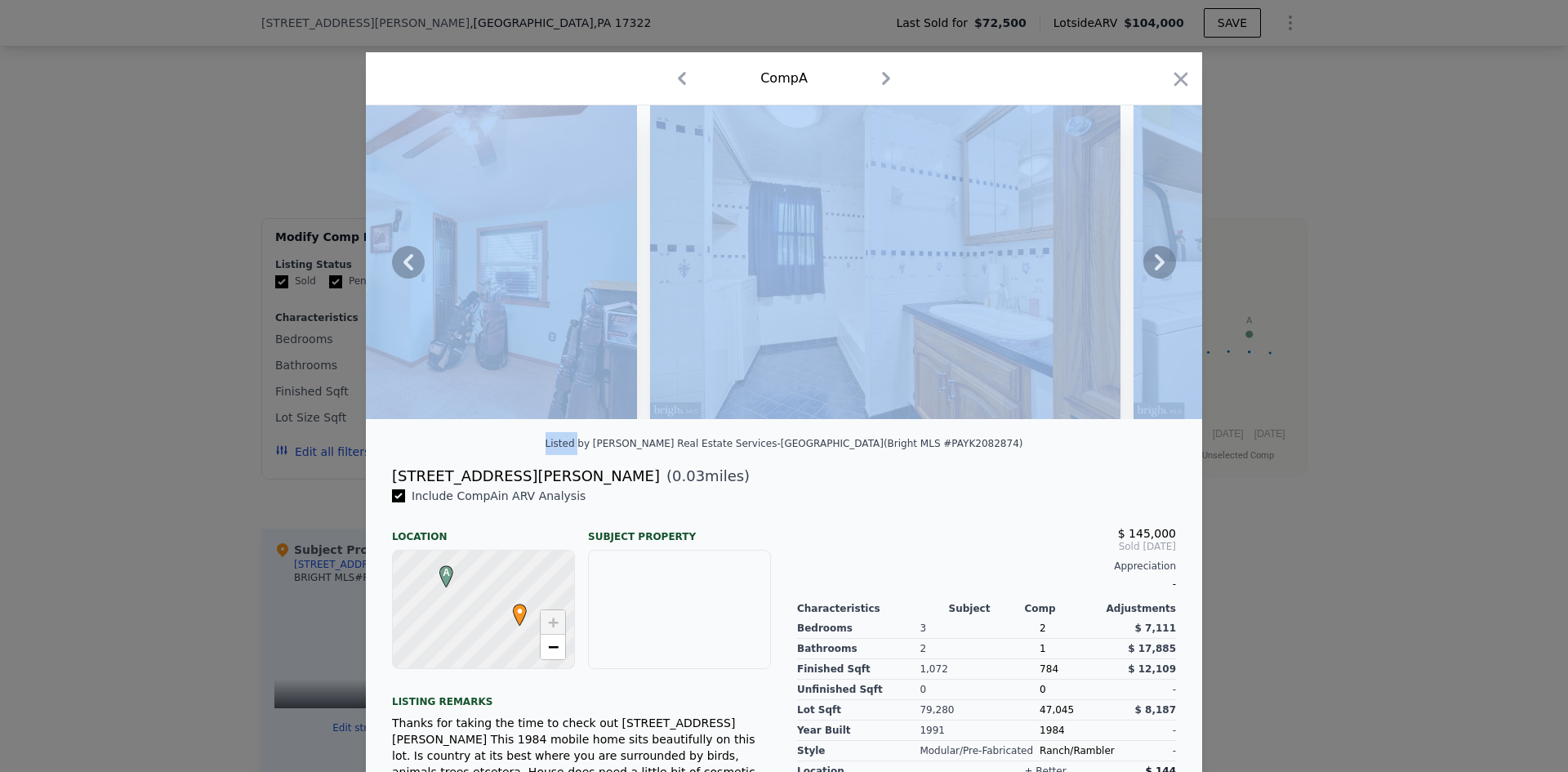
click at [1155, 264] on icon at bounding box center [1159, 262] width 9 height 16
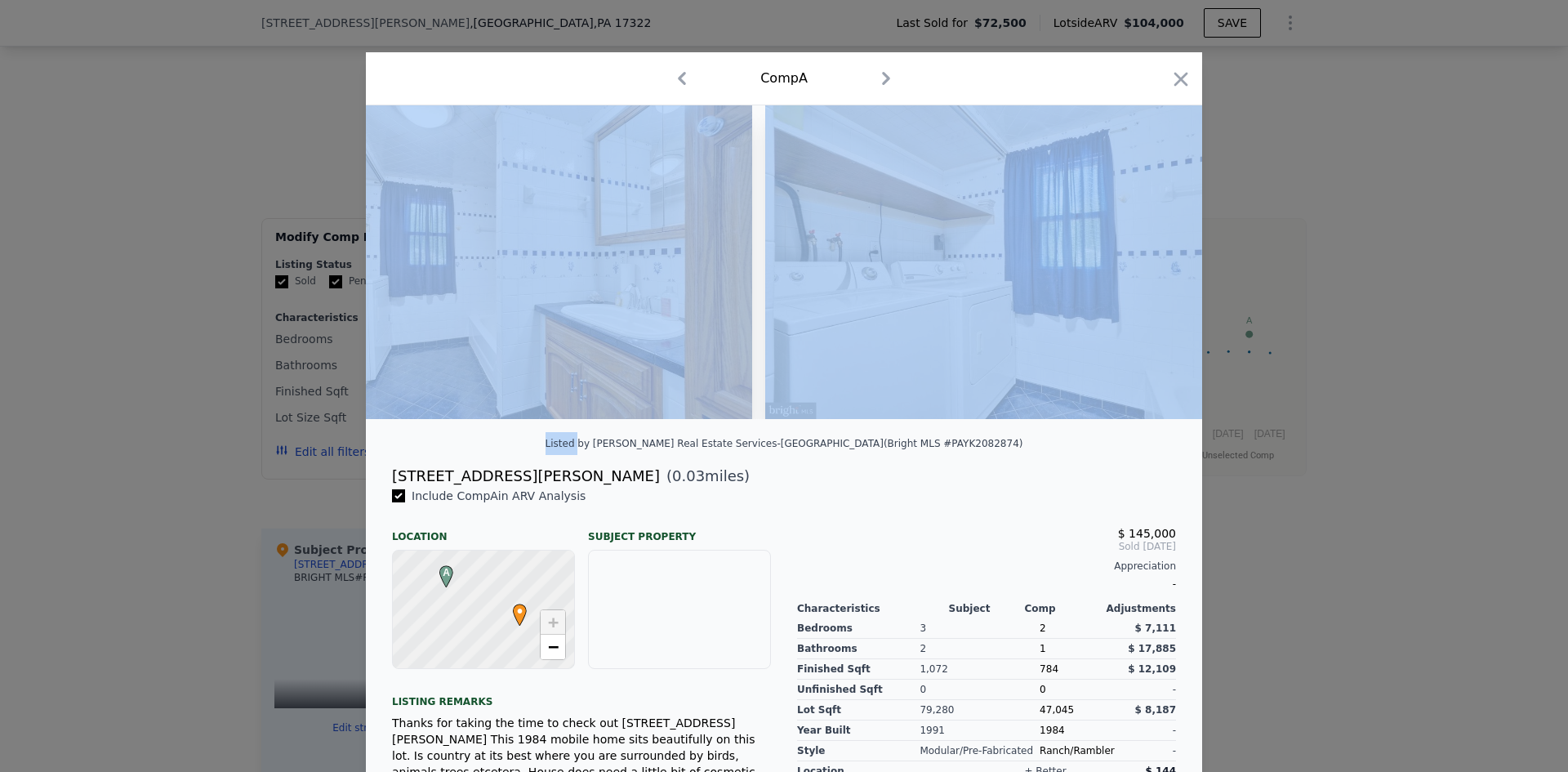
scroll to position [0, 7842]
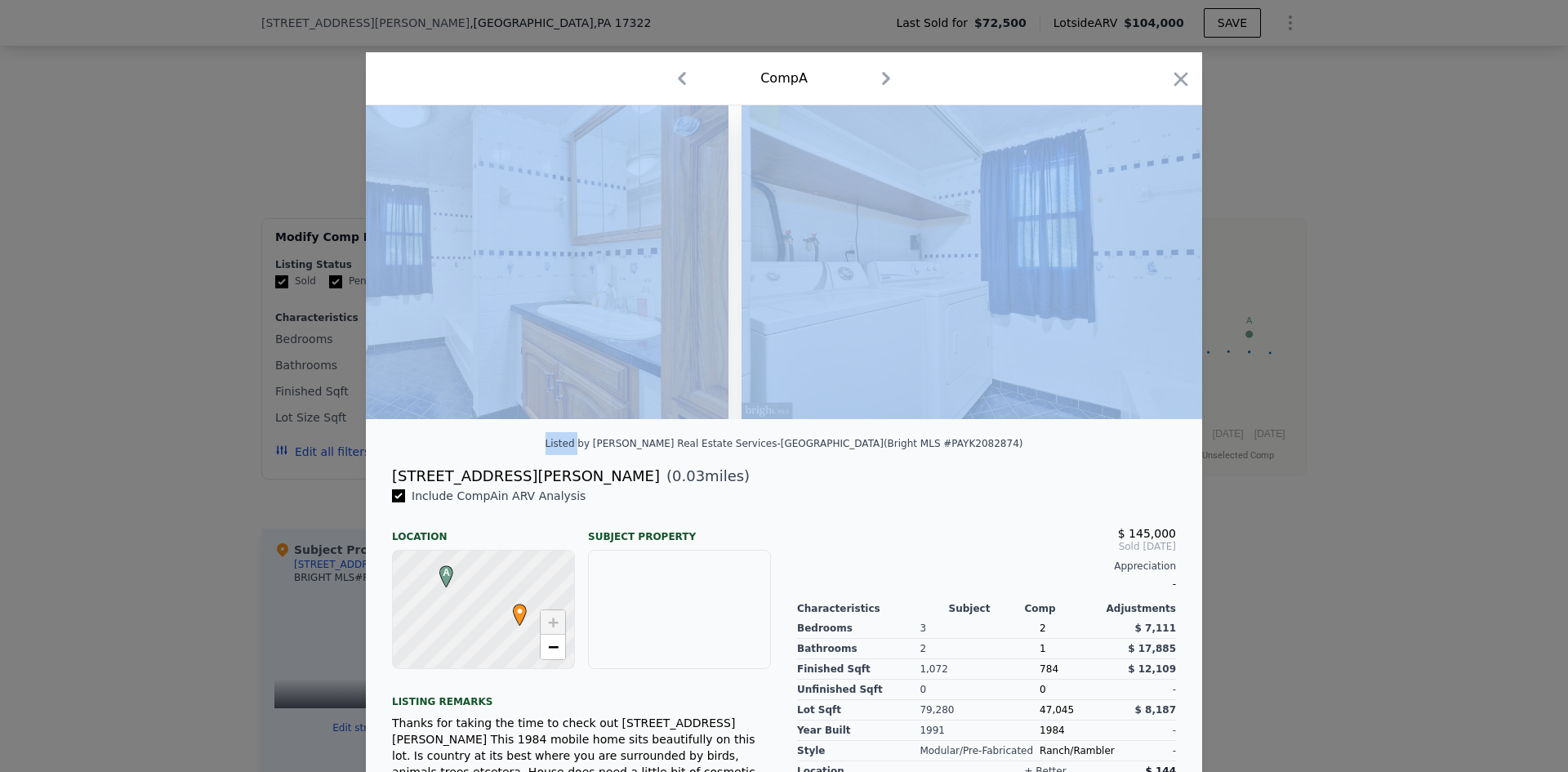
click at [1023, 288] on img at bounding box center [978, 262] width 471 height 314
click at [996, 294] on img at bounding box center [978, 262] width 471 height 314
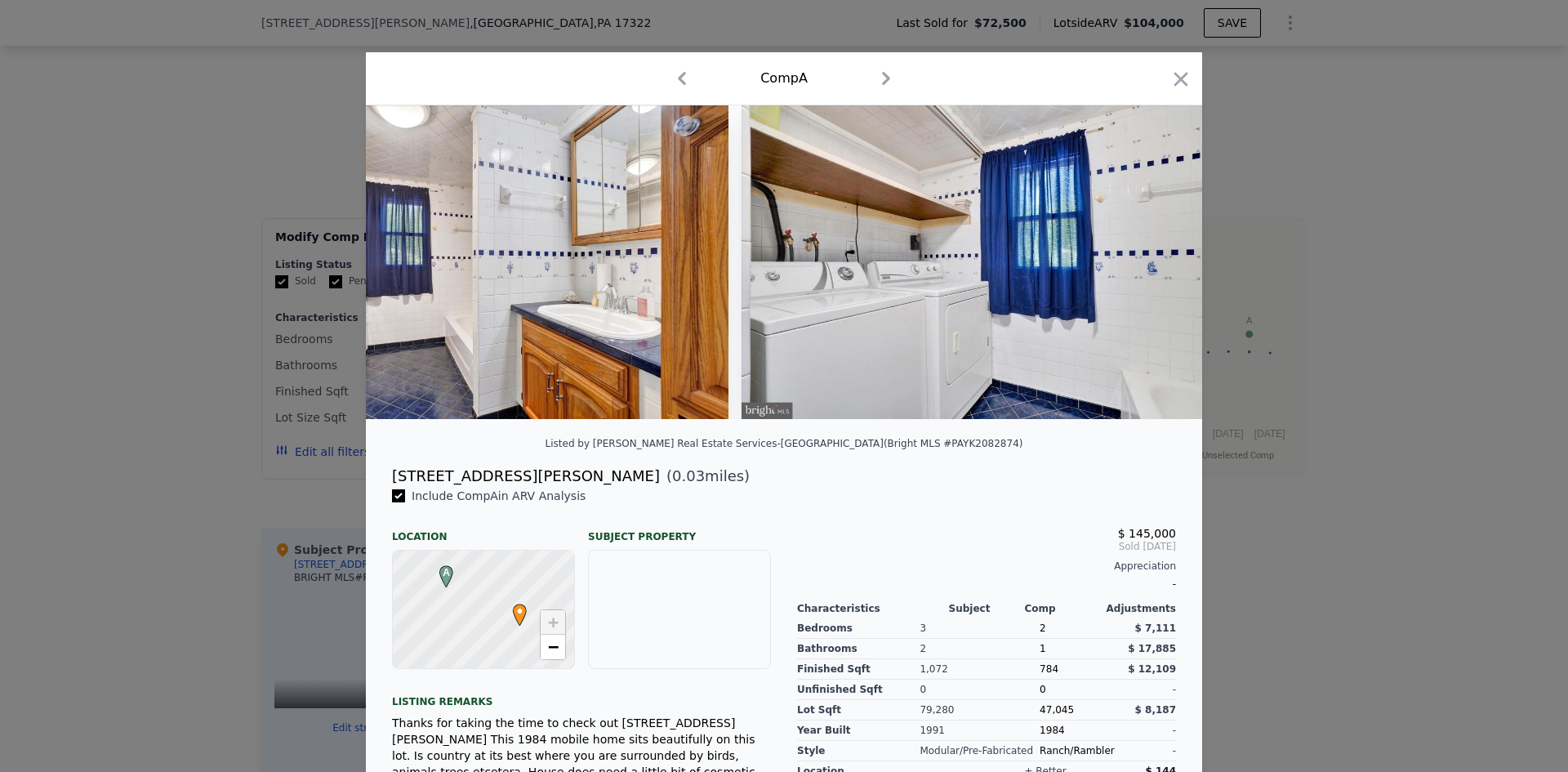
click at [779, 488] on div "[STREET_ADDRESS][PERSON_NAME] ( 0.03 miles)" at bounding box center [784, 476] width 810 height 23
click at [411, 273] on icon at bounding box center [408, 262] width 33 height 33
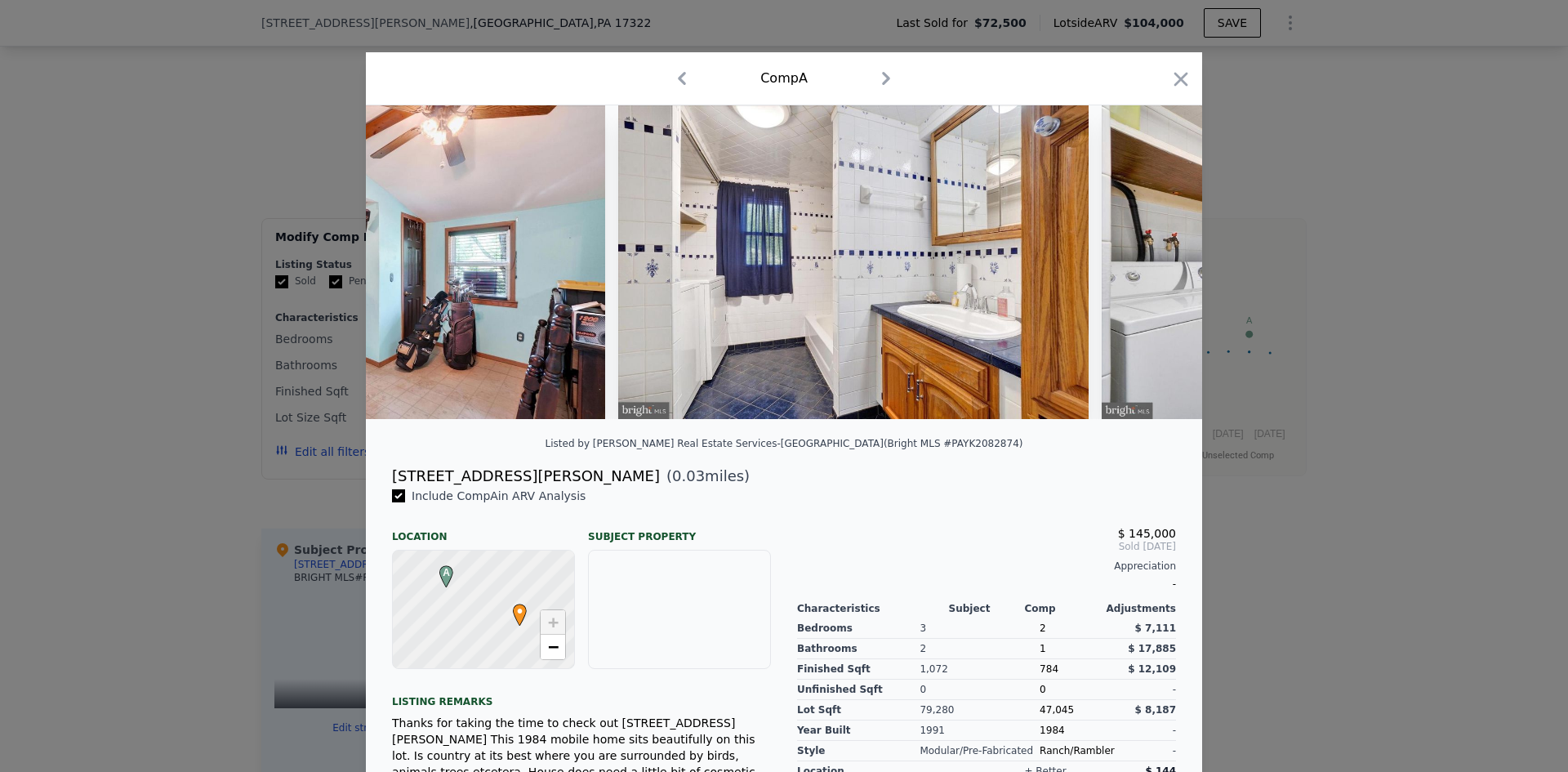
scroll to position [0, 7449]
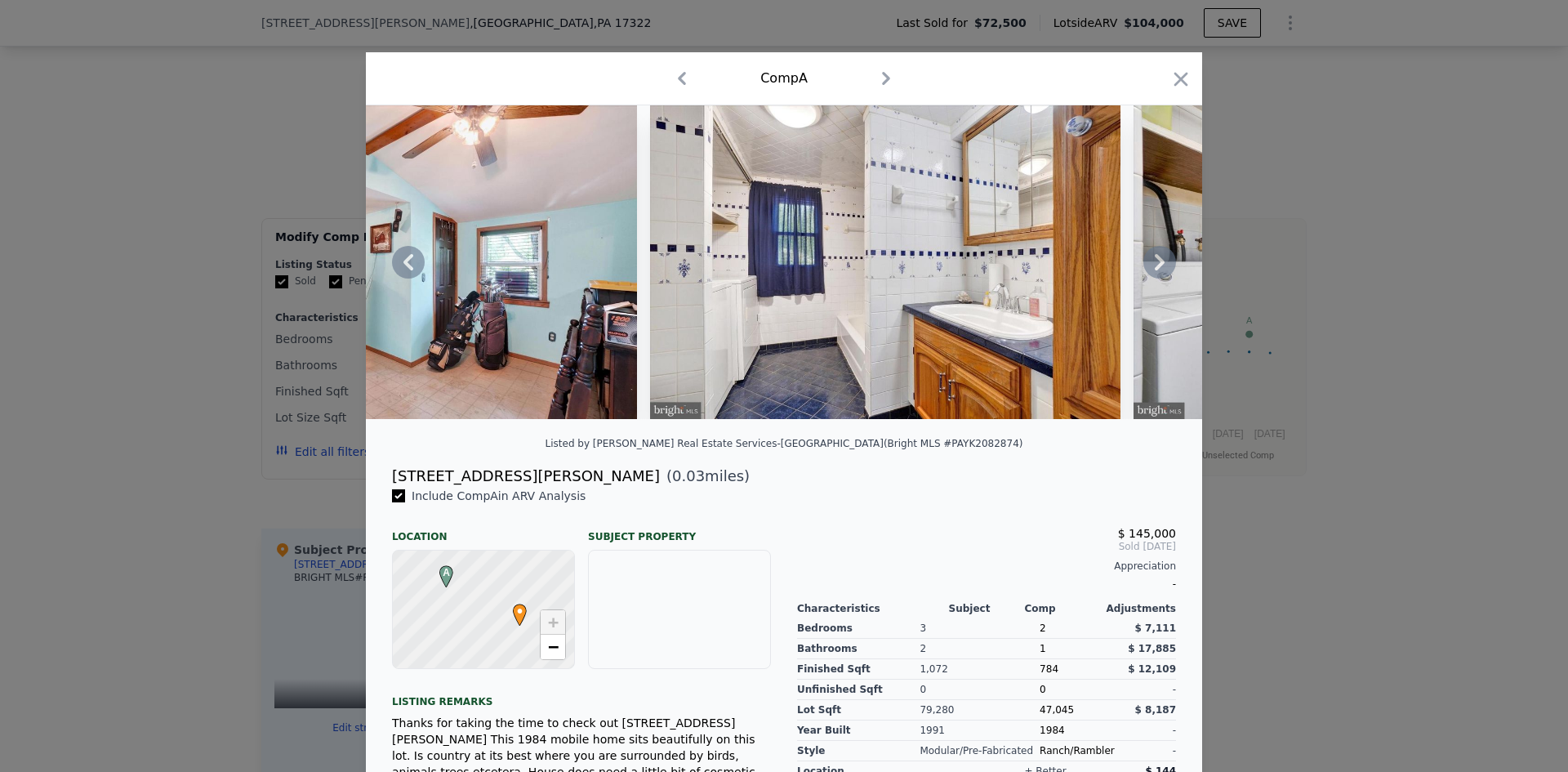
click at [882, 76] on icon "button" at bounding box center [886, 78] width 8 height 13
click at [675, 73] on icon "button" at bounding box center [682, 78] width 26 height 26
click at [1174, 83] on icon "button" at bounding box center [1181, 78] width 14 height 14
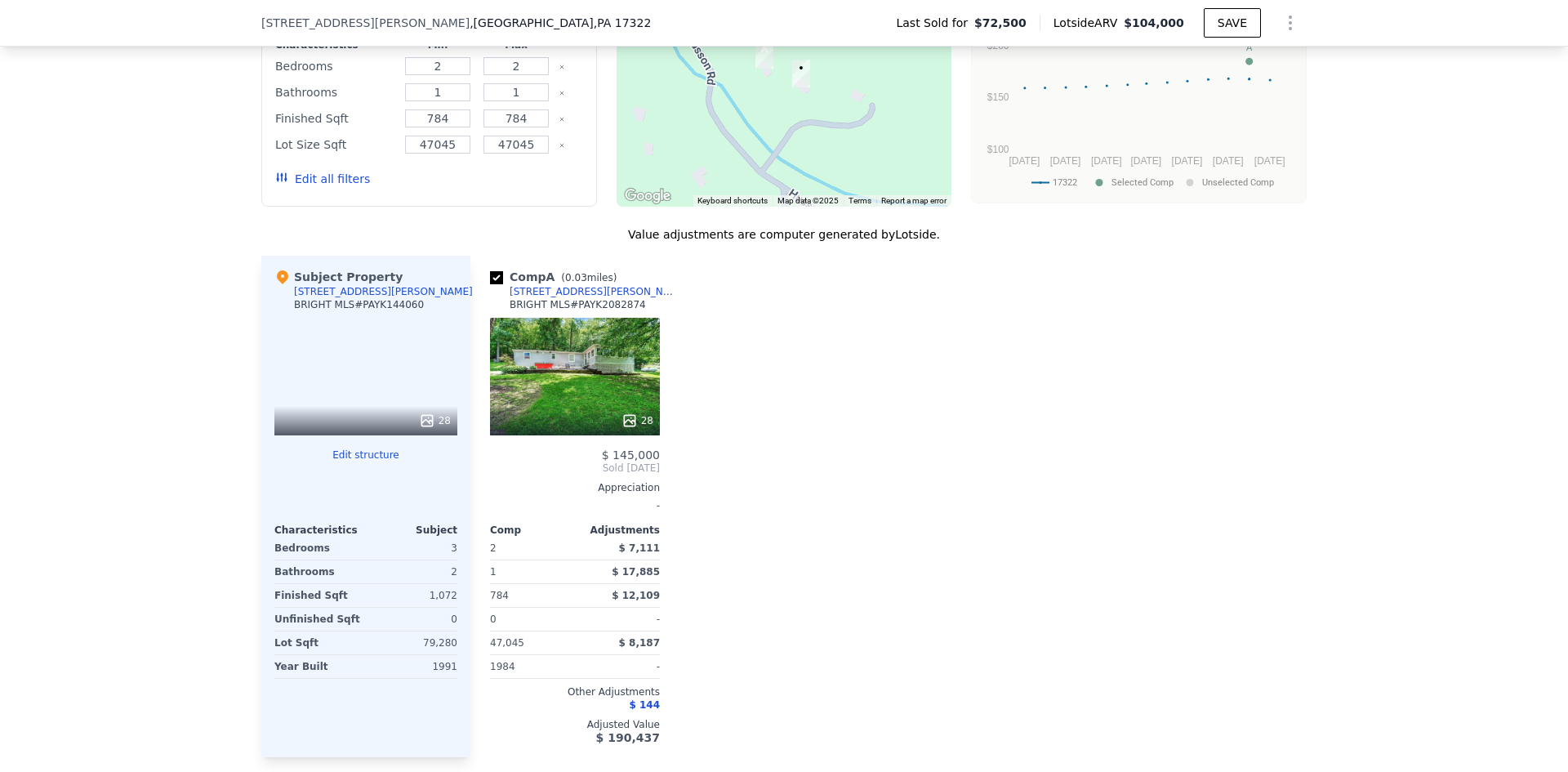
scroll to position [1628, 0]
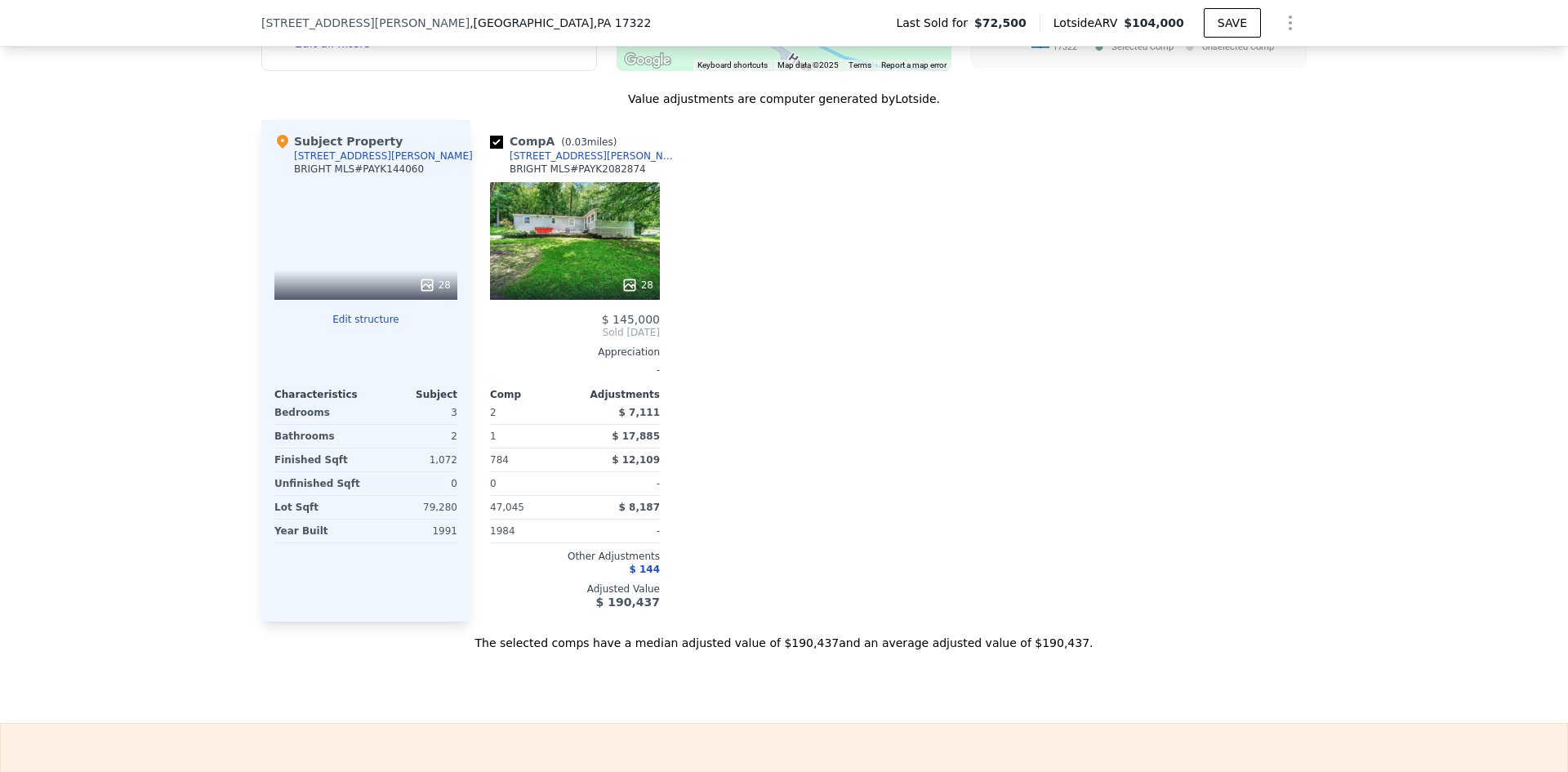
click at [390, 272] on div "28" at bounding box center [365, 240] width 183 height 118
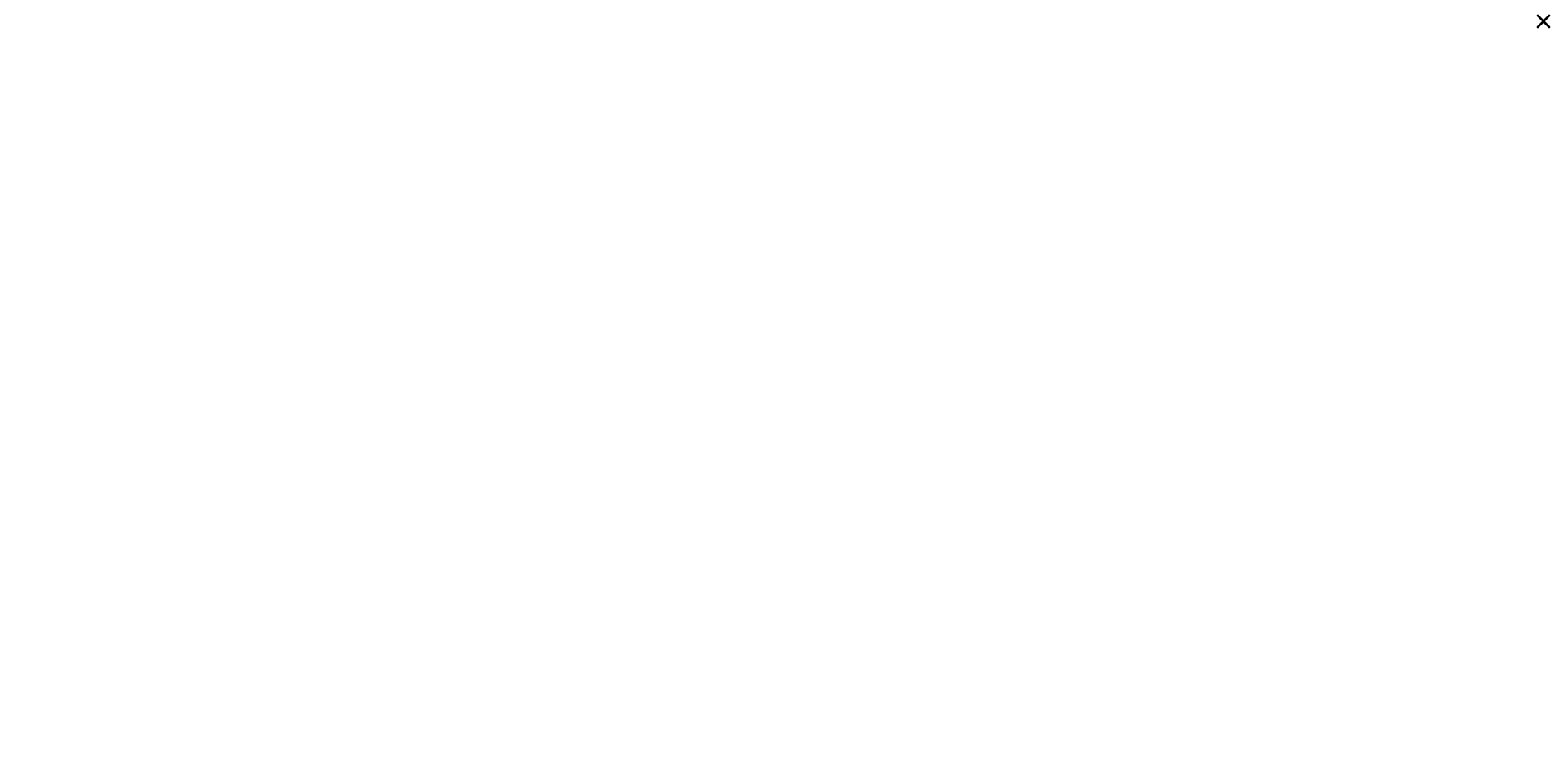
click at [1541, 21] on icon at bounding box center [1544, 21] width 29 height 29
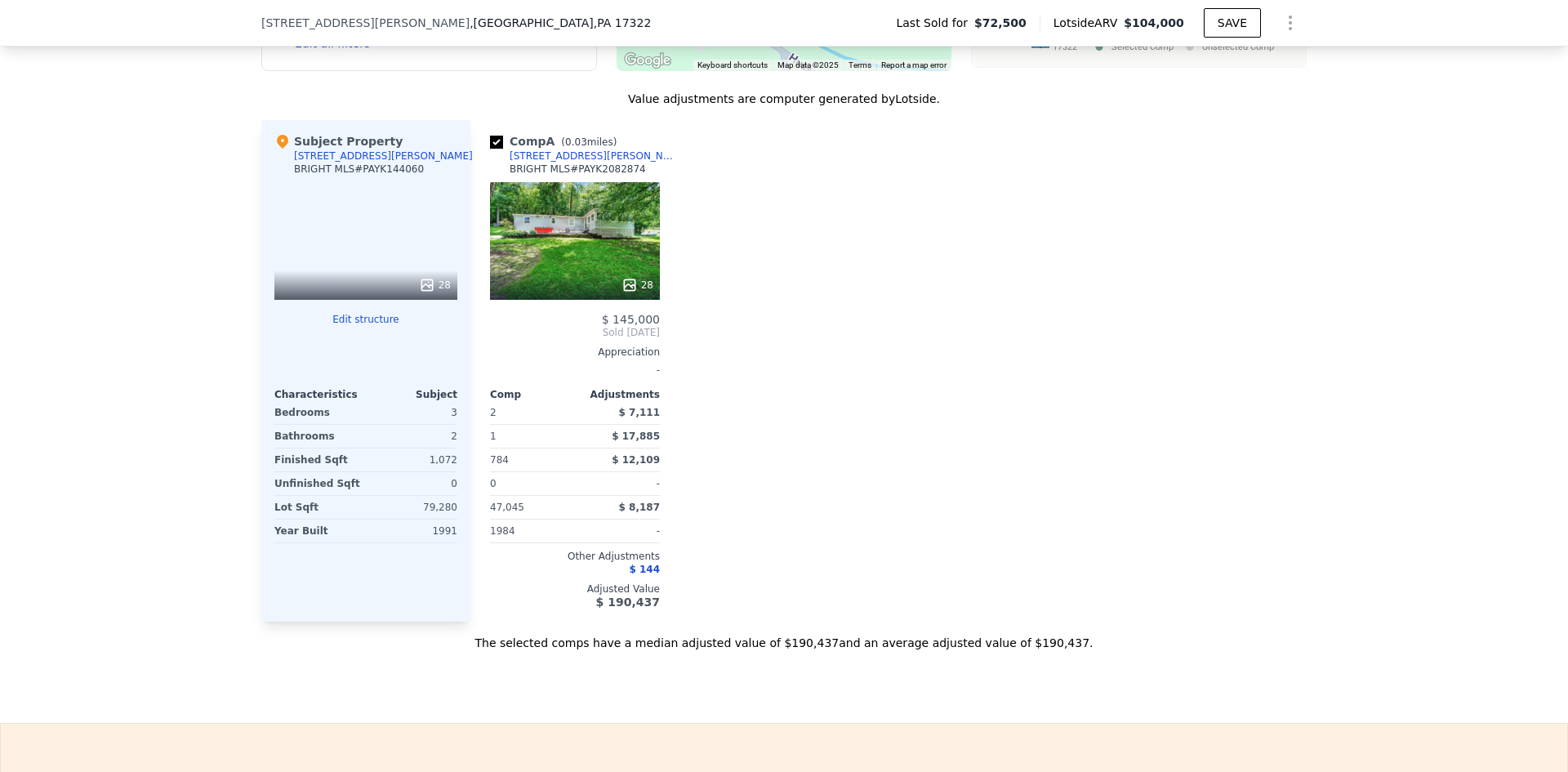
click at [539, 257] on div "28" at bounding box center [574, 240] width 170 height 118
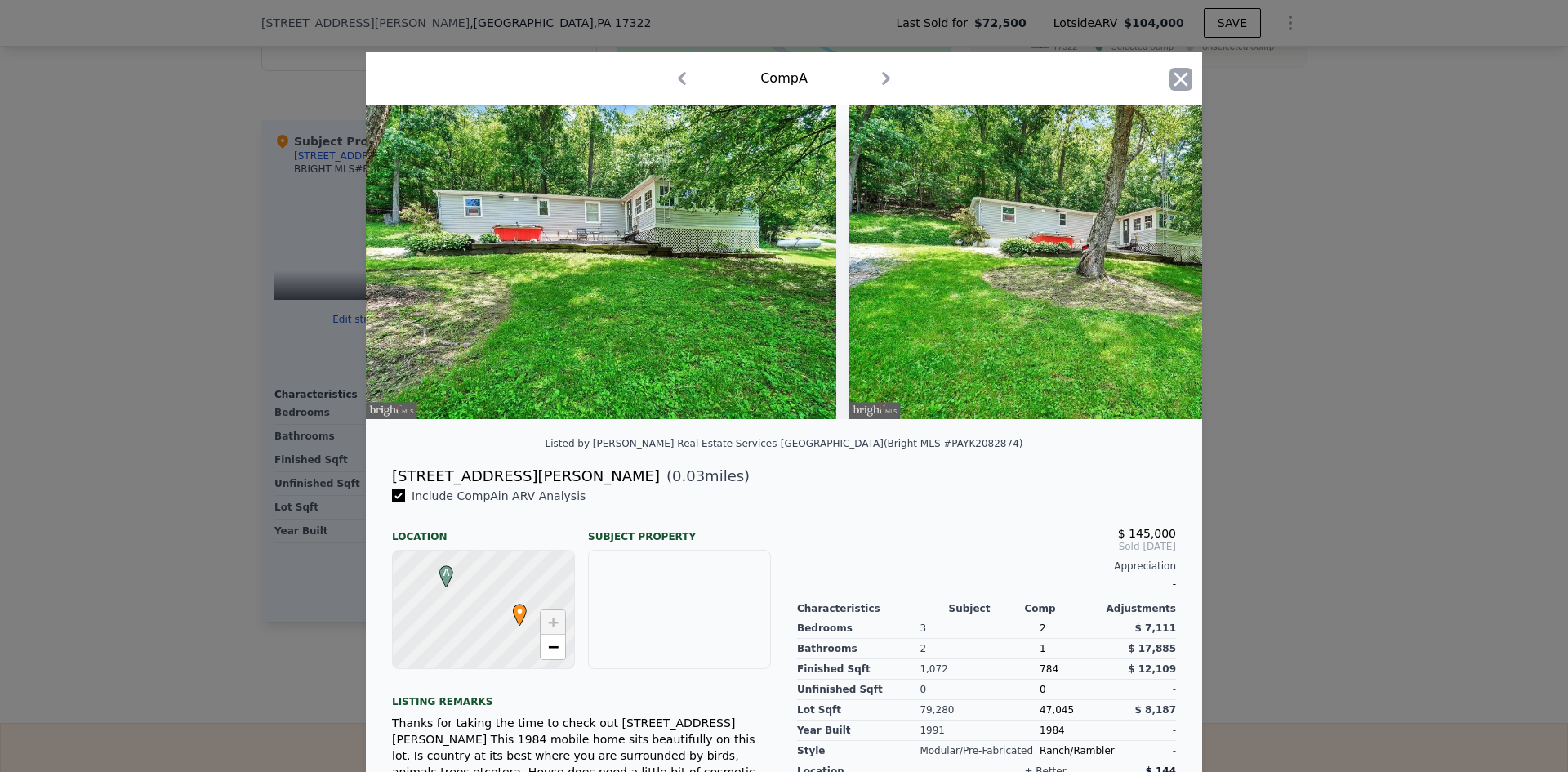
click at [1173, 71] on icon "button" at bounding box center [1181, 79] width 23 height 23
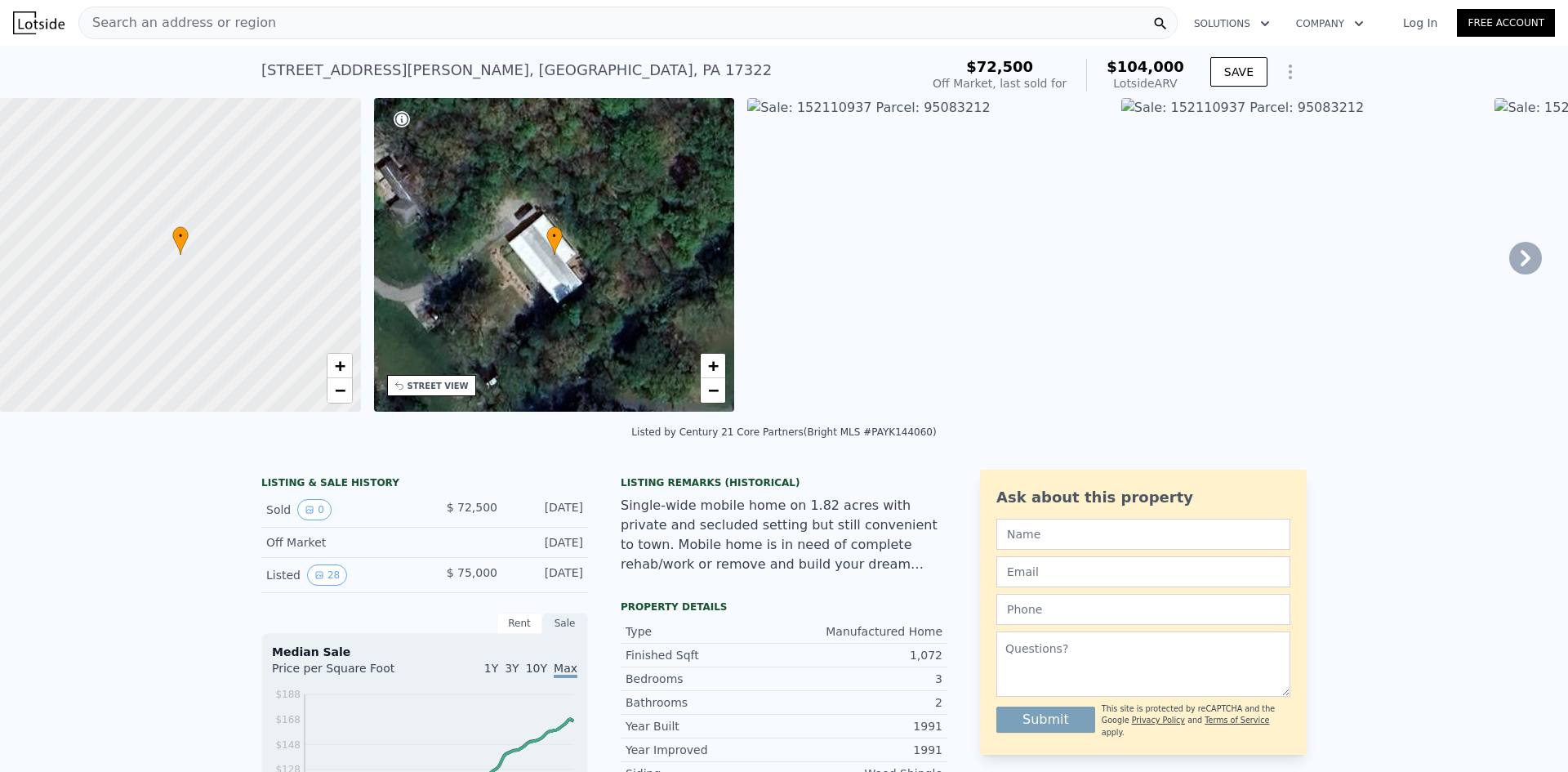
click at [574, 261] on div "• + −" at bounding box center [554, 254] width 361 height 314
click at [486, 286] on div "• + −" at bounding box center [554, 254] width 361 height 314
click at [443, 379] on div "STREET VIEW" at bounding box center [438, 385] width 61 height 12
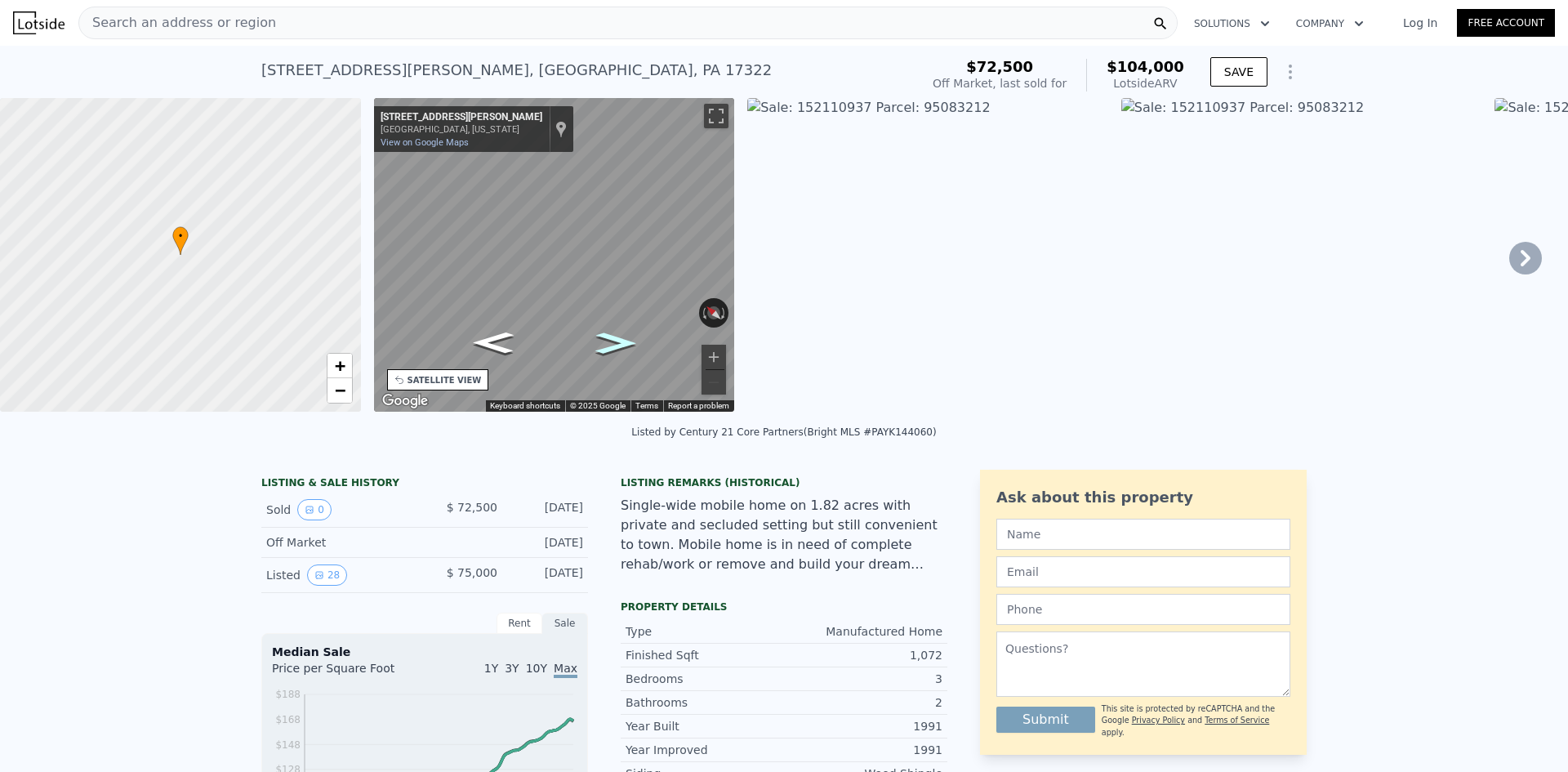
click at [607, 338] on icon "Go Southeast, Husson Rd" at bounding box center [615, 343] width 74 height 31
click at [514, 339] on icon "Go Northwest, Husson Rd" at bounding box center [516, 343] width 122 height 36
click at [668, 311] on div "← Move left → Move right ↑ Move up ↓ Move down + Zoom in - Zoom out [STREET_ADD…" at bounding box center [554, 254] width 361 height 314
